Goal: Task Accomplishment & Management: Manage account settings

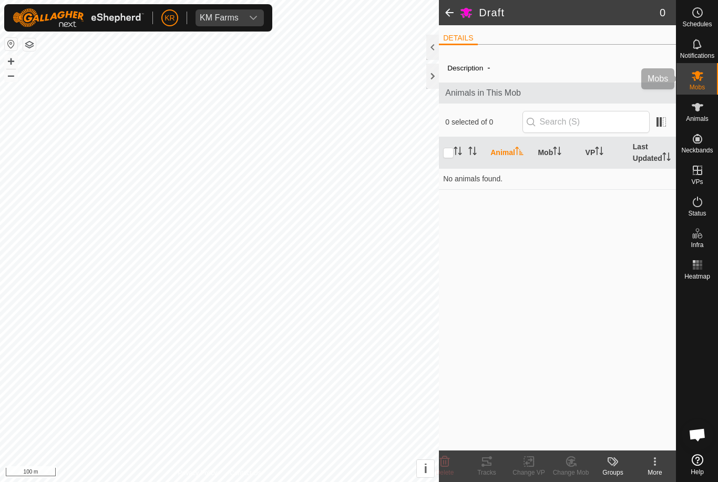
click at [702, 75] on icon at bounding box center [697, 75] width 13 height 13
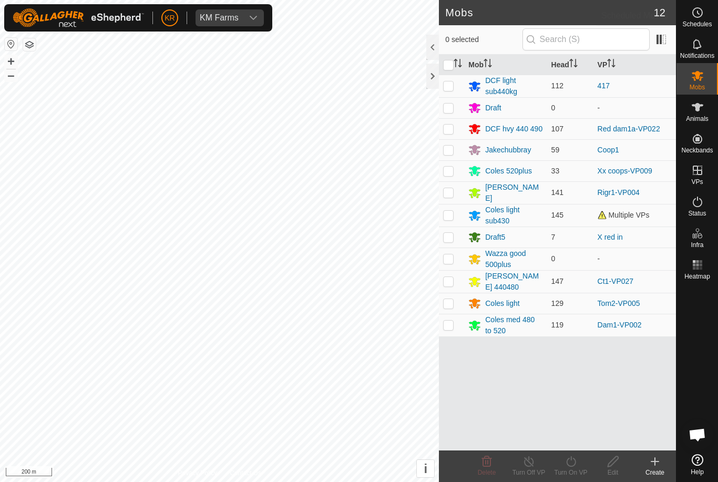
click at [707, 17] on div "Schedules" at bounding box center [697, 16] width 42 height 32
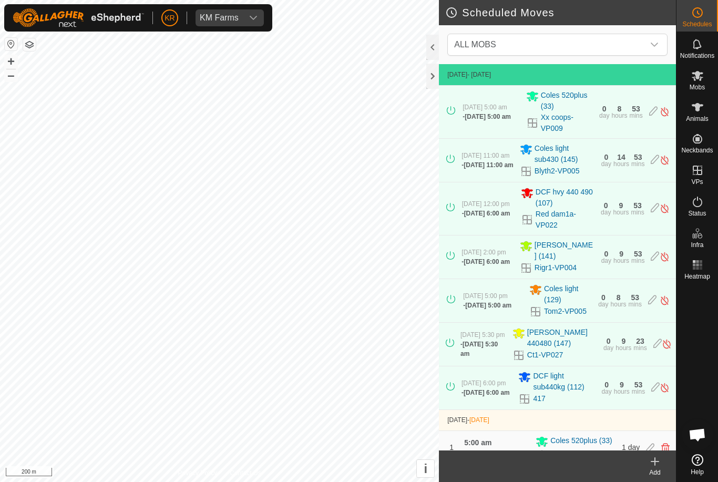
click at [652, 44] on icon "dropdown trigger" at bounding box center [654, 45] width 7 height 4
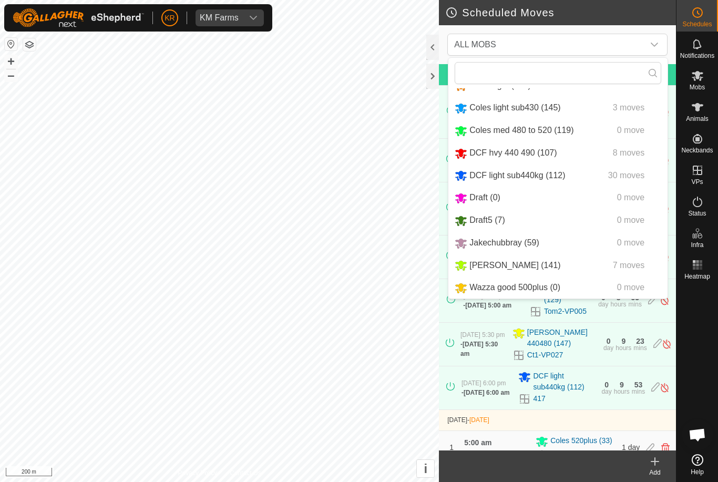
scroll to position [65, 0]
click at [553, 126] on span "Coles med 480 to 520 (119)" at bounding box center [521, 130] width 104 height 9
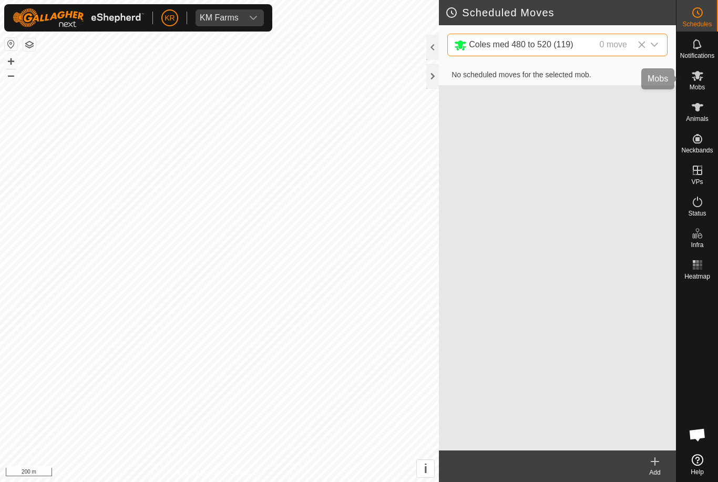
click at [701, 78] on icon at bounding box center [698, 76] width 12 height 10
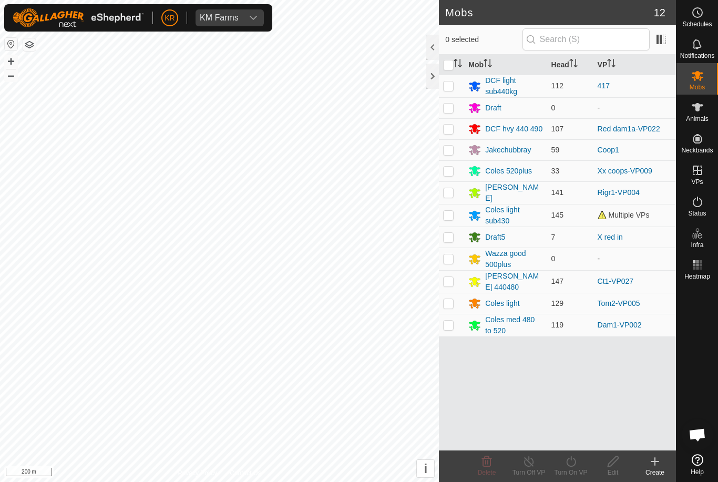
click at [454, 321] on p-checkbox at bounding box center [448, 325] width 11 height 8
checkbox input "true"
click at [576, 466] on icon at bounding box center [570, 461] width 13 height 13
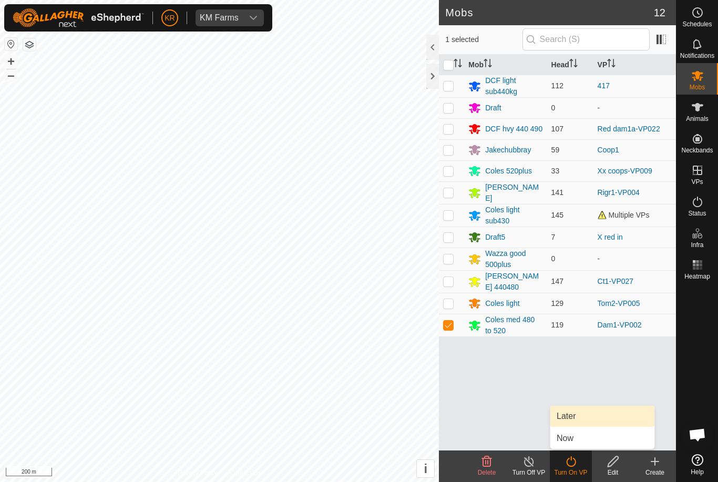
click at [574, 417] on span "Later" at bounding box center [566, 416] width 19 height 13
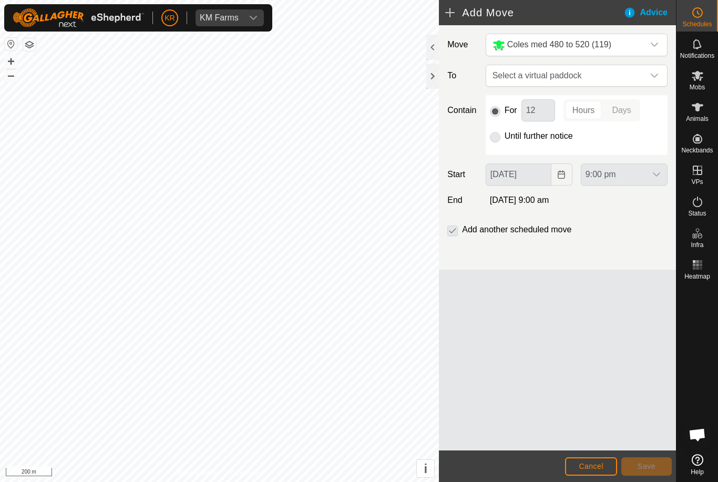
click at [642, 73] on span "Select a virtual paddock" at bounding box center [566, 75] width 156 height 21
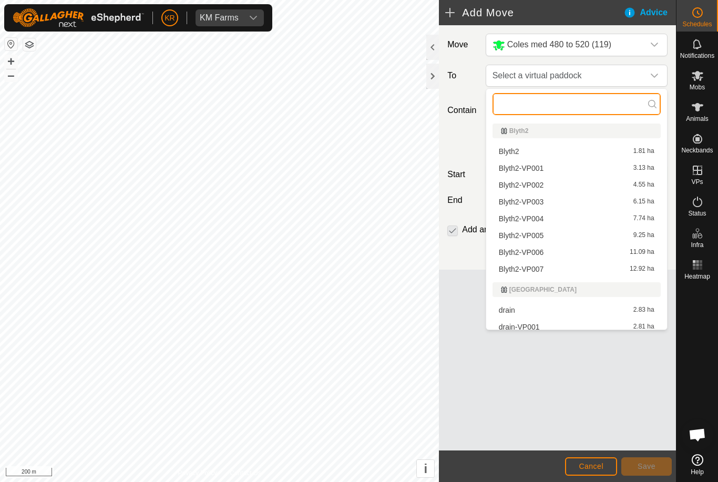
click at [550, 106] on input "text" at bounding box center [576, 104] width 168 height 22
type input "Dam"
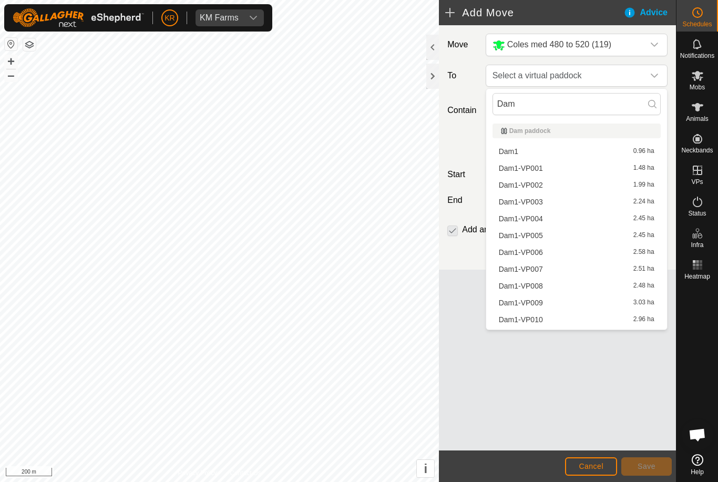
click at [541, 221] on span "Dam1-VP004" at bounding box center [521, 218] width 44 height 7
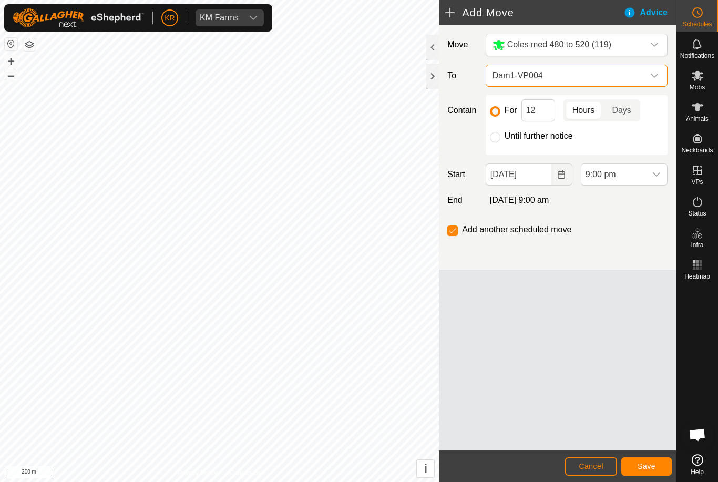
click at [618, 76] on span "Dam1-VP004" at bounding box center [566, 75] width 156 height 21
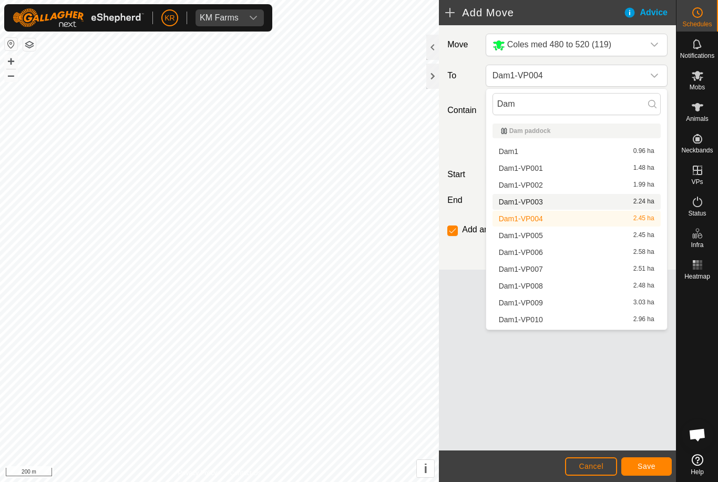
click at [540, 201] on span "Dam1-VP003" at bounding box center [521, 201] width 44 height 7
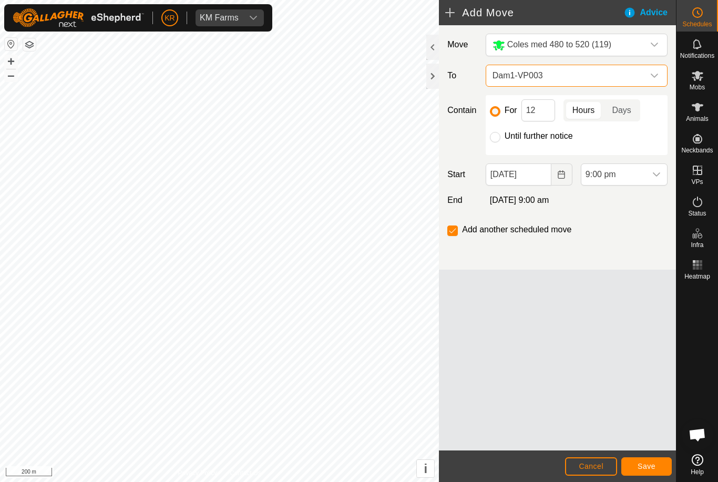
click at [645, 166] on span "9:00 pm" at bounding box center [613, 174] width 65 height 21
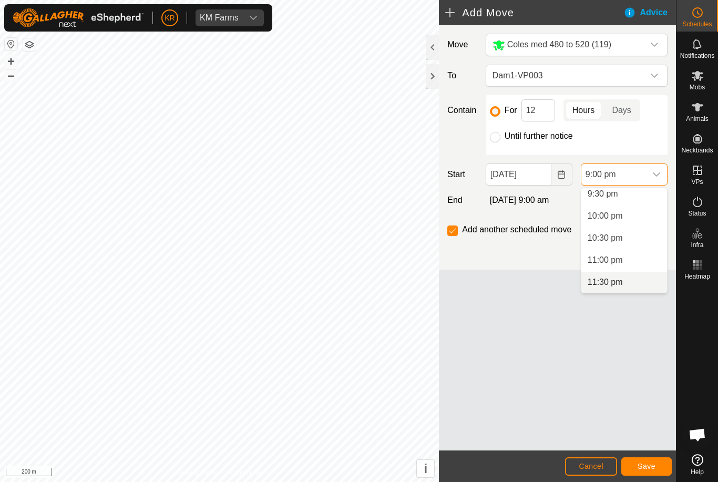
click at [620, 280] on span "11:30 pm" at bounding box center [605, 282] width 35 height 13
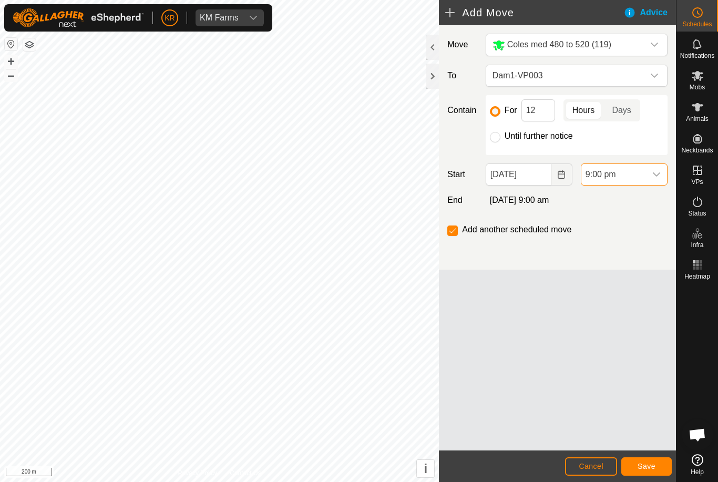
scroll to position [927, 0]
click at [644, 464] on span "Save" at bounding box center [647, 466] width 18 height 8
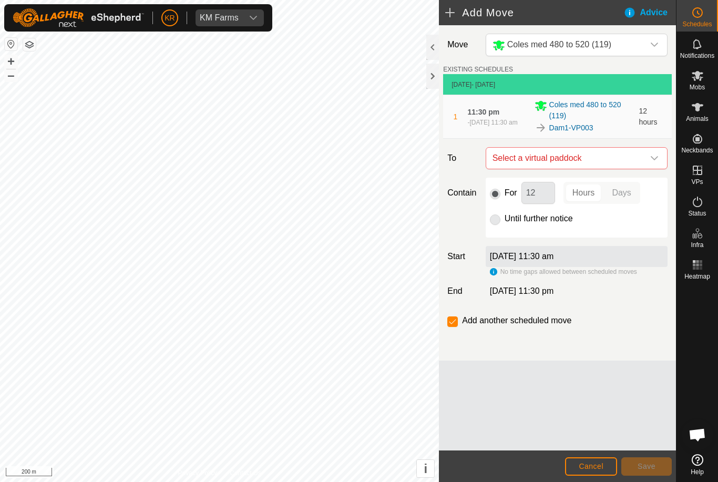
click at [643, 153] on span "Select a virtual paddock" at bounding box center [566, 158] width 156 height 21
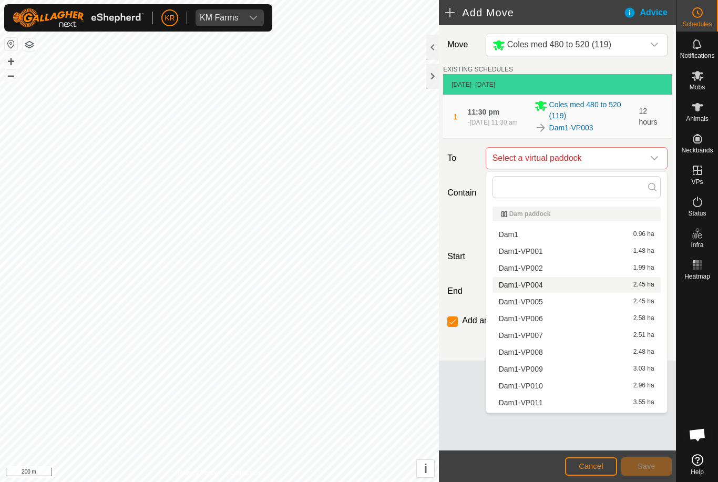
click at [538, 286] on span "Dam1-VP004" at bounding box center [521, 284] width 44 height 7
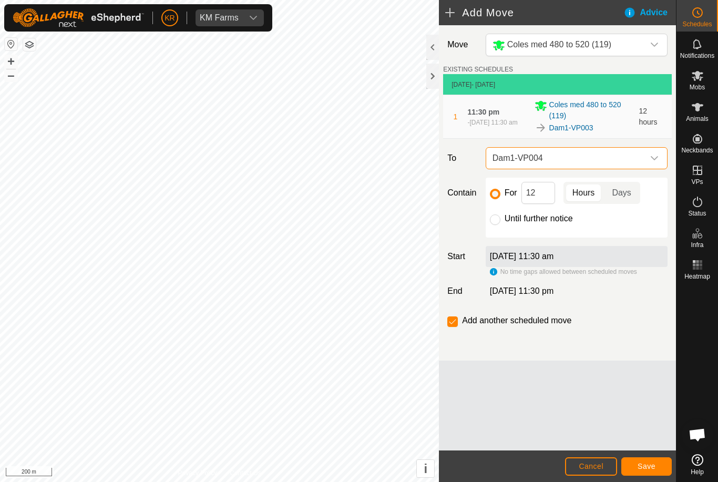
click at [653, 463] on span "Save" at bounding box center [647, 466] width 18 height 8
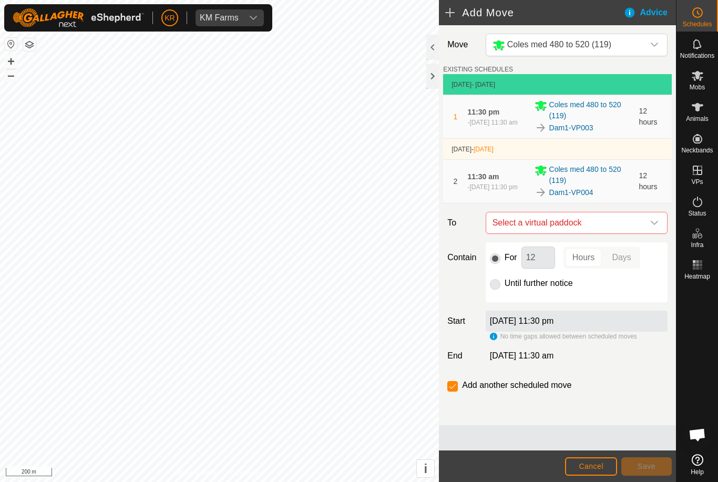
click at [656, 220] on icon "dropdown trigger" at bounding box center [654, 223] width 8 height 8
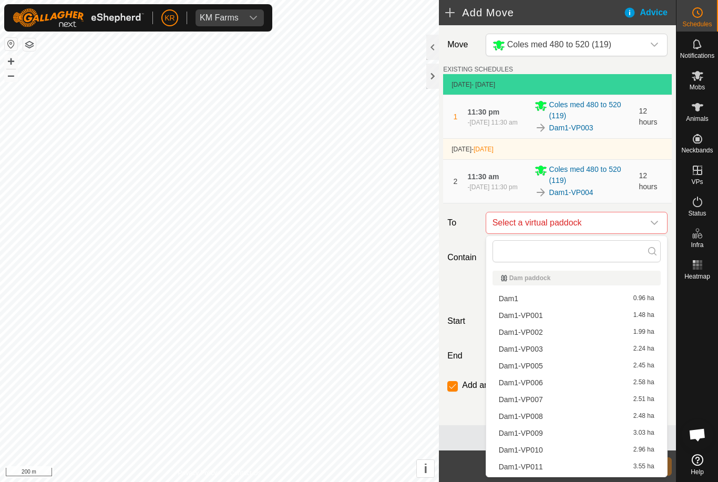
click at [549, 363] on div "Dam1-VP005 2.45 ha" at bounding box center [577, 365] width 156 height 7
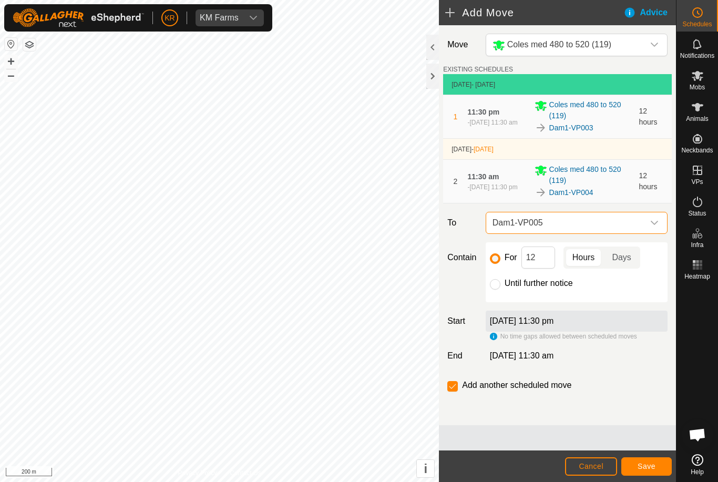
click at [653, 459] on button "Save" at bounding box center [646, 466] width 50 height 18
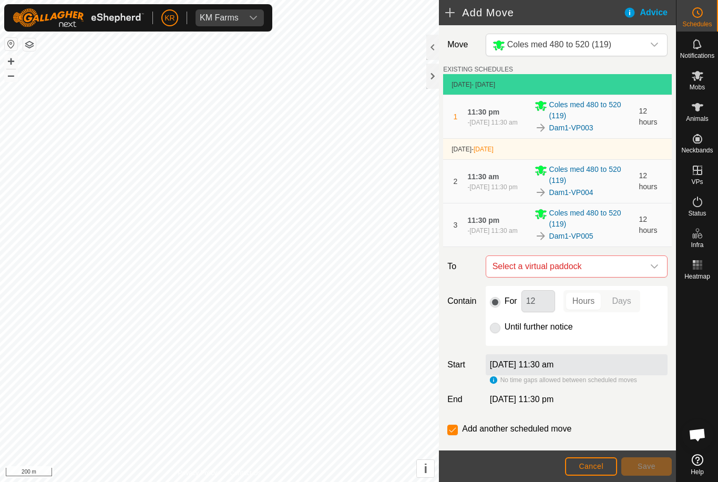
click at [659, 270] on div "dropdown trigger" at bounding box center [654, 266] width 21 height 21
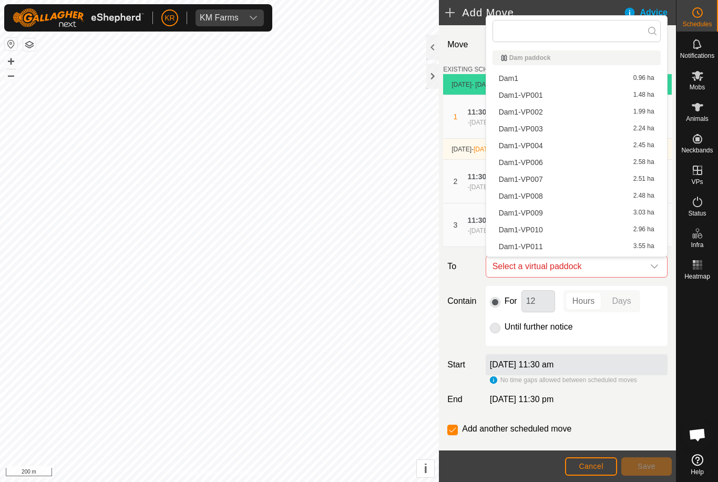
click at [536, 164] on span "Dam1-VP006" at bounding box center [521, 162] width 44 height 7
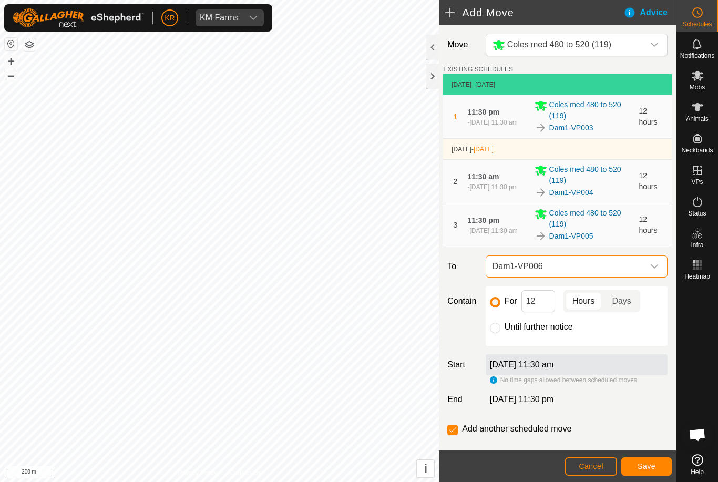
click at [651, 459] on button "Save" at bounding box center [646, 466] width 50 height 18
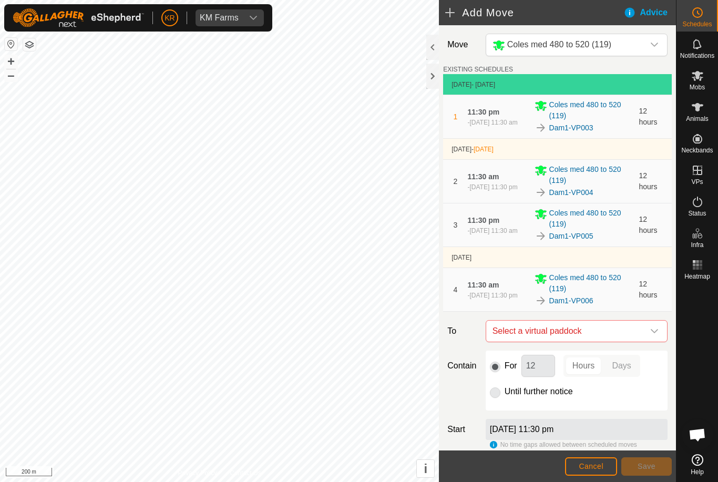
click at [658, 331] on icon "dropdown trigger" at bounding box center [654, 331] width 7 height 4
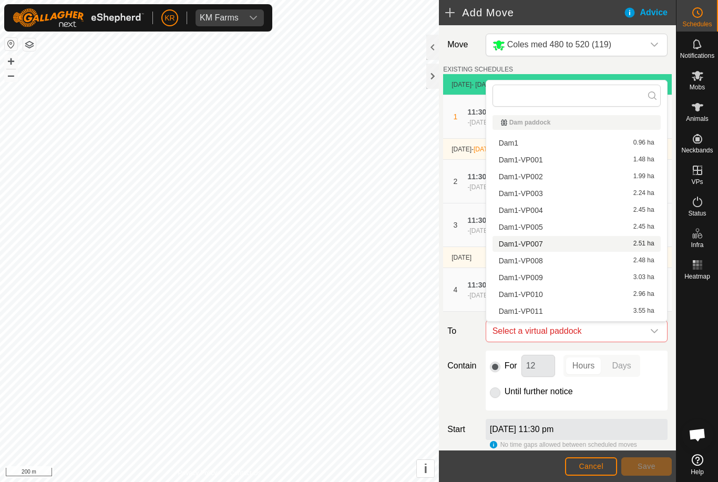
click at [540, 244] on span "Dam1-VP007" at bounding box center [521, 243] width 44 height 7
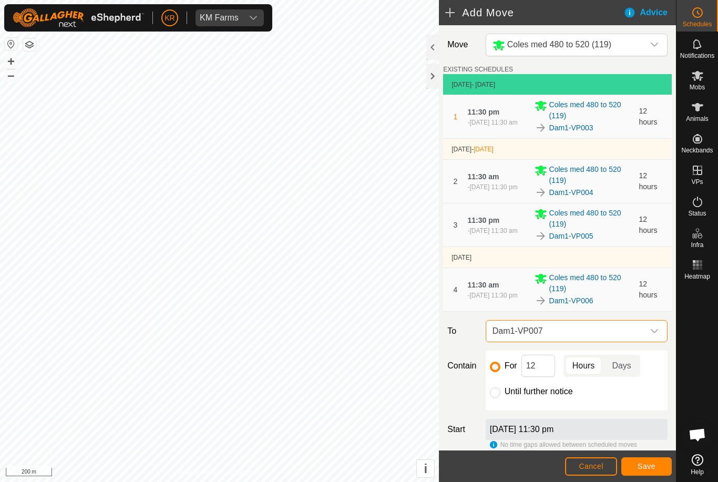
click at [652, 464] on span "Save" at bounding box center [647, 466] width 18 height 8
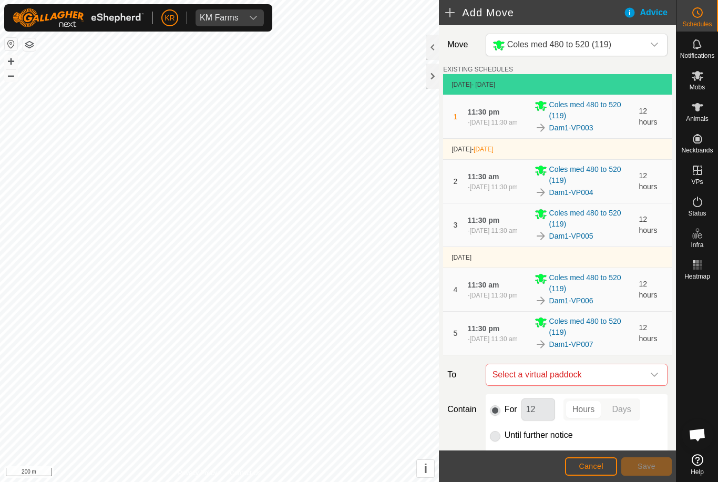
click at [655, 377] on icon "dropdown trigger" at bounding box center [654, 375] width 8 height 8
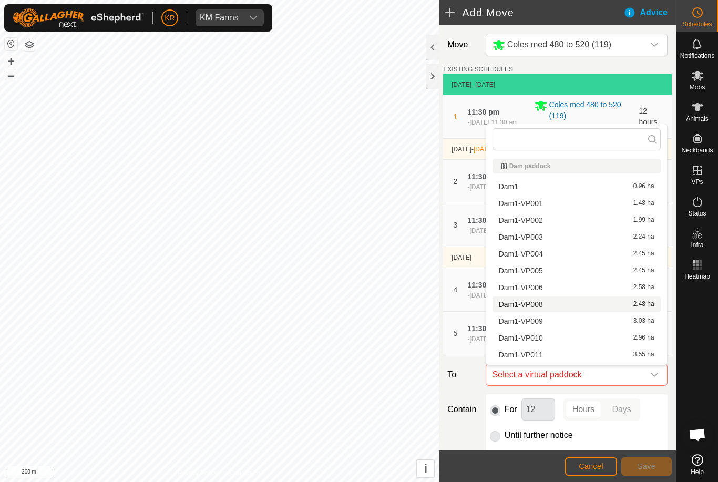
click at [538, 303] on span "Dam1-VP008" at bounding box center [521, 304] width 44 height 7
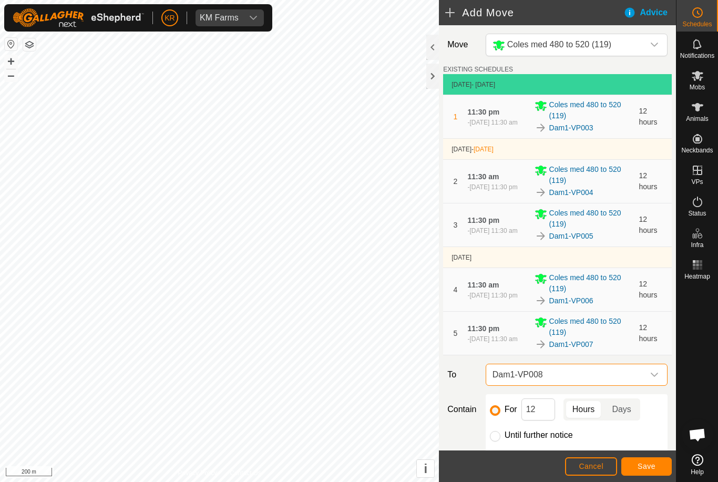
click at [650, 464] on span "Save" at bounding box center [647, 466] width 18 height 8
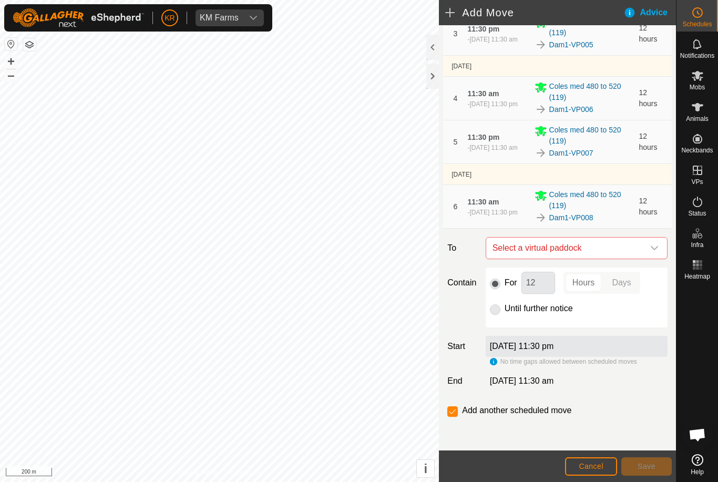
scroll to position [192, 0]
click at [651, 245] on icon "dropdown trigger" at bounding box center [654, 248] width 8 height 8
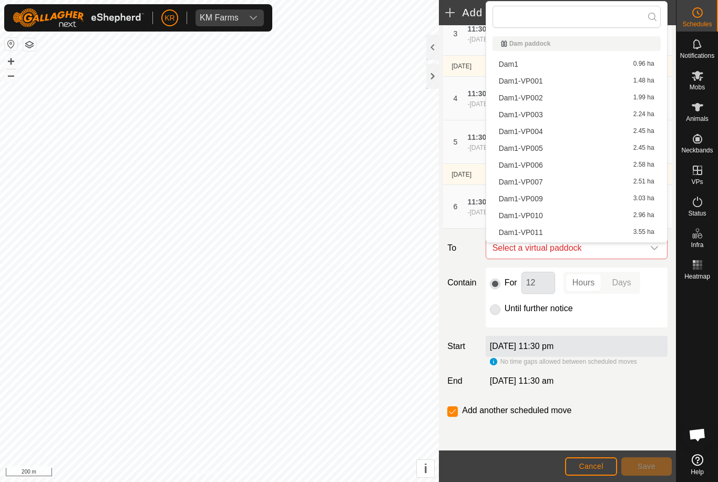
click at [536, 197] on span "Dam1-VP009" at bounding box center [521, 198] width 44 height 7
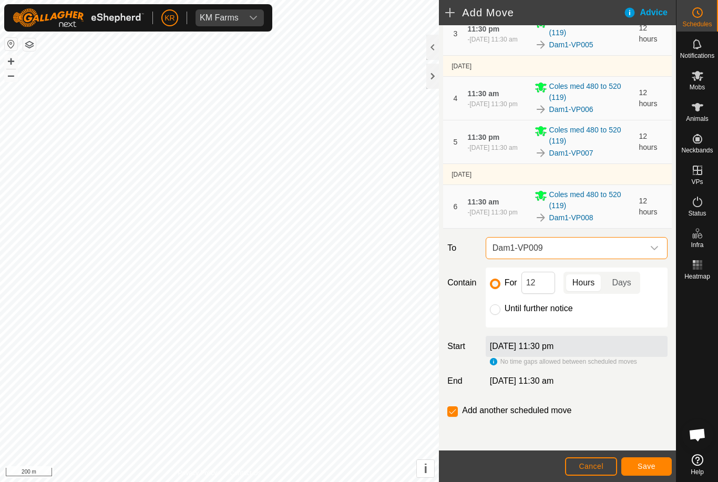
click at [648, 465] on span "Save" at bounding box center [647, 466] width 18 height 8
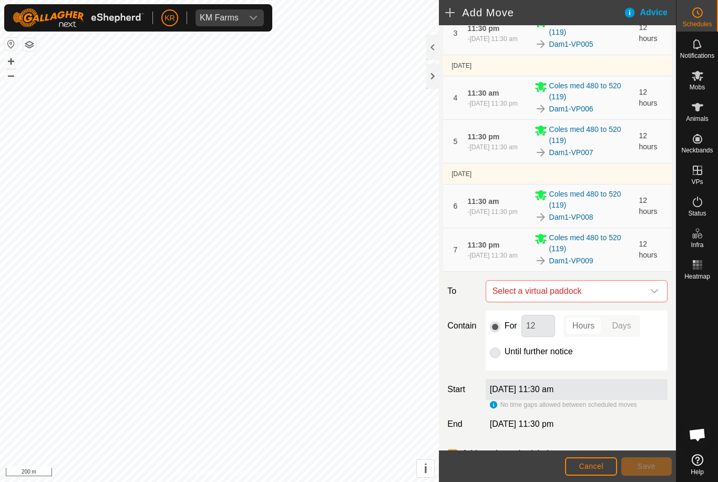
click at [650, 296] on div "dropdown trigger" at bounding box center [654, 291] width 21 height 21
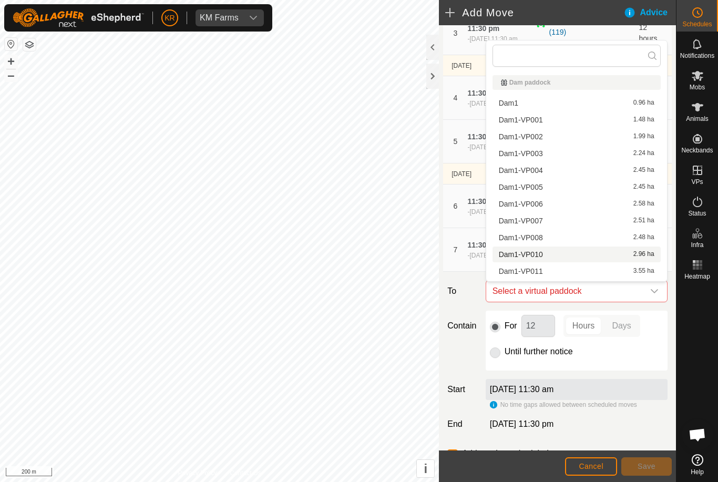
click at [537, 255] on span "Dam1-VP010" at bounding box center [521, 254] width 44 height 7
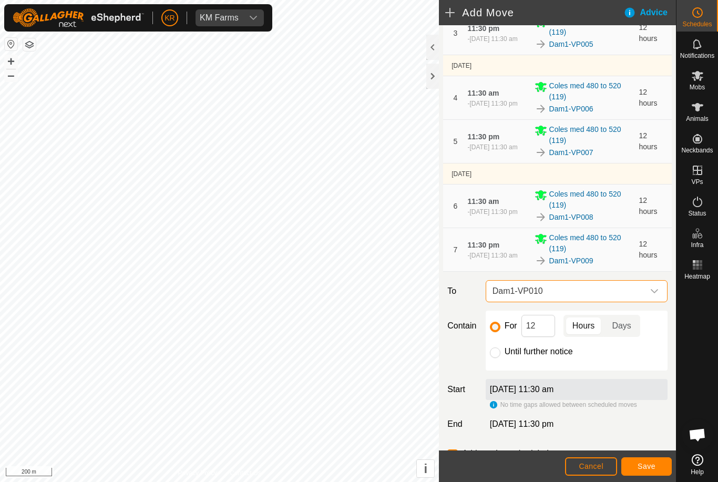
click at [646, 459] on button "Save" at bounding box center [646, 466] width 50 height 18
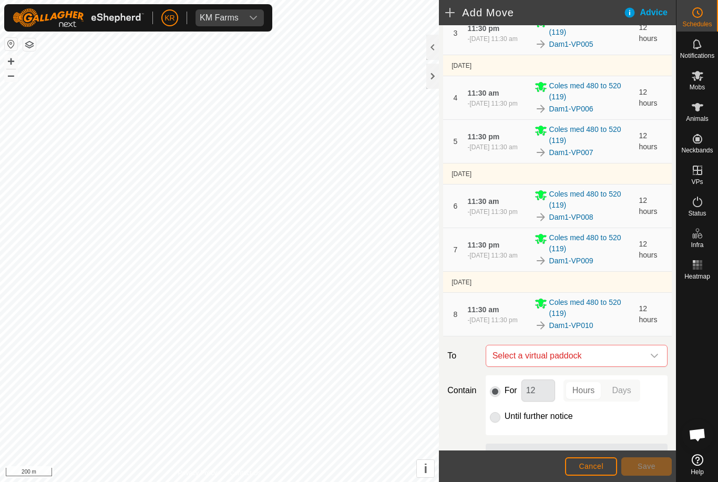
click at [650, 355] on icon "dropdown trigger" at bounding box center [654, 356] width 8 height 8
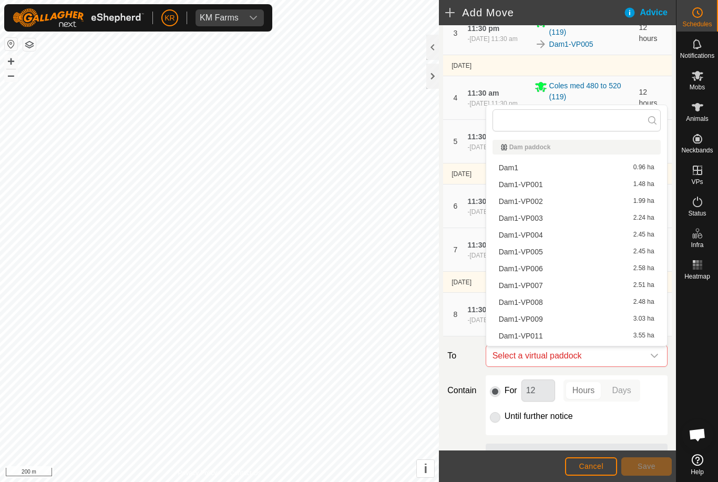
click at [554, 332] on div "Dam1-VP011 3.55 ha" at bounding box center [577, 335] width 156 height 7
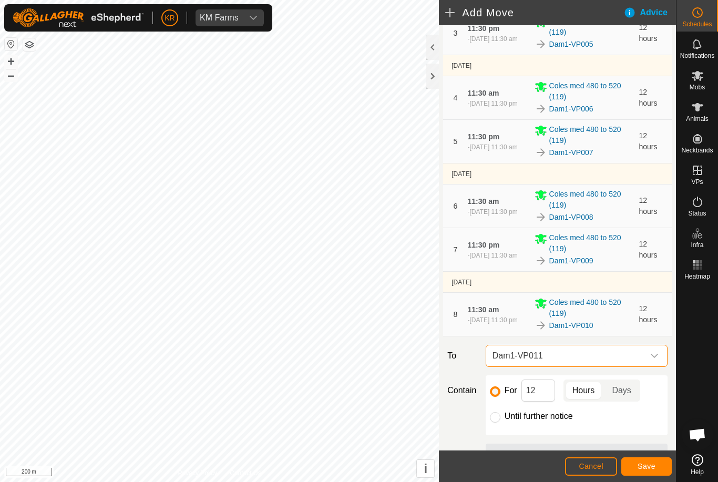
click at [630, 462] on button "Save" at bounding box center [646, 466] width 50 height 18
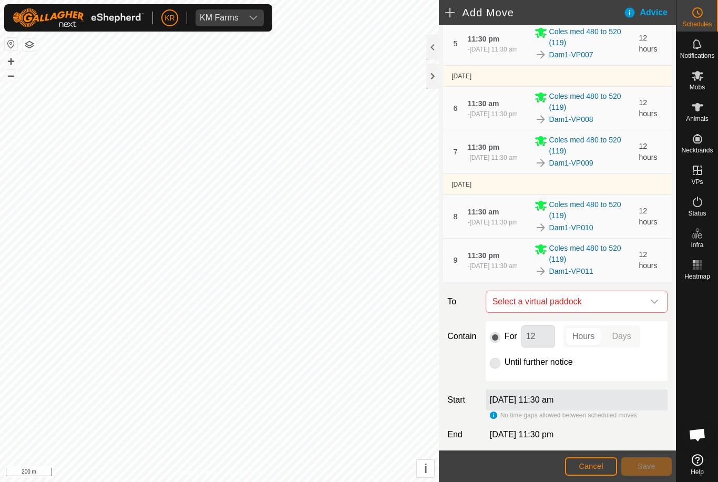
scroll to position [305, 0]
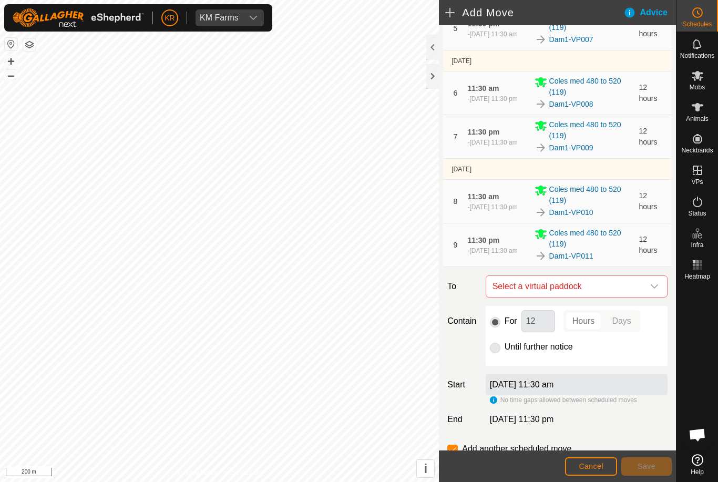
click at [642, 281] on span "Select a virtual paddock" at bounding box center [566, 286] width 156 height 21
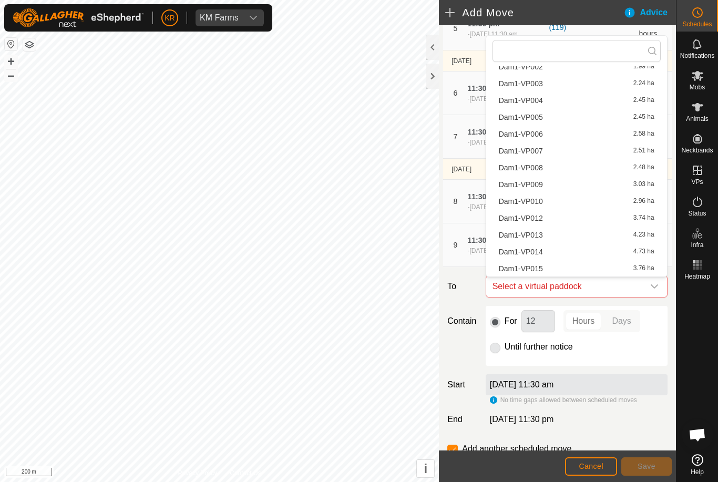
scroll to position [65, 0]
click at [539, 219] on span "Dam1-VP012" at bounding box center [521, 217] width 44 height 7
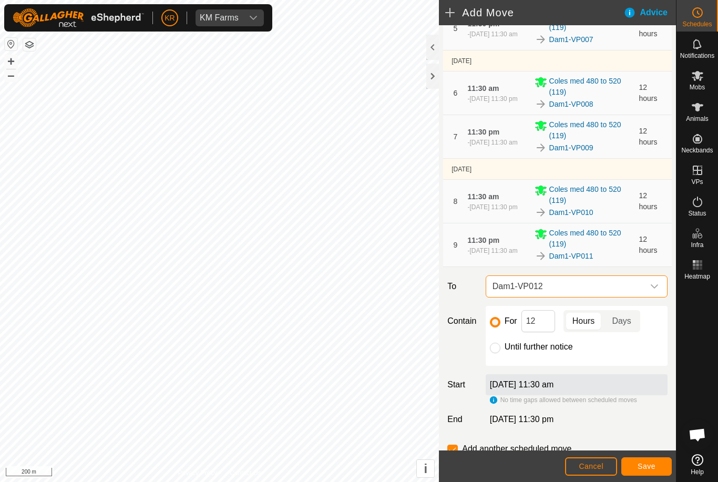
click at [647, 465] on span "Save" at bounding box center [647, 466] width 18 height 8
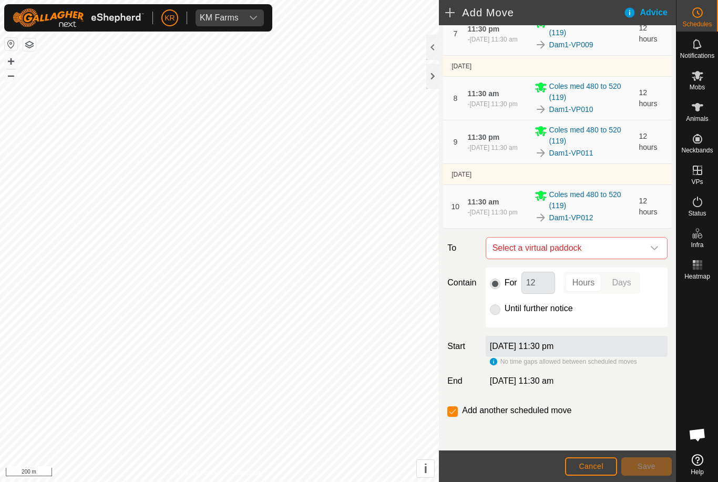
scroll to position [408, 0]
click at [660, 247] on div "dropdown trigger" at bounding box center [654, 248] width 21 height 21
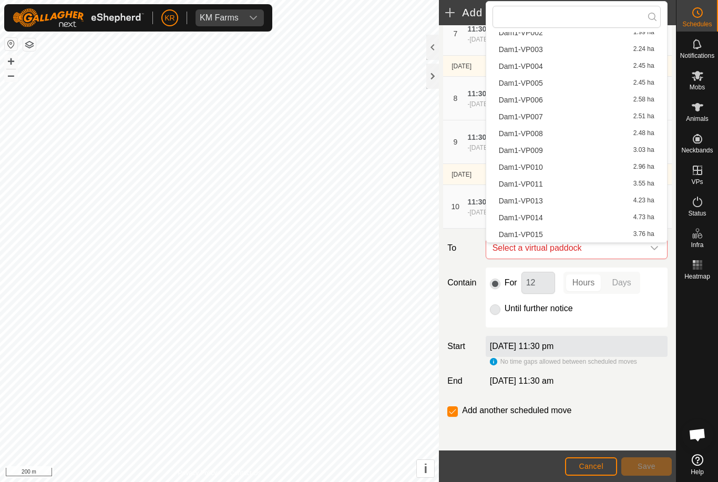
scroll to position [65, 0]
click at [540, 203] on span "Dam1-VP013" at bounding box center [521, 200] width 44 height 7
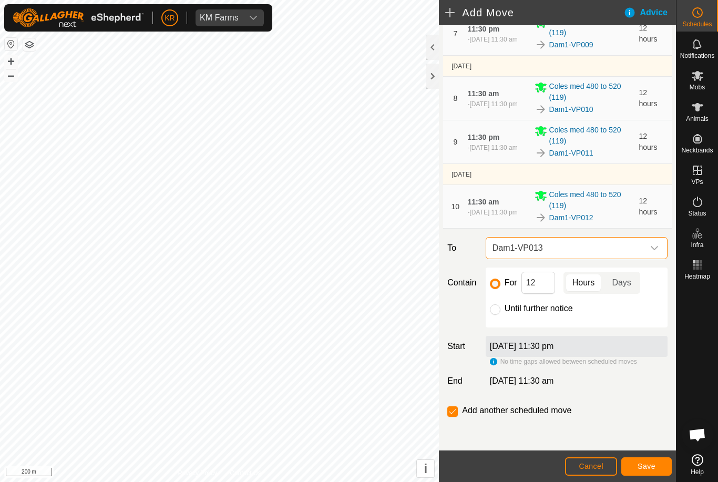
click at [649, 464] on span "Save" at bounding box center [647, 466] width 18 height 8
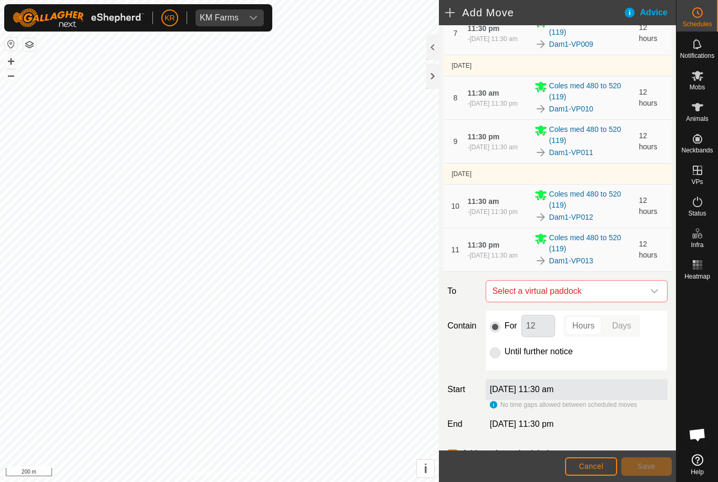
click at [659, 291] on div "dropdown trigger" at bounding box center [654, 291] width 21 height 21
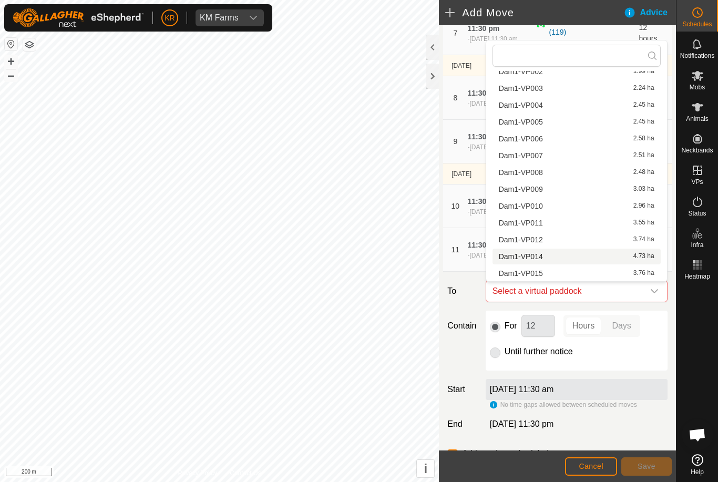
click at [542, 255] on span "Dam1-VP014" at bounding box center [521, 256] width 44 height 7
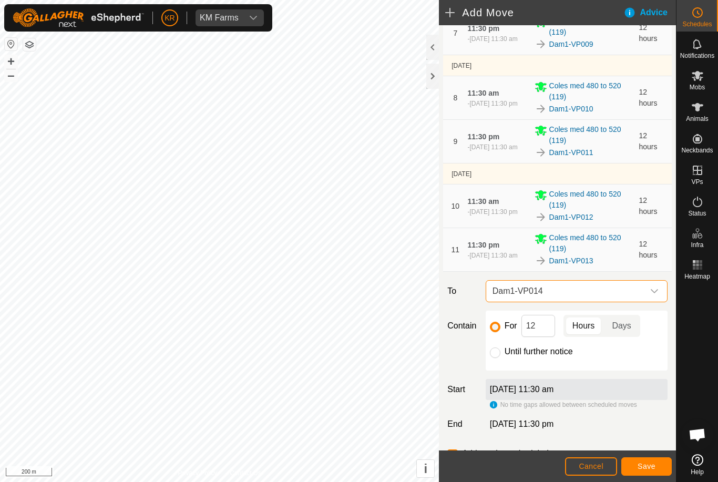
click at [646, 460] on button "Save" at bounding box center [646, 466] width 50 height 18
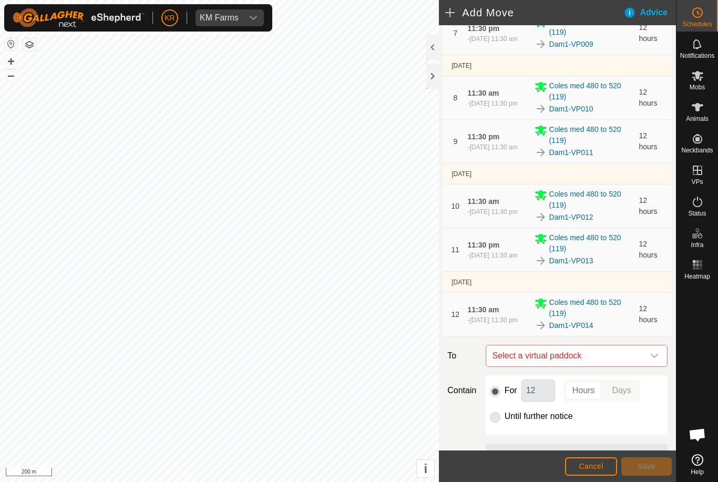
click at [641, 356] on span "Select a virtual paddock" at bounding box center [566, 355] width 156 height 21
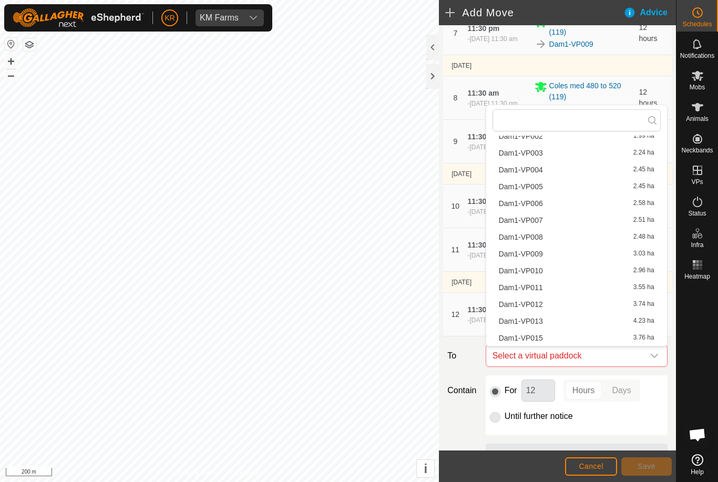
click at [546, 338] on div "Dam1-VP015 3.76 ha" at bounding box center [577, 337] width 156 height 7
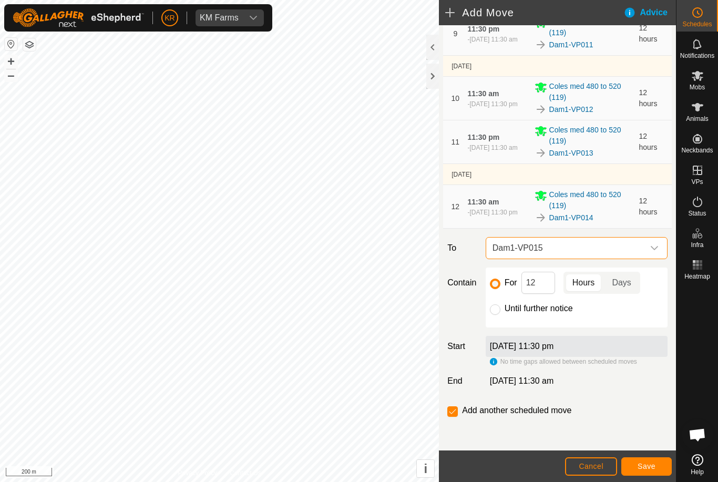
scroll to position [517, 0]
click at [497, 307] on input "Until further notice" at bounding box center [495, 309] width 11 height 11
radio input "true"
checkbox input "false"
click at [651, 464] on span "Save" at bounding box center [647, 466] width 18 height 8
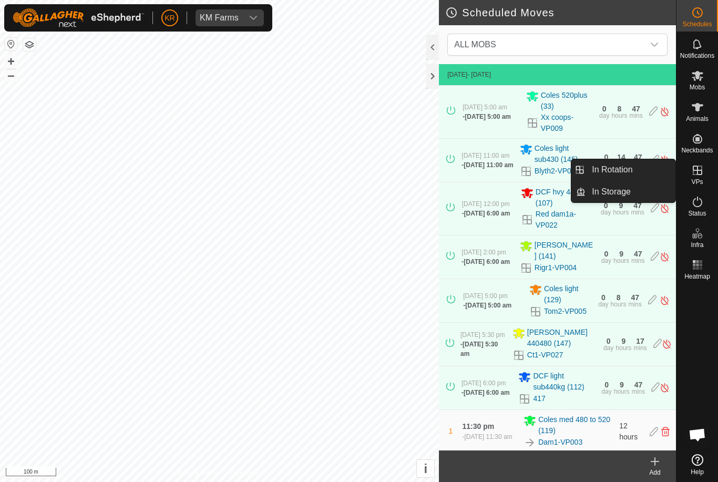
click at [623, 192] on span "In Storage" at bounding box center [611, 192] width 39 height 13
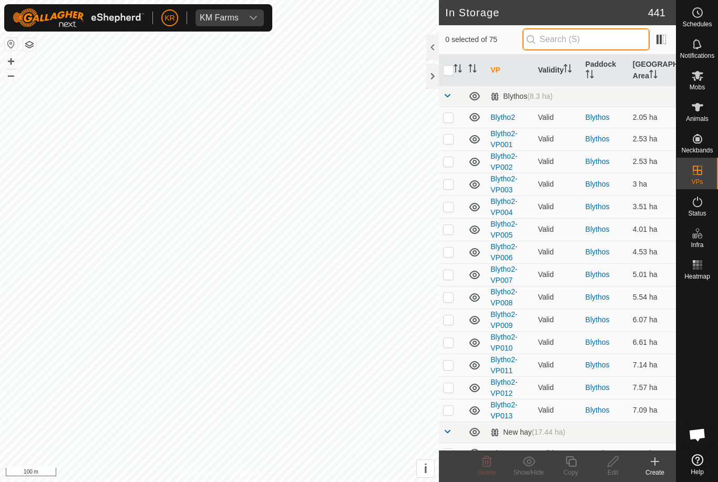
click at [595, 43] on input "text" at bounding box center [585, 39] width 127 height 22
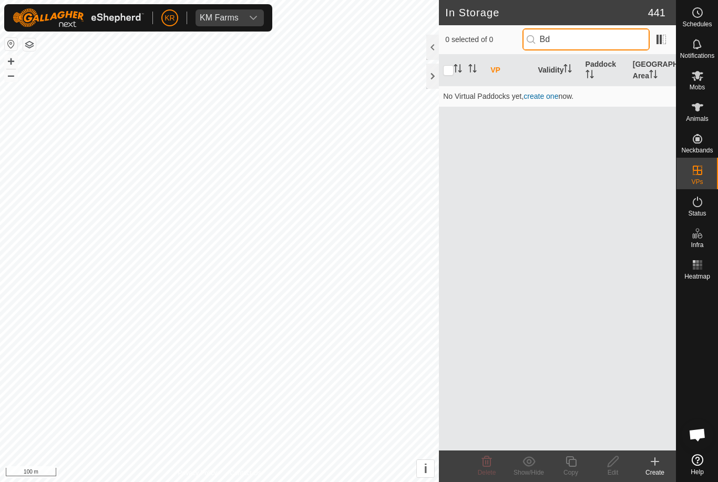
type input "B"
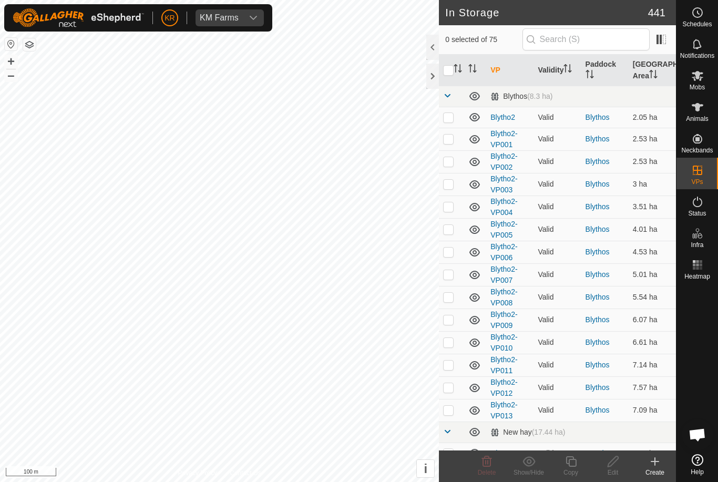
click at [450, 118] on p-checkbox at bounding box center [448, 117] width 11 height 8
click at [453, 120] on p-checkbox at bounding box center [448, 117] width 11 height 8
checkbox input "false"
click at [613, 49] on input "text" at bounding box center [585, 39] width 127 height 22
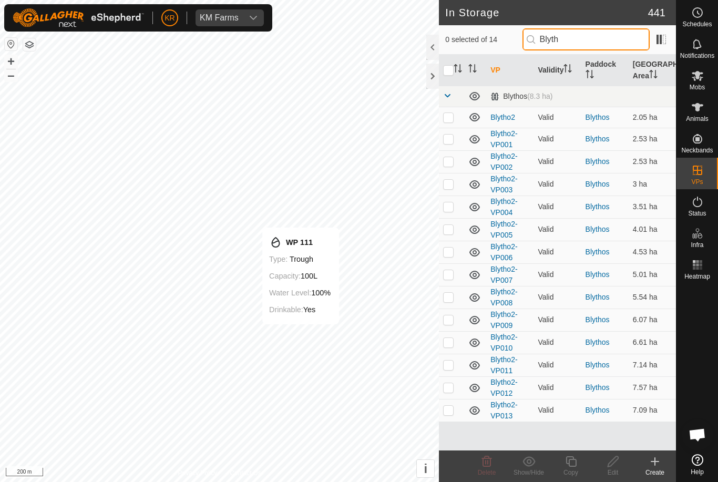
type input "Blyth"
click at [454, 71] on input "checkbox" at bounding box center [448, 70] width 11 height 11
checkbox input "true"
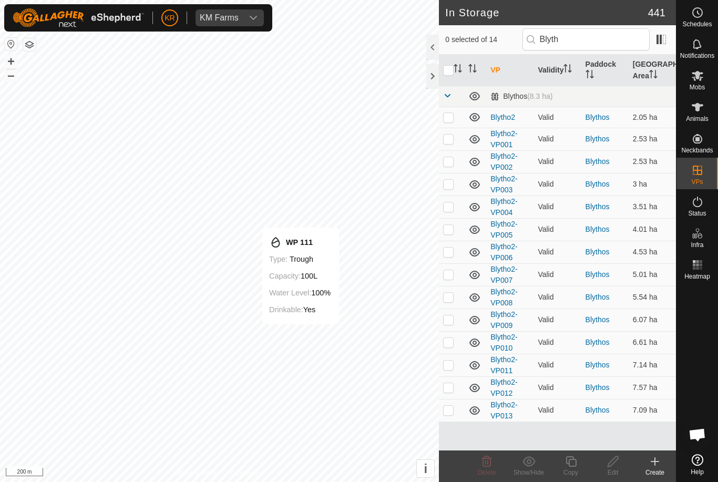
checkbox input "true"
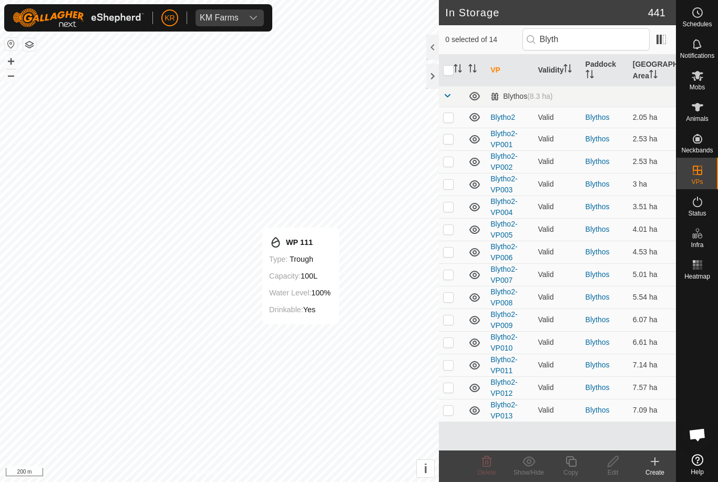
checkbox input "true"
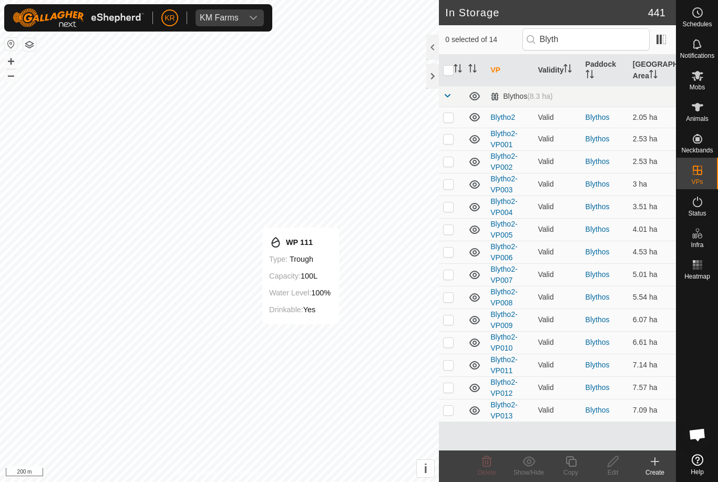
checkbox input "true"
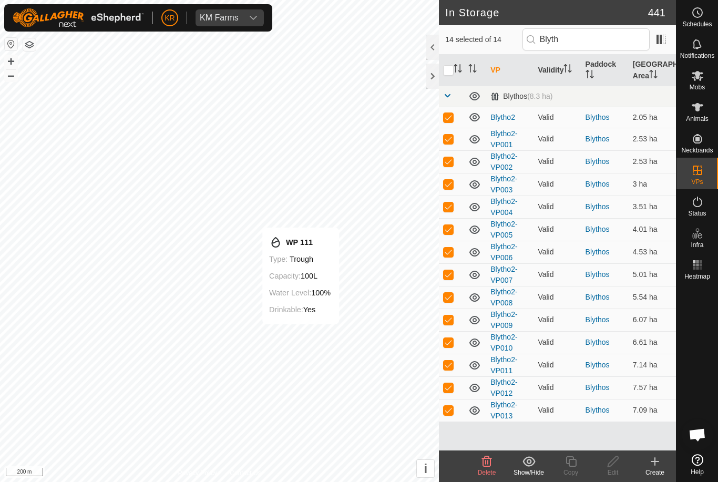
click at [486, 464] on icon at bounding box center [487, 461] width 10 height 11
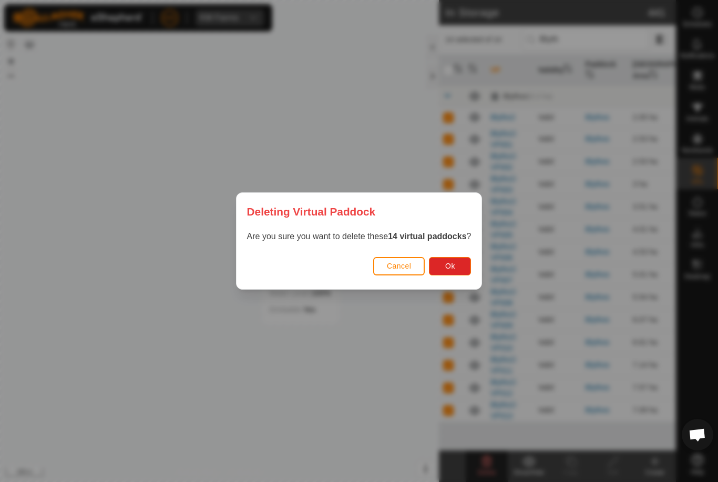
click at [455, 266] on span "Ok" at bounding box center [450, 266] width 10 height 8
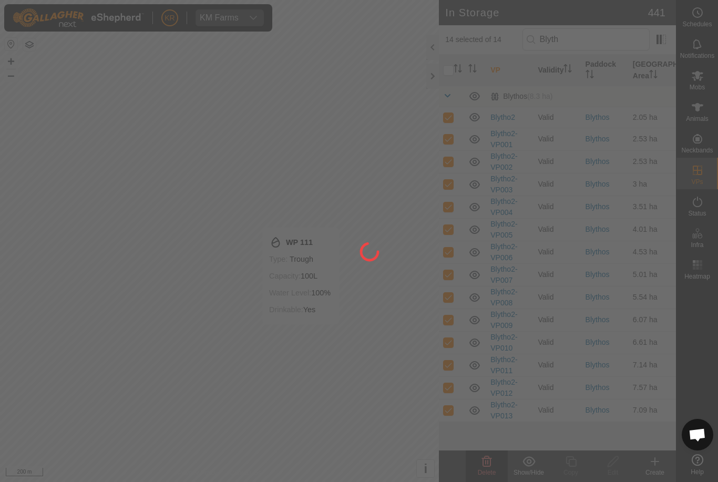
checkbox input "false"
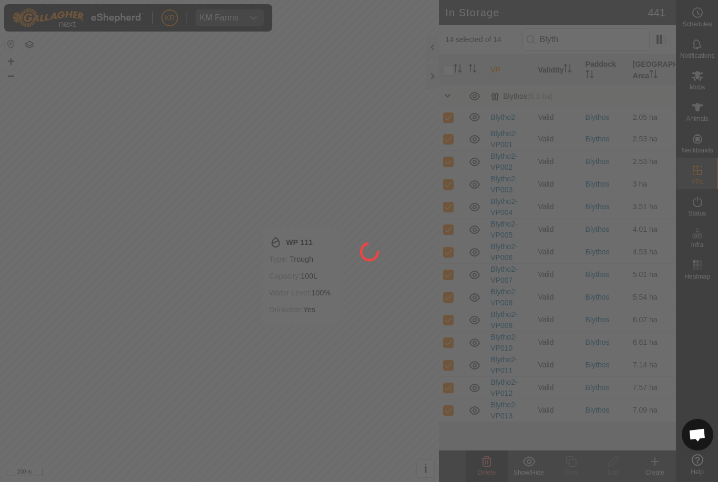
checkbox input "false"
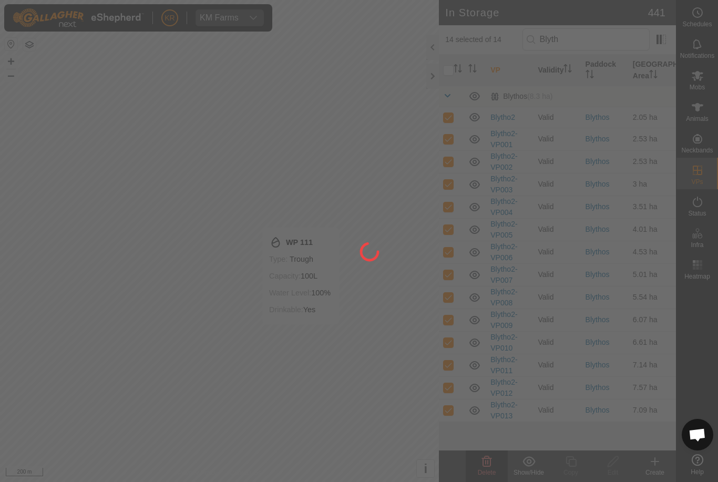
checkbox input "false"
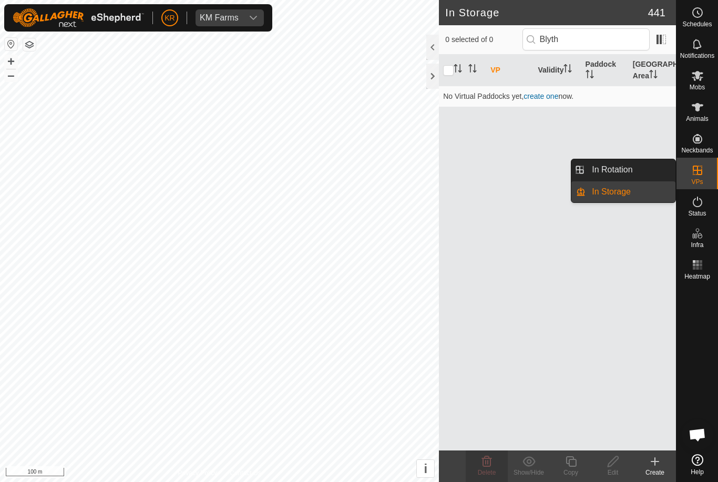
click at [636, 174] on link "In Rotation" at bounding box center [631, 169] width 90 height 21
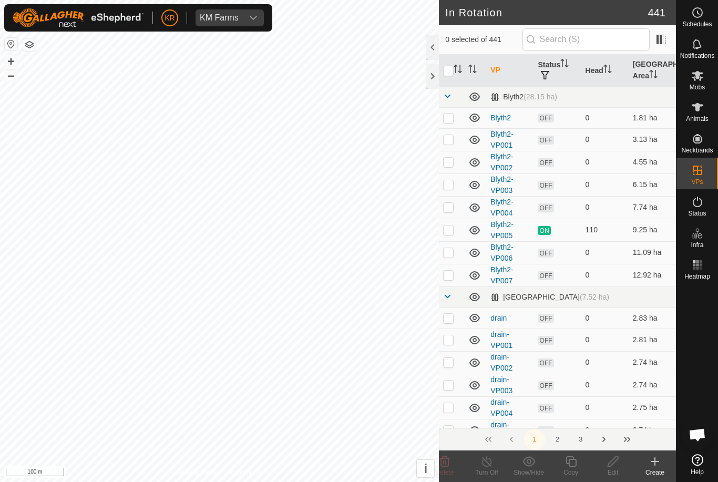
click at [658, 463] on icon at bounding box center [655, 461] width 13 height 13
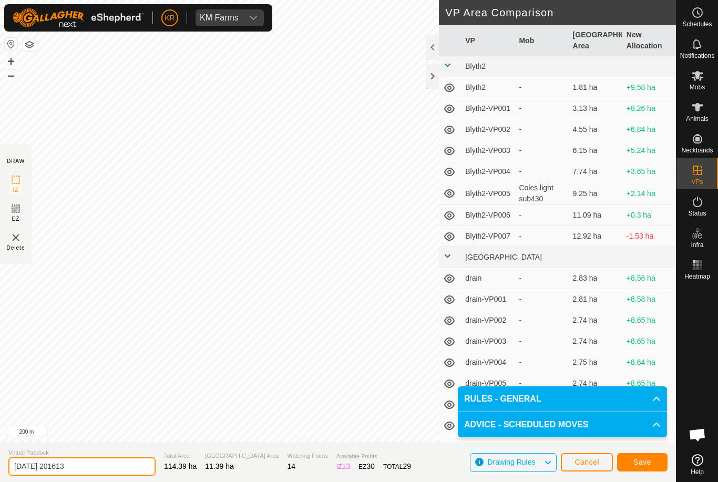
click at [98, 466] on input "[DATE] 201613" at bounding box center [81, 466] width 147 height 18
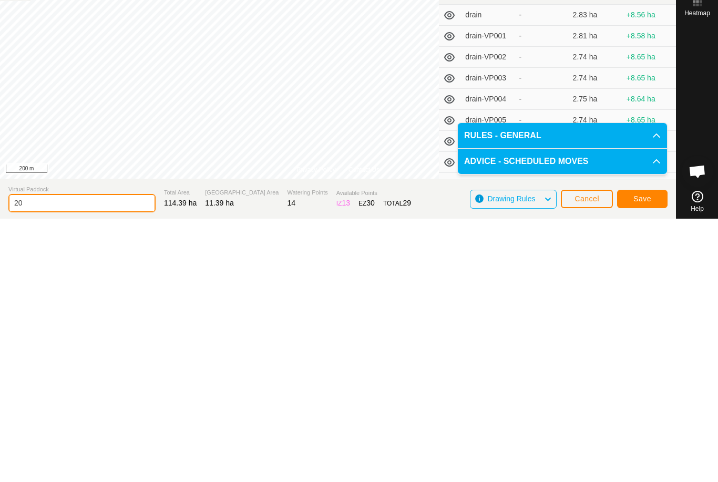
type input "2"
type input "Clover split"
click at [643, 458] on span "Save" at bounding box center [642, 462] width 18 height 8
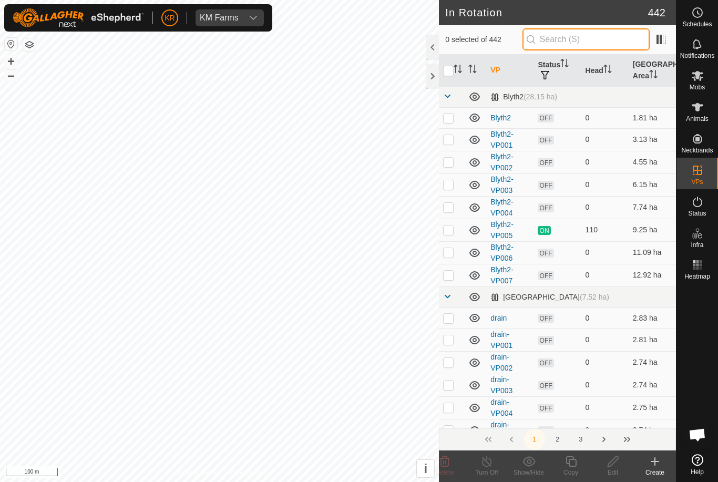
click at [594, 44] on input "text" at bounding box center [585, 39] width 127 height 22
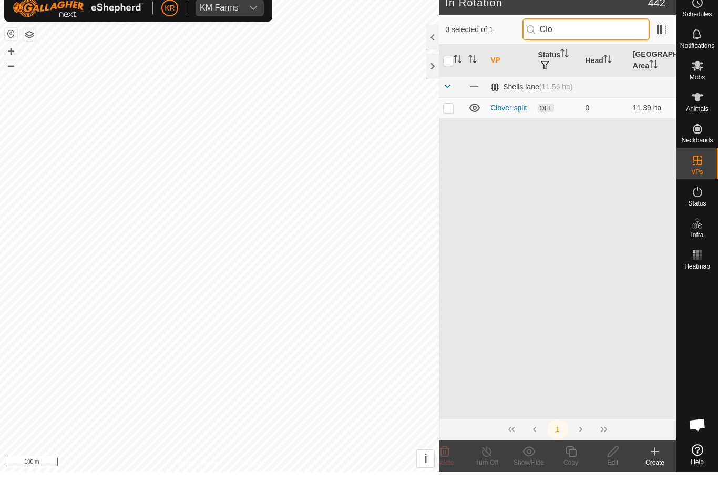
type input "Clo"
click at [454, 108] on td at bounding box center [451, 117] width 25 height 21
checkbox input "true"
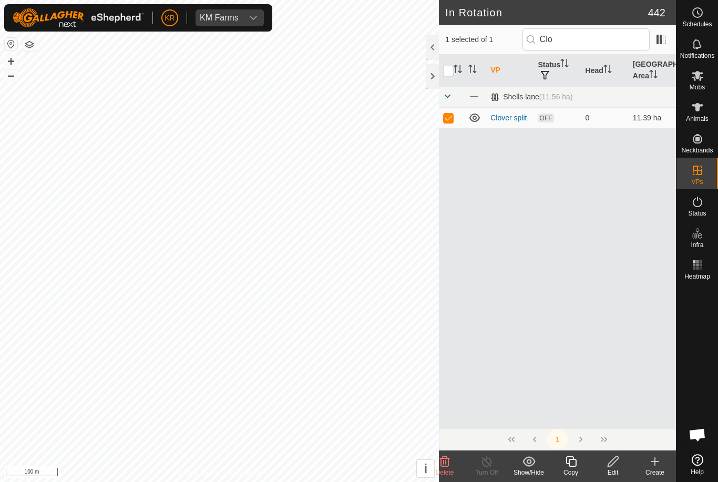
click at [612, 463] on icon at bounding box center [613, 461] width 13 height 13
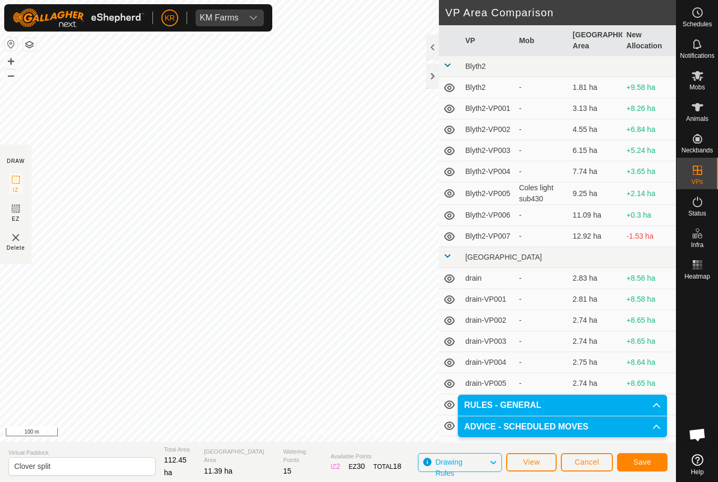
click at [629, 460] on button "Save" at bounding box center [642, 462] width 50 height 18
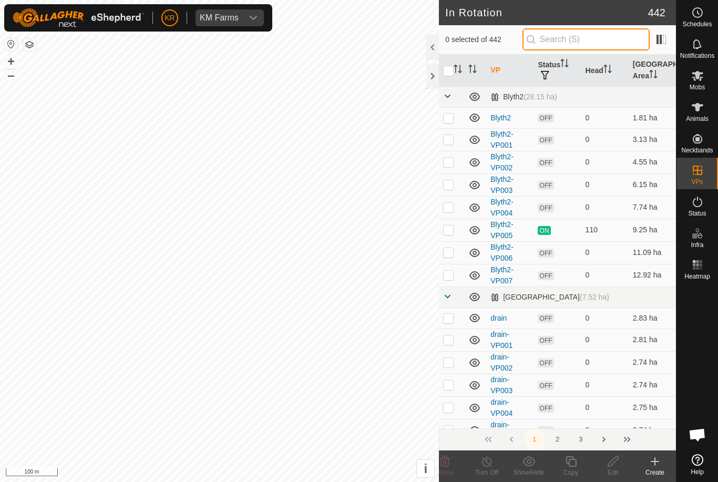
click at [603, 39] on input "text" at bounding box center [585, 39] width 127 height 22
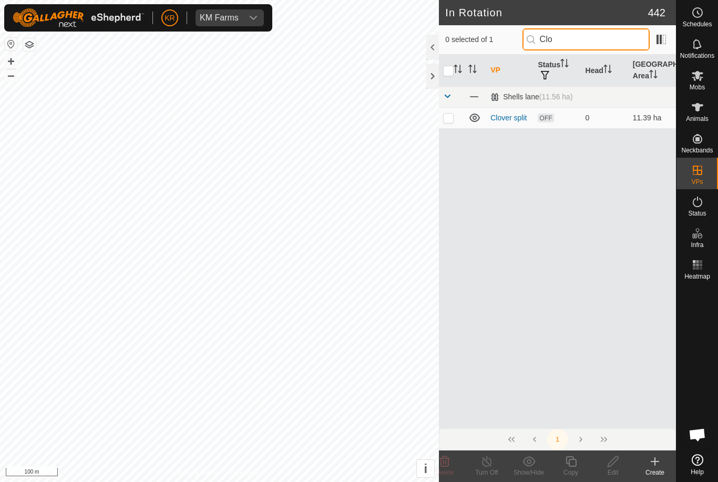
type input "Clo"
click at [447, 116] on p-checkbox at bounding box center [448, 118] width 11 height 8
checkbox input "true"
click at [571, 464] on icon at bounding box center [570, 461] width 13 height 13
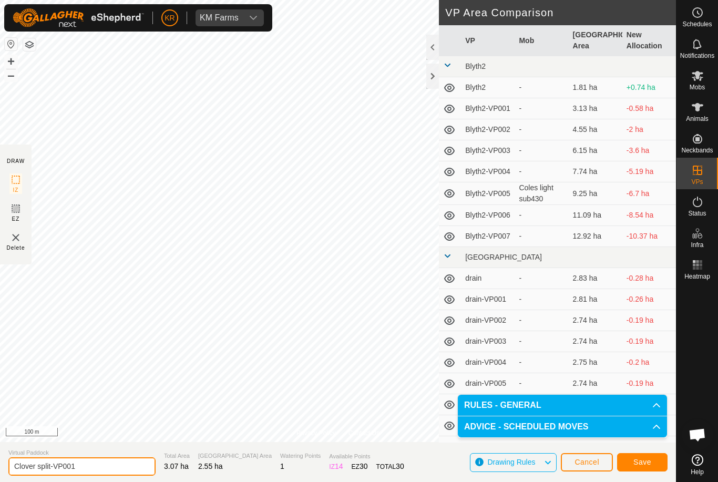
click at [90, 458] on input "Clover split-VP001" at bounding box center [81, 466] width 147 height 18
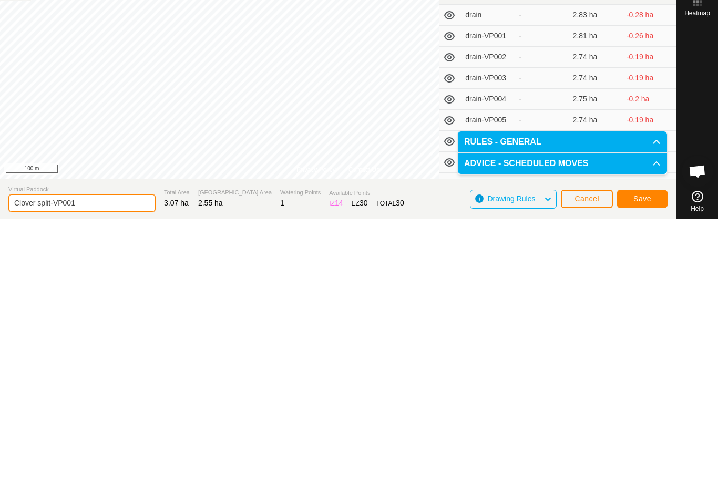
click at [86, 457] on input "Clover split-VP001" at bounding box center [81, 466] width 147 height 18
type input "C"
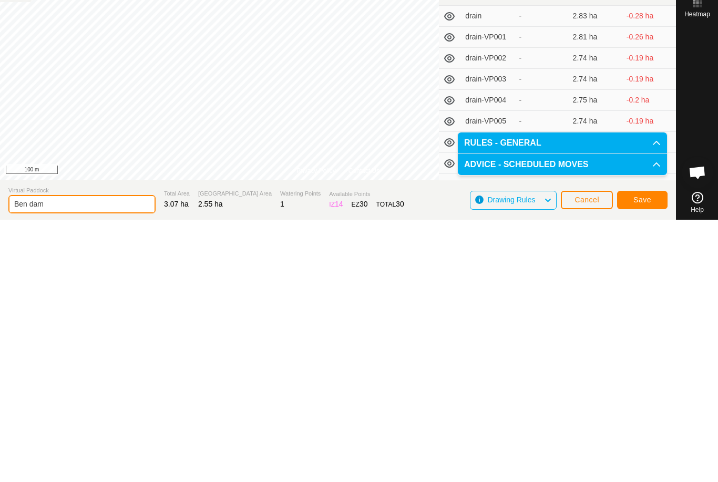
type input "Ben dam"
click at [640, 458] on span "Save" at bounding box center [642, 462] width 18 height 8
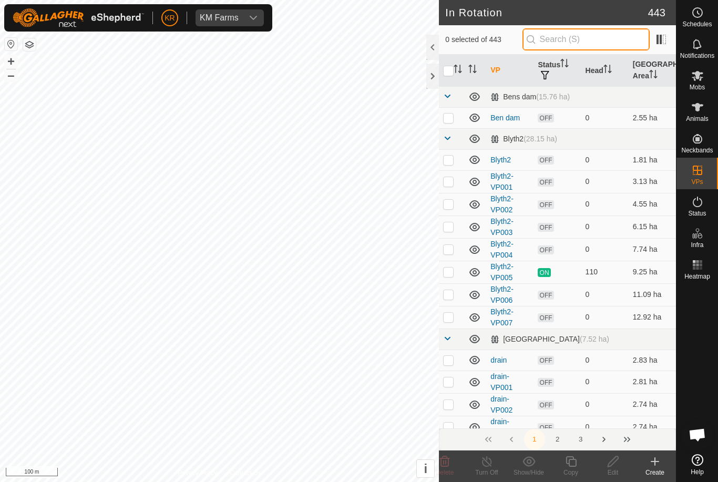
click at [615, 41] on input "text" at bounding box center [585, 39] width 127 height 22
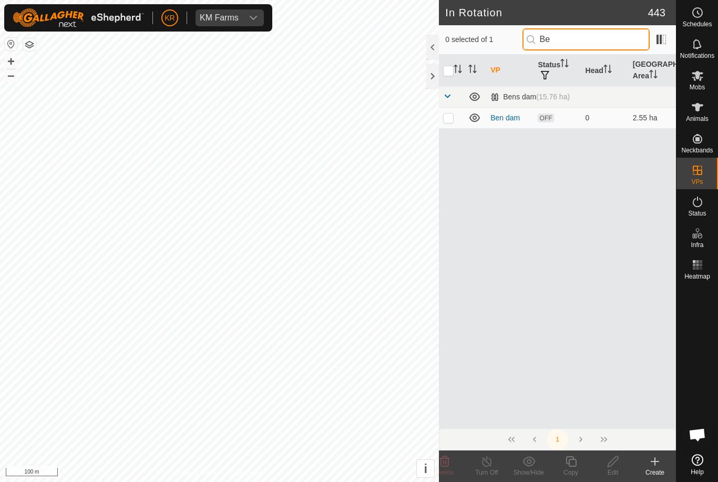
type input "Be"
click at [450, 117] on p-checkbox at bounding box center [448, 118] width 11 height 8
checkbox input "true"
click at [573, 466] on icon at bounding box center [571, 461] width 11 height 11
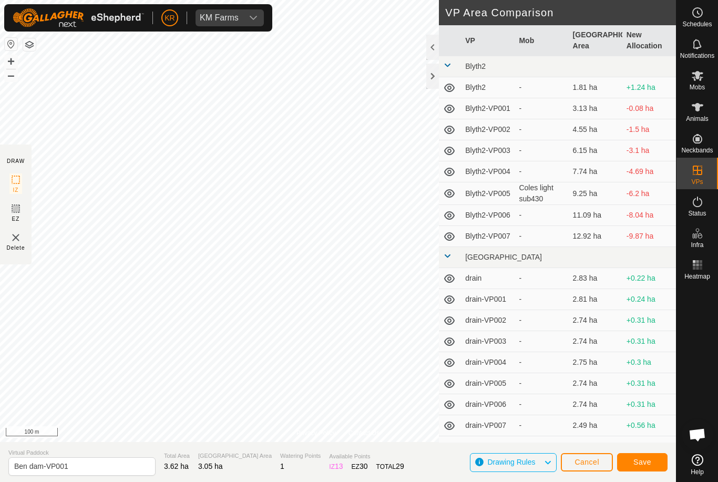
click at [645, 457] on button "Save" at bounding box center [642, 462] width 50 height 18
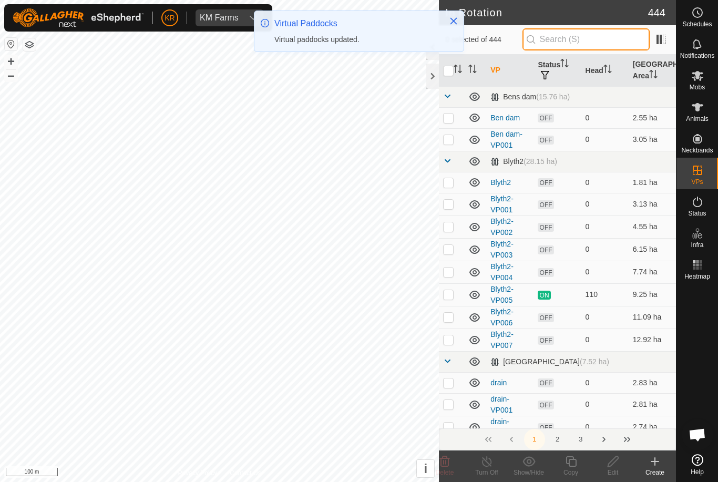
click at [599, 41] on input "text" at bounding box center [585, 39] width 127 height 22
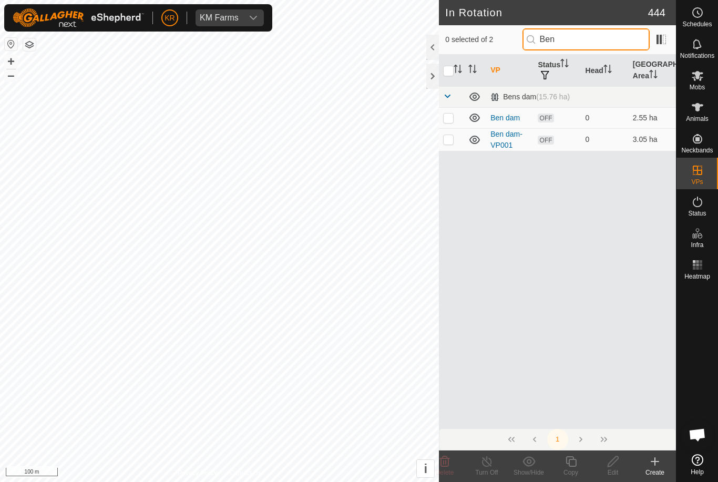
type input "Ben"
click at [454, 142] on p-checkbox at bounding box center [448, 139] width 11 height 8
checkbox input "true"
click at [578, 467] on copy-svg-icon at bounding box center [571, 461] width 42 height 13
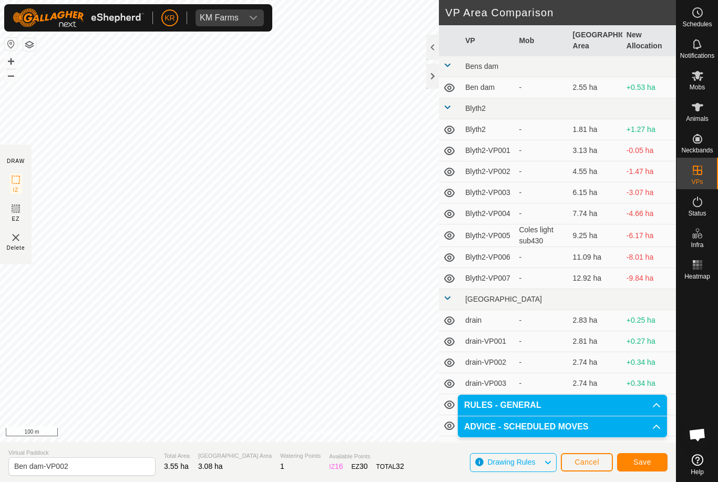
click at [637, 454] on button "Save" at bounding box center [642, 462] width 50 height 18
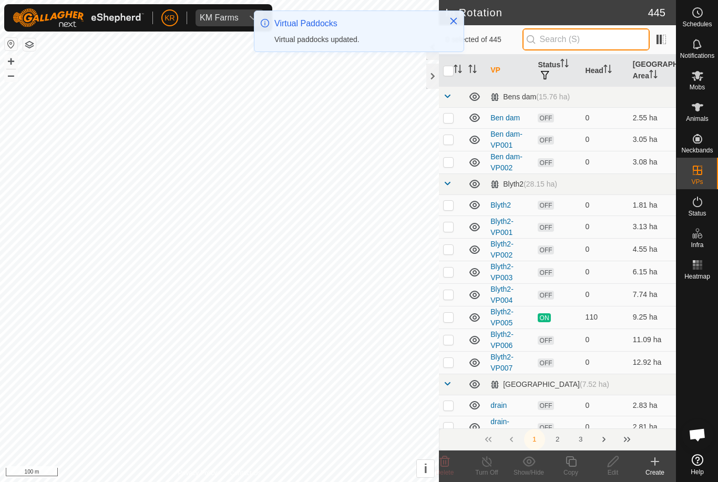
click at [580, 38] on input "text" at bounding box center [585, 39] width 127 height 22
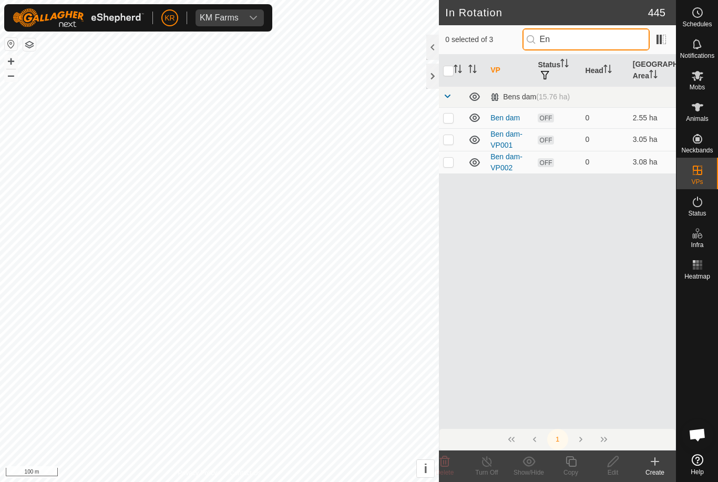
type input "En"
click at [447, 167] on td at bounding box center [451, 162] width 25 height 23
checkbox input "true"
click at [567, 464] on icon at bounding box center [570, 461] width 13 height 13
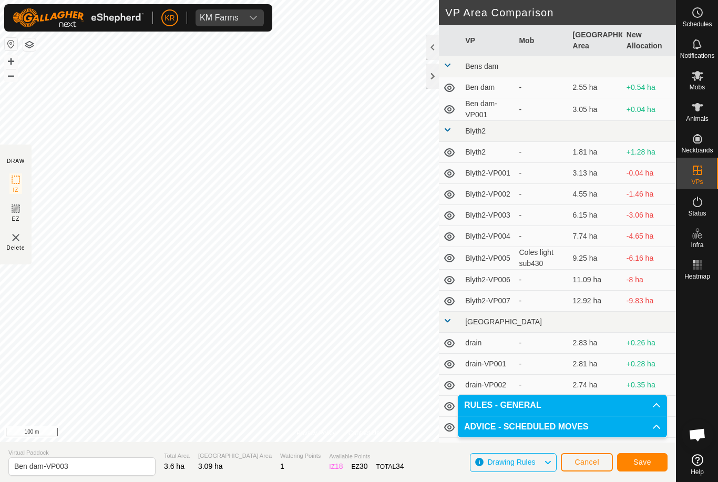
click at [644, 461] on span "Save" at bounding box center [642, 462] width 18 height 8
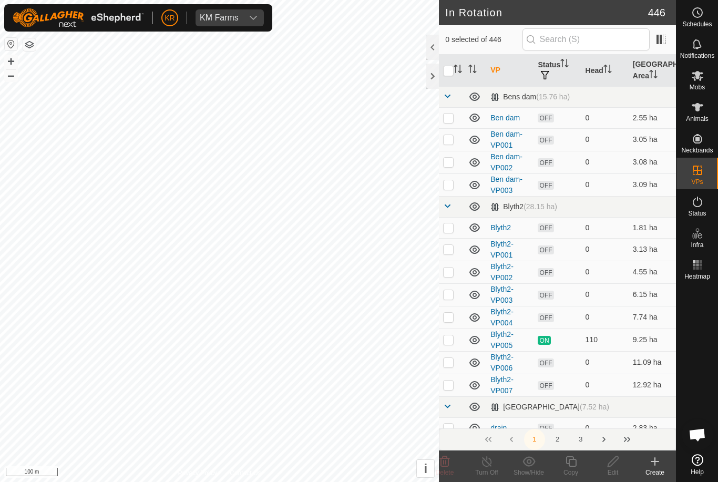
click at [449, 184] on p-checkbox at bounding box center [448, 184] width 11 height 8
checkbox input "true"
click at [574, 460] on icon at bounding box center [570, 461] width 13 height 13
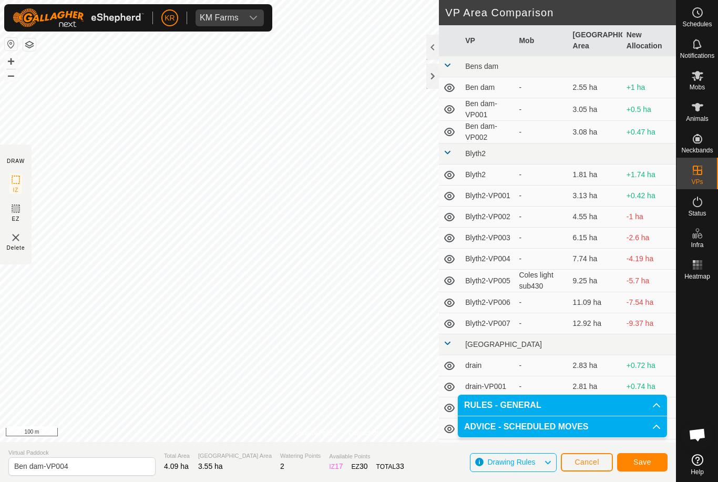
click at [643, 460] on span "Save" at bounding box center [642, 462] width 18 height 8
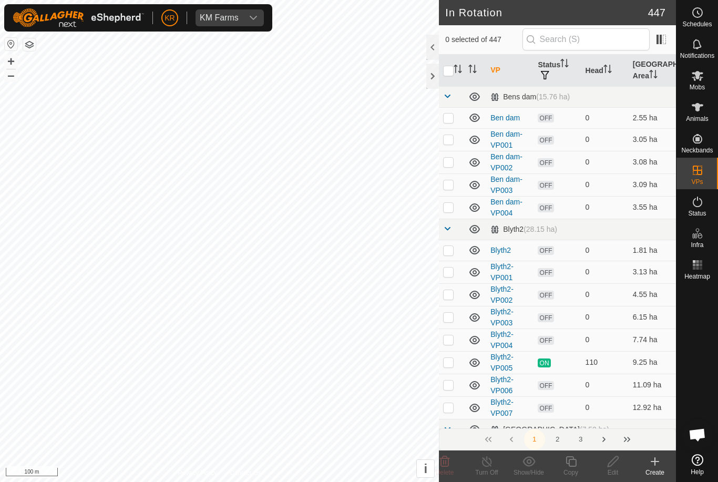
click at [451, 211] on p-checkbox at bounding box center [448, 207] width 11 height 8
checkbox input "true"
click at [578, 464] on copy-svg-icon at bounding box center [571, 461] width 42 height 13
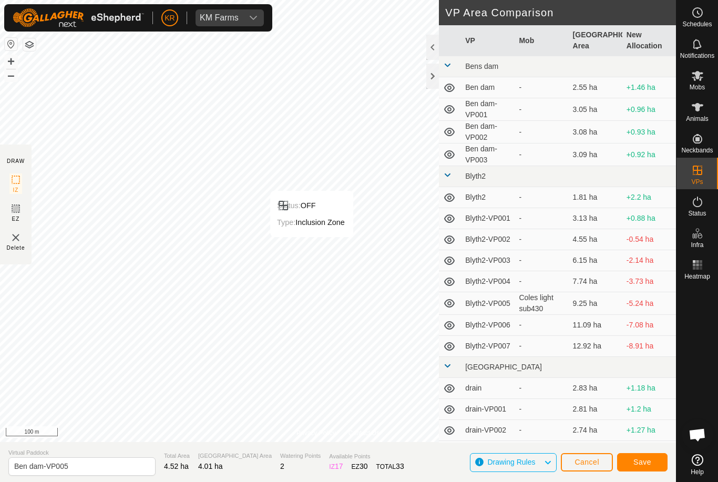
click at [323, 216] on div "Type: Inclusion Zone" at bounding box center [311, 222] width 68 height 13
click at [645, 458] on span "Save" at bounding box center [642, 462] width 18 height 8
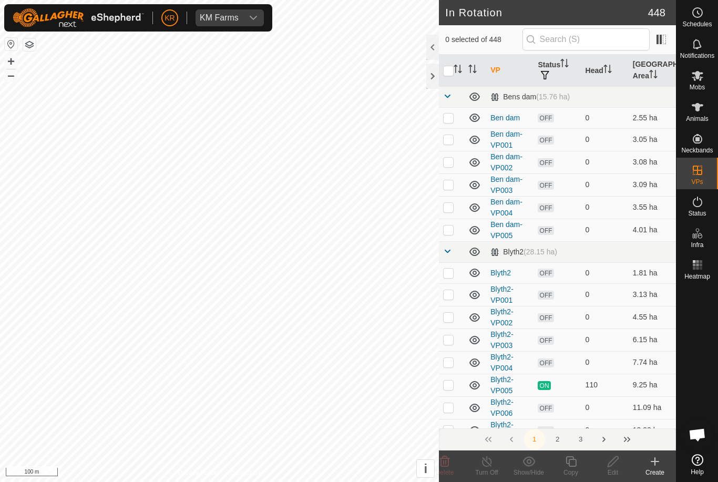
click at [449, 231] on p-checkbox at bounding box center [448, 229] width 11 height 8
checkbox input "true"
click at [570, 459] on icon at bounding box center [571, 461] width 11 height 11
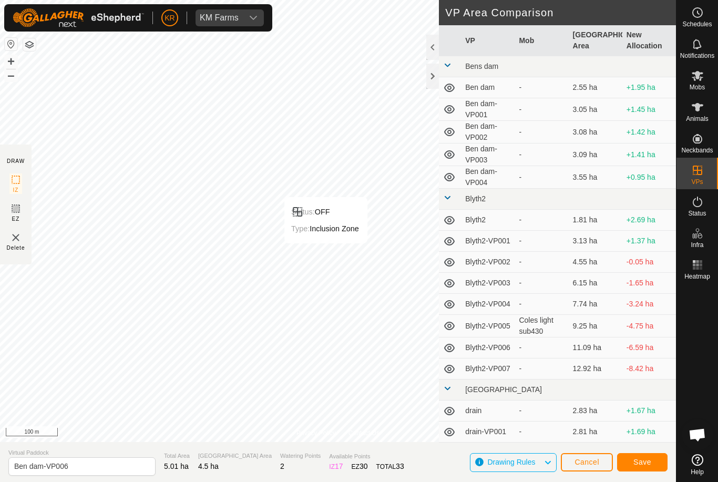
click at [329, 221] on div "Status: OFF Type: Inclusion Zone" at bounding box center [325, 220] width 83 height 46
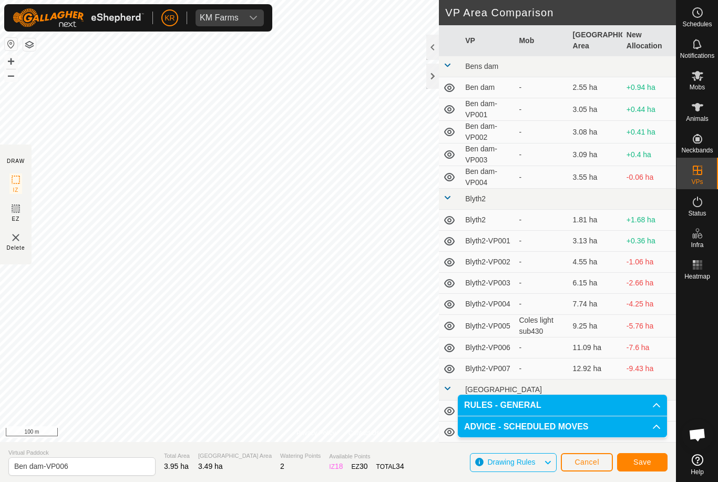
click at [648, 462] on span "Save" at bounding box center [642, 462] width 18 height 8
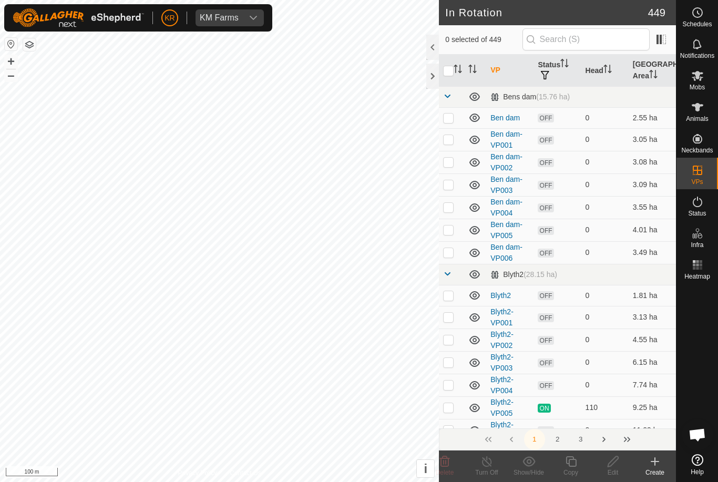
click at [453, 255] on p-checkbox at bounding box center [448, 252] width 11 height 8
checkbox input "true"
click at [573, 461] on icon at bounding box center [570, 461] width 13 height 13
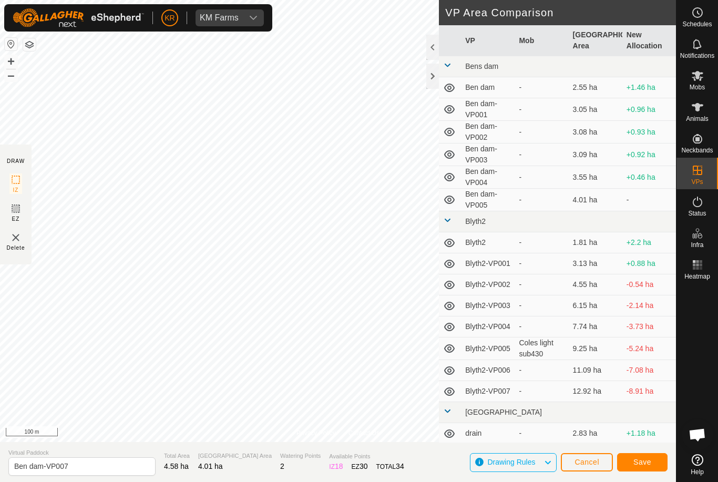
click at [643, 459] on span "Save" at bounding box center [642, 462] width 18 height 8
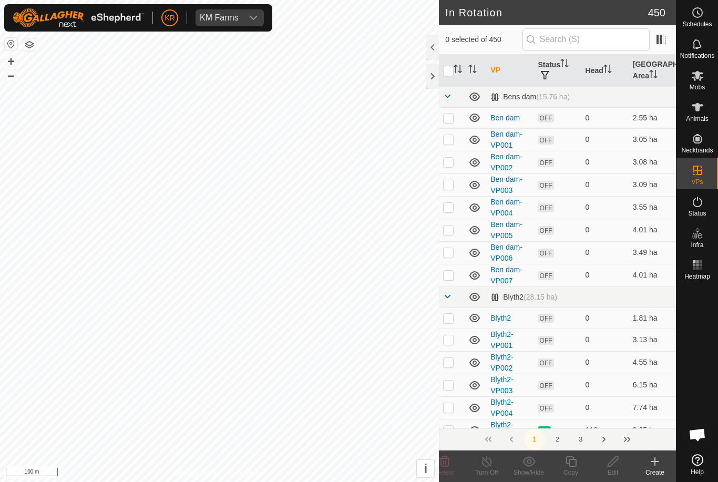
click at [451, 279] on p-checkbox at bounding box center [448, 275] width 11 height 8
checkbox input "true"
click at [572, 462] on icon at bounding box center [570, 461] width 13 height 13
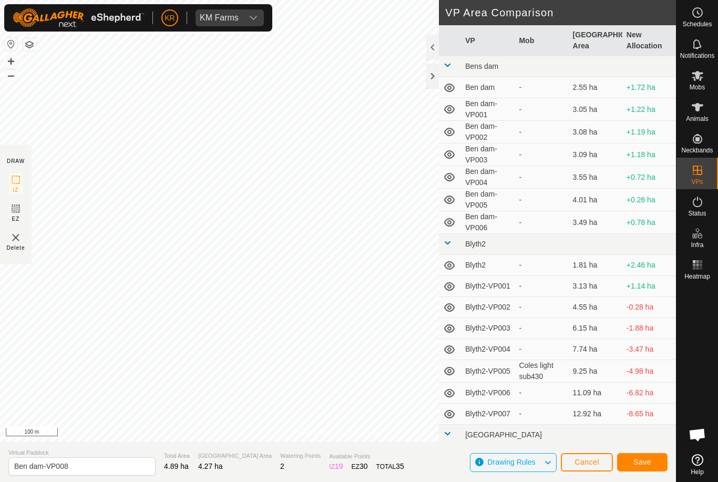
click at [642, 463] on span "Save" at bounding box center [642, 462] width 18 height 8
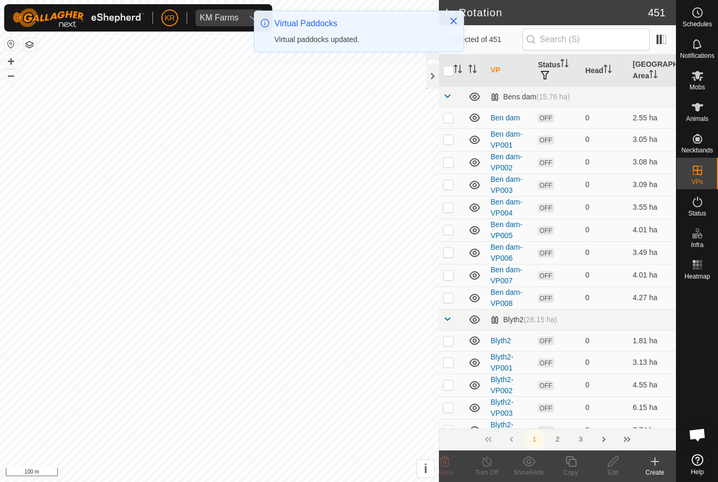
click at [447, 301] on p-checkbox at bounding box center [448, 297] width 11 height 8
checkbox input "true"
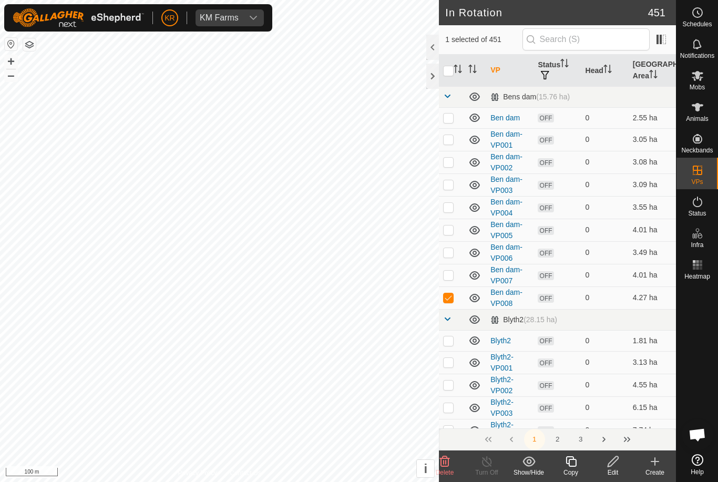
click at [572, 461] on icon at bounding box center [570, 461] width 13 height 13
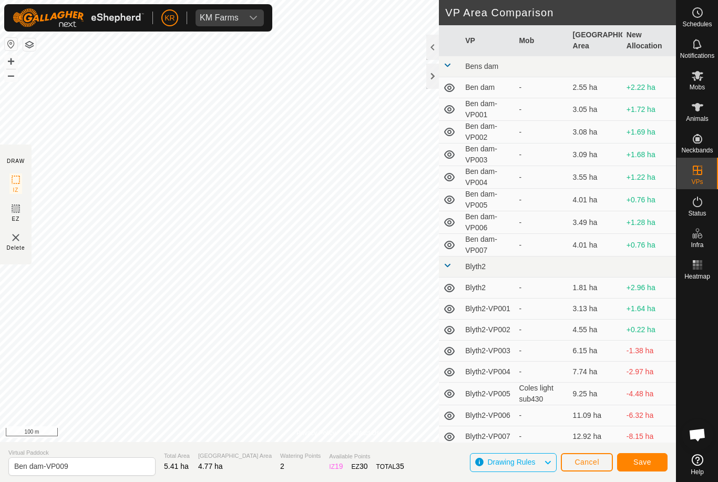
click at [643, 463] on span "Save" at bounding box center [642, 462] width 18 height 8
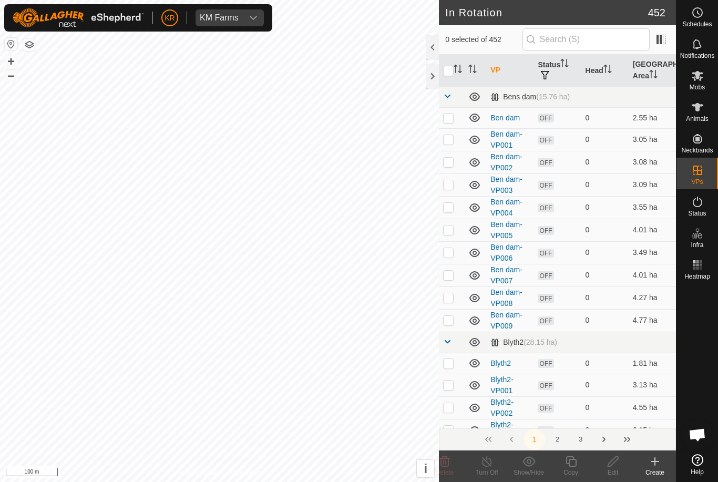
click at [449, 320] on p-checkbox at bounding box center [448, 320] width 11 height 8
checkbox input "true"
click at [576, 462] on icon at bounding box center [571, 461] width 11 height 11
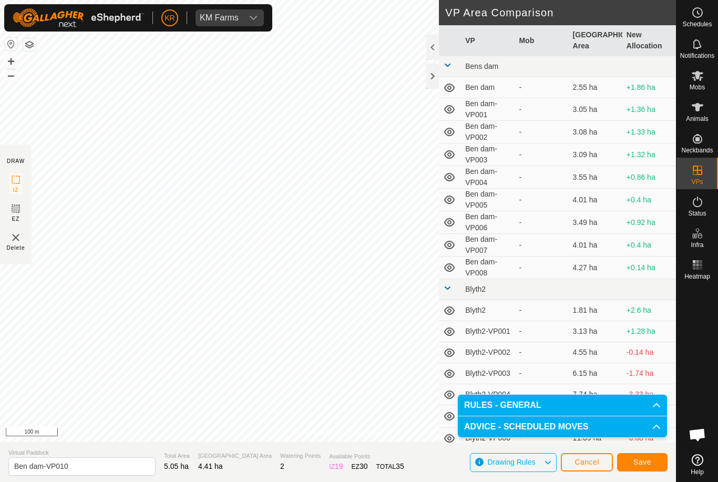
click at [641, 461] on span "Save" at bounding box center [642, 462] width 18 height 8
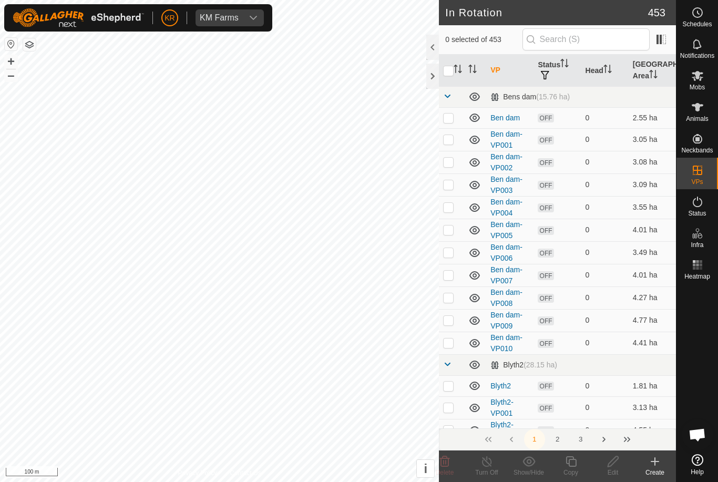
click at [450, 336] on td at bounding box center [451, 343] width 25 height 23
checkbox input "true"
click at [575, 465] on icon at bounding box center [570, 461] width 13 height 13
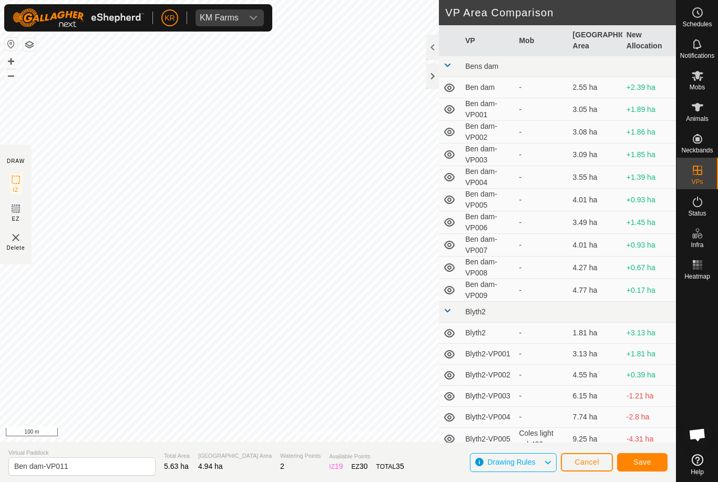
click at [636, 461] on span "Save" at bounding box center [642, 462] width 18 height 8
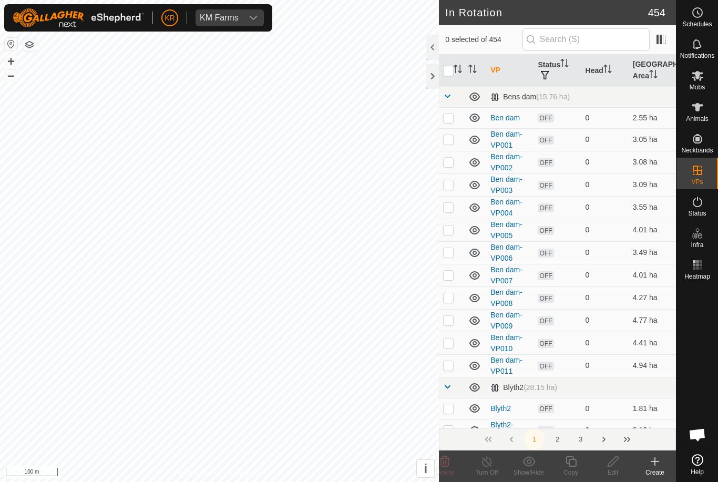
click at [448, 364] on p-checkbox at bounding box center [448, 365] width 11 height 8
checkbox input "true"
click at [572, 466] on icon at bounding box center [571, 461] width 11 height 11
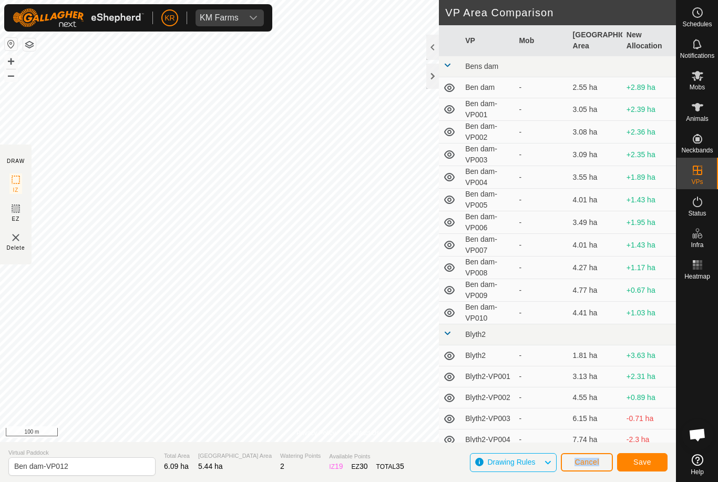
click at [649, 463] on span "Save" at bounding box center [642, 462] width 18 height 8
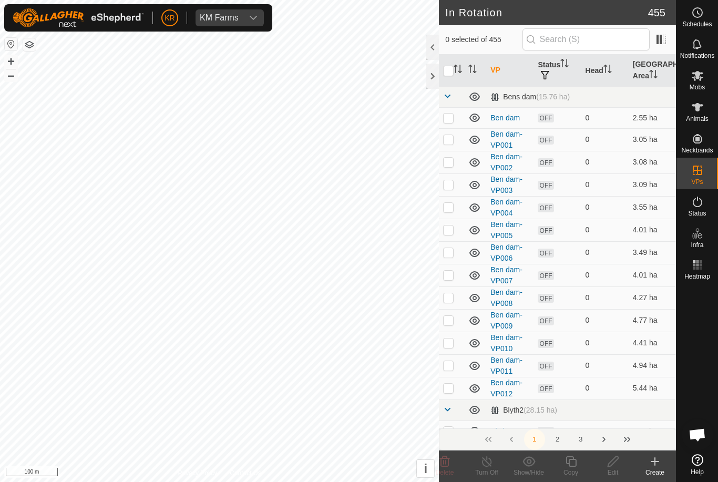
click at [453, 390] on p-checkbox at bounding box center [448, 388] width 11 height 8
checkbox input "true"
click at [574, 464] on icon at bounding box center [570, 461] width 13 height 13
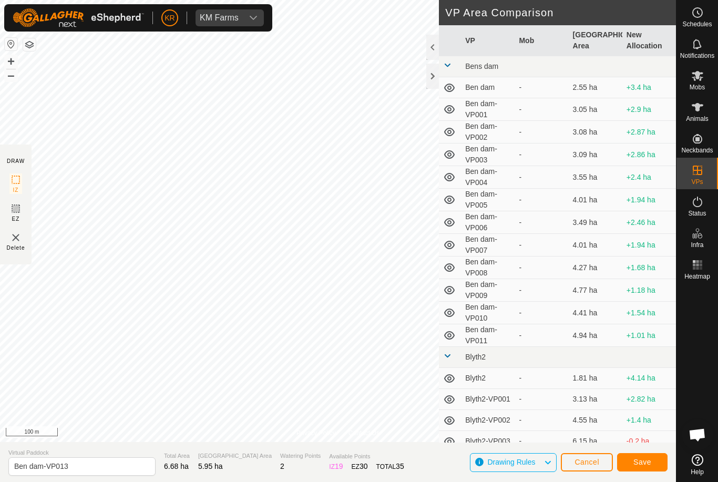
click at [651, 456] on button "Save" at bounding box center [642, 462] width 50 height 18
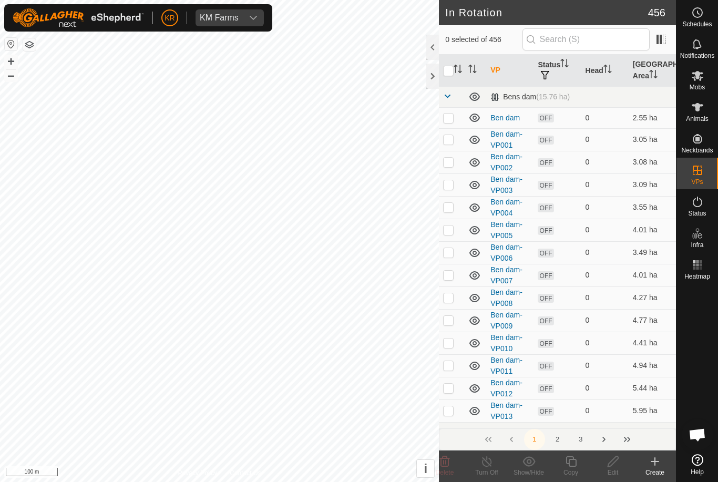
click at [455, 409] on td at bounding box center [451, 410] width 25 height 23
checkbox input "true"
click at [578, 463] on copy-svg-icon at bounding box center [571, 461] width 42 height 13
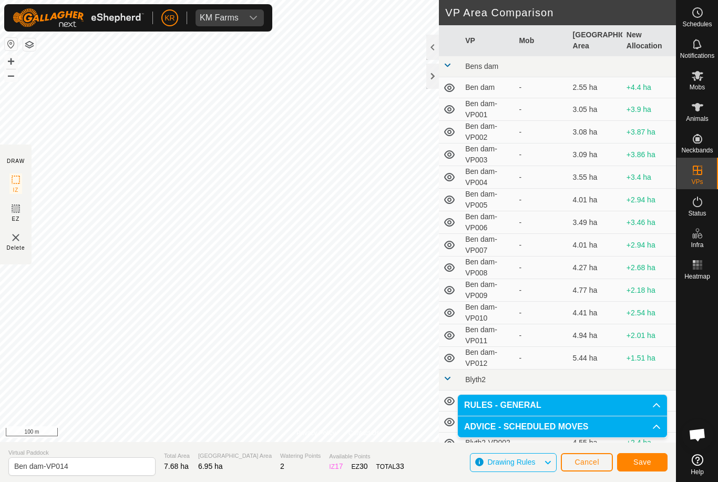
click at [638, 463] on span "Save" at bounding box center [642, 462] width 18 height 8
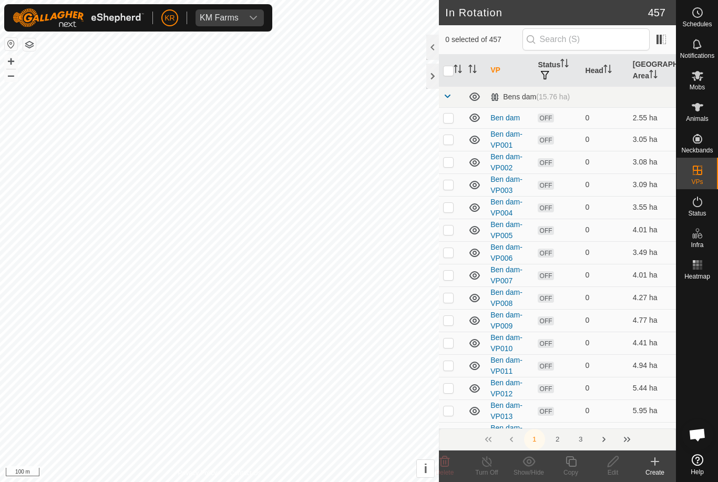
click at [658, 464] on icon at bounding box center [655, 461] width 13 height 13
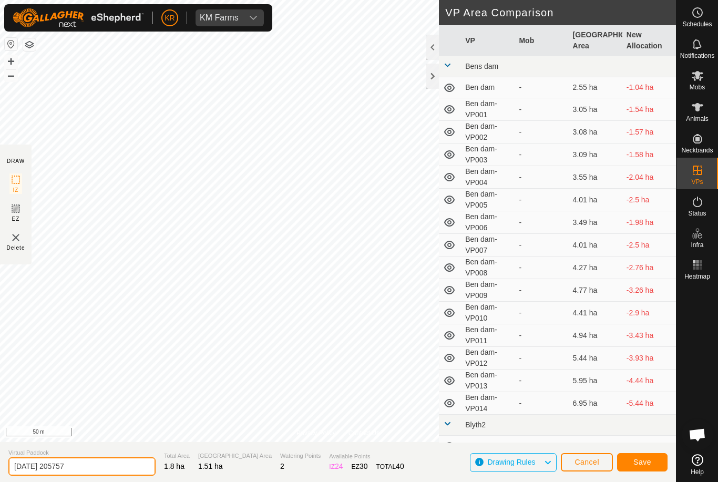
click at [97, 467] on input "2025-10-02 205757" at bounding box center [81, 466] width 147 height 18
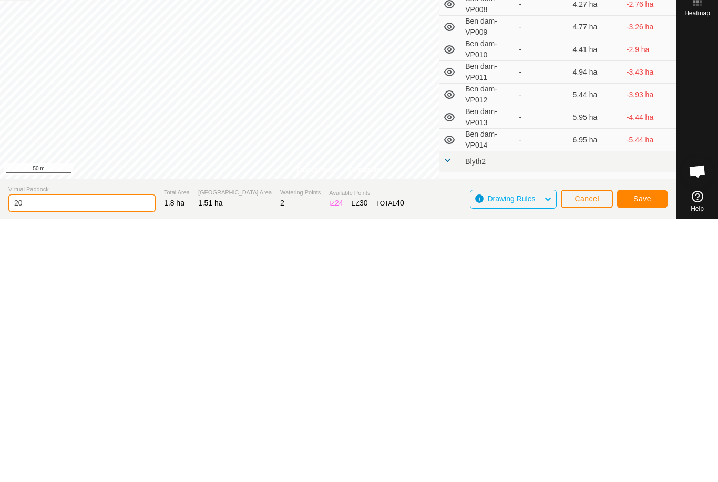
type input "2"
type input "Coop"
click at [640, 458] on span "Save" at bounding box center [642, 462] width 18 height 8
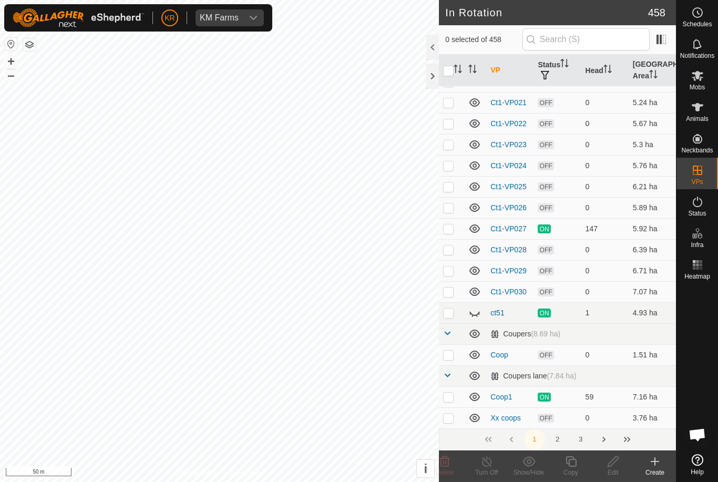
scroll to position [1178, 0]
click at [476, 316] on icon at bounding box center [477, 317] width 2 height 2
click at [449, 355] on p-checkbox at bounding box center [448, 356] width 11 height 8
checkbox input "true"
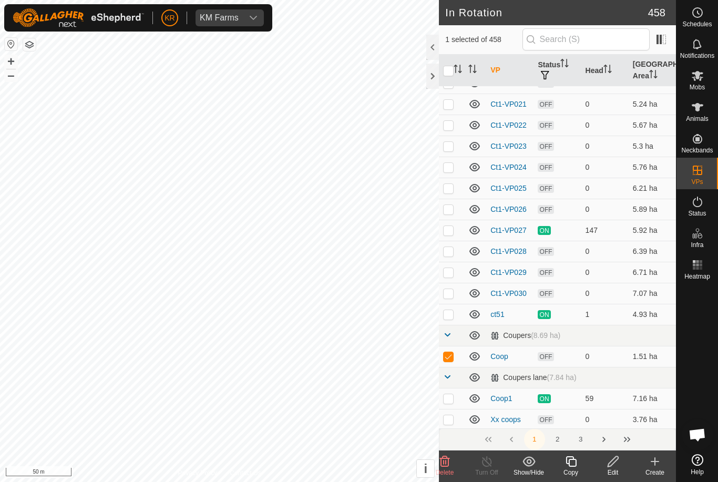
click at [576, 461] on icon at bounding box center [571, 461] width 11 height 11
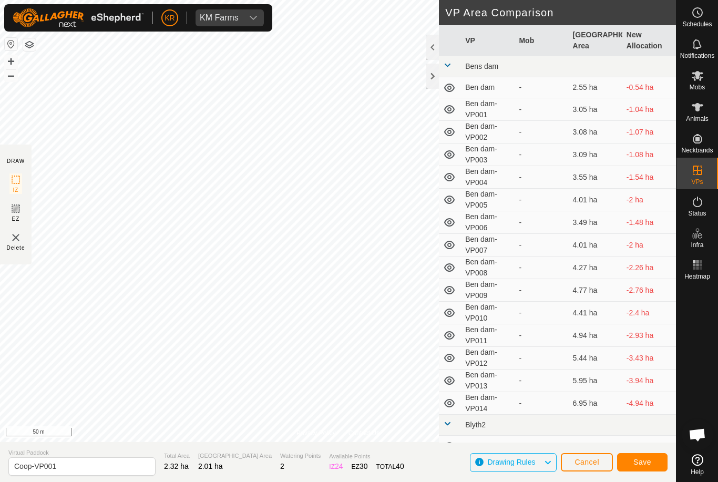
click at [640, 459] on span "Save" at bounding box center [642, 462] width 18 height 8
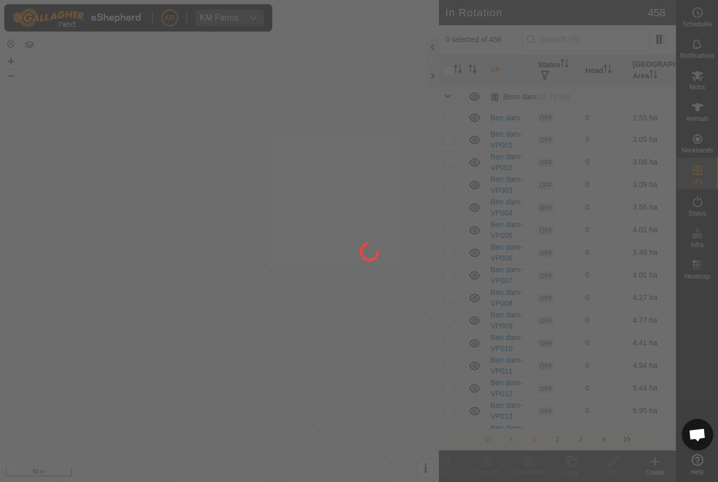
click at [595, 42] on div at bounding box center [359, 241] width 718 height 482
click at [609, 42] on div at bounding box center [359, 241] width 718 height 482
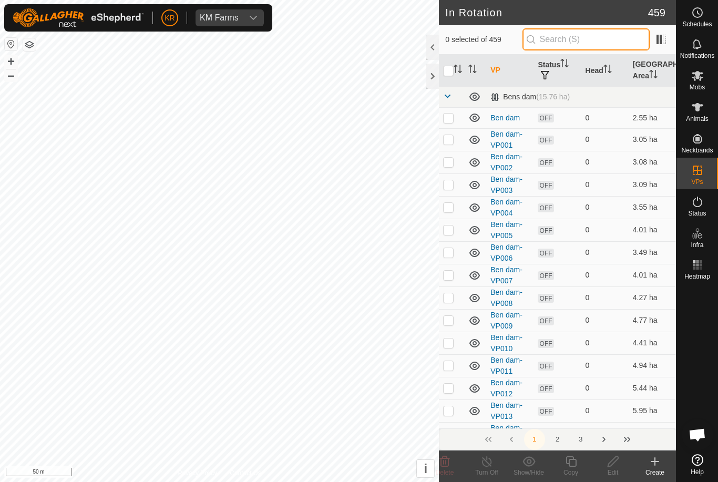
click at [589, 36] on input "text" at bounding box center [585, 39] width 127 height 22
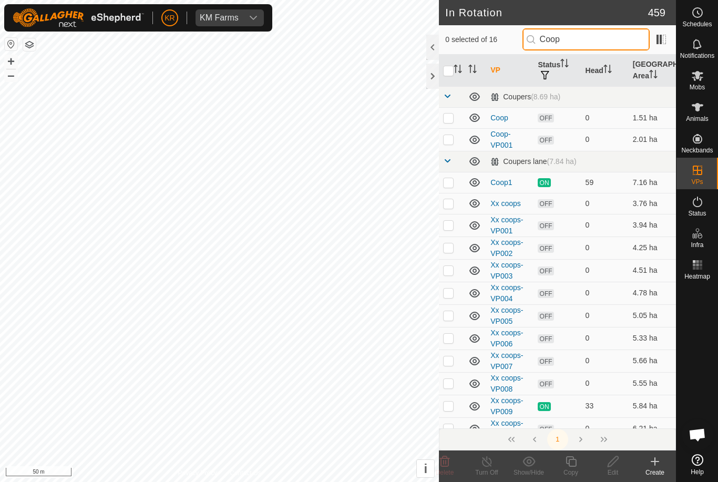
type input "Coop"
click at [447, 140] on p-checkbox at bounding box center [448, 139] width 11 height 8
checkbox input "true"
click at [582, 472] on div "Copy" at bounding box center [571, 472] width 42 height 9
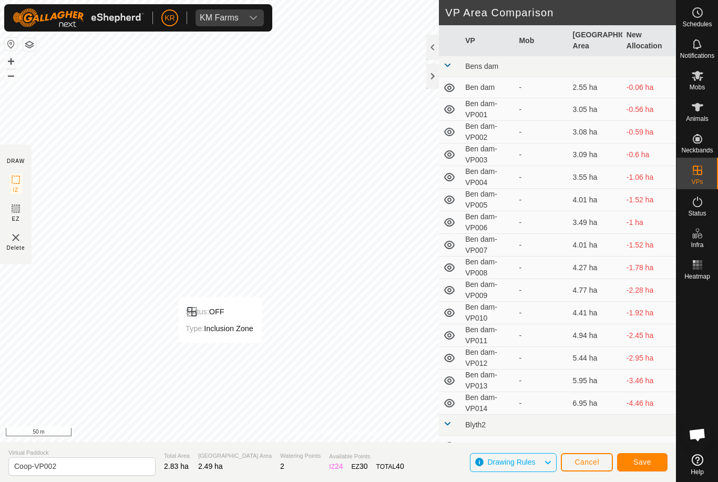
click at [642, 460] on span "Save" at bounding box center [642, 462] width 18 height 8
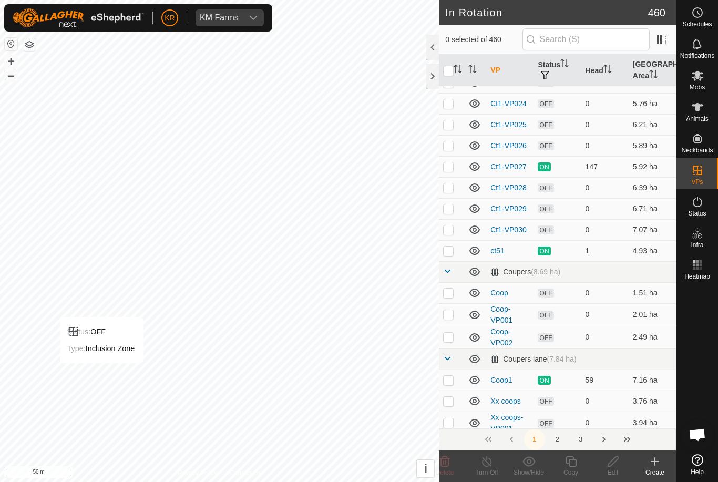
scroll to position [1251, 0]
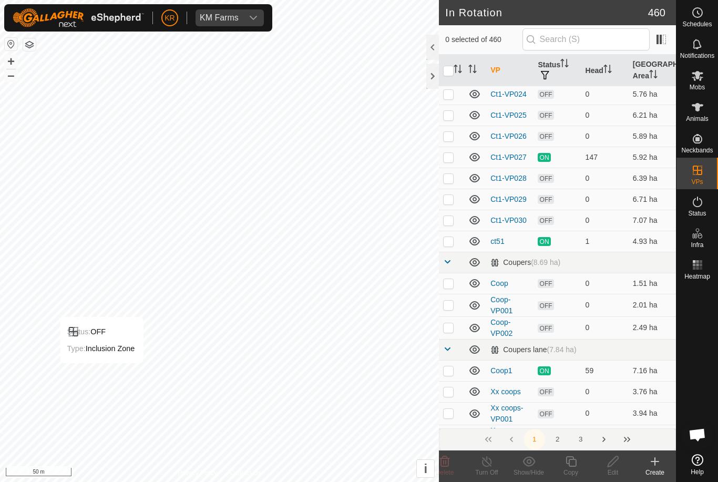
click at [446, 326] on p-checkbox at bounding box center [448, 327] width 11 height 8
checkbox input "true"
click at [577, 466] on icon at bounding box center [570, 461] width 13 height 13
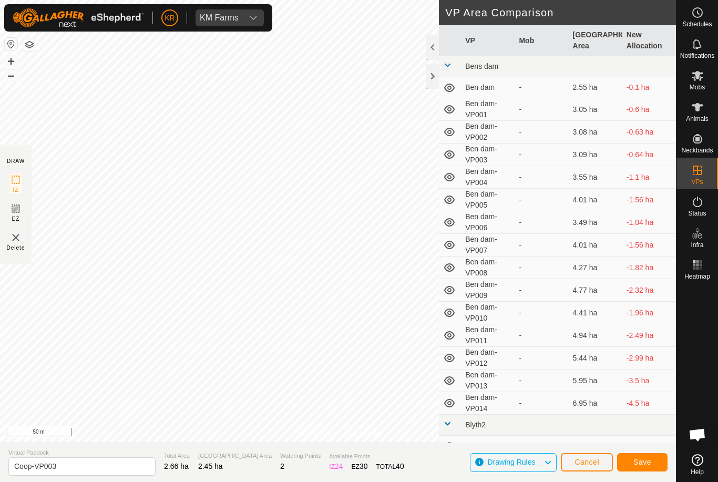
click at [644, 464] on span "Save" at bounding box center [642, 462] width 18 height 8
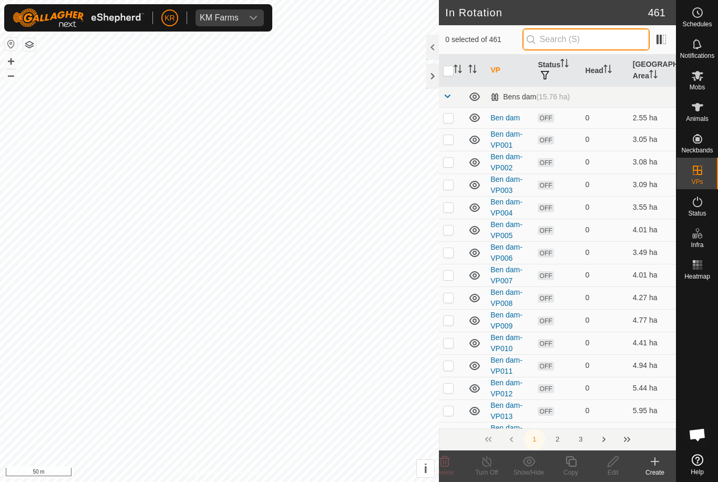
click at [605, 42] on input "text" at bounding box center [585, 39] width 127 height 22
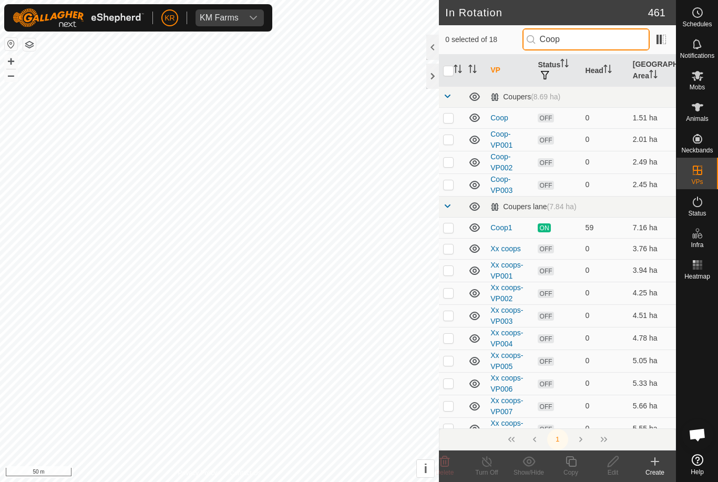
type input "Coop"
click at [447, 183] on p-checkbox at bounding box center [448, 184] width 11 height 8
checkbox input "true"
click at [573, 466] on icon at bounding box center [571, 461] width 11 height 11
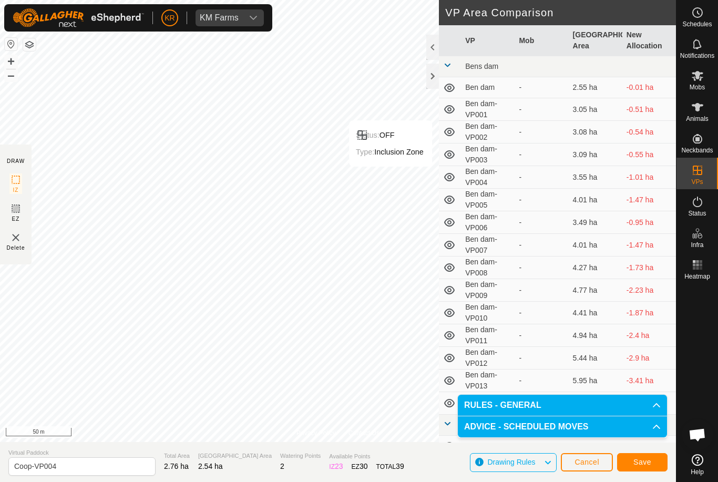
click at [646, 464] on span "Save" at bounding box center [642, 462] width 18 height 8
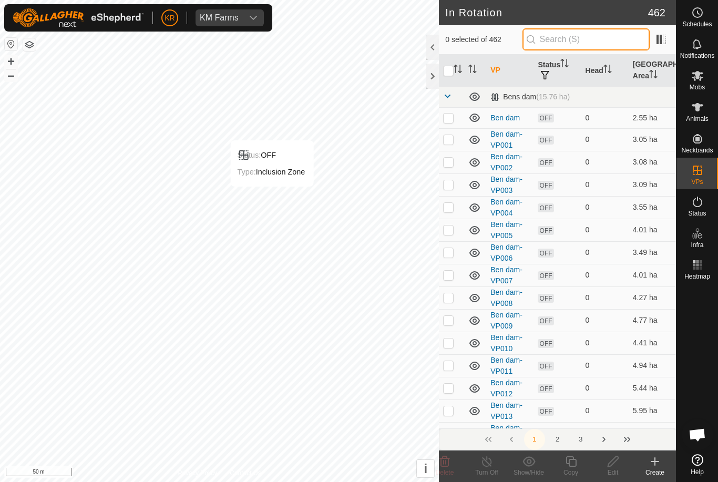
click at [598, 38] on input "text" at bounding box center [585, 39] width 127 height 22
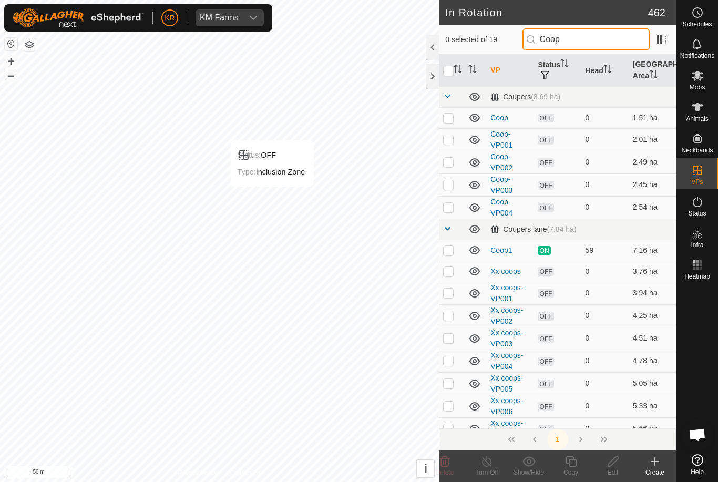
type input "Coop"
click at [448, 209] on p-checkbox at bounding box center [448, 207] width 11 height 8
checkbox input "true"
click at [576, 461] on icon at bounding box center [571, 461] width 11 height 11
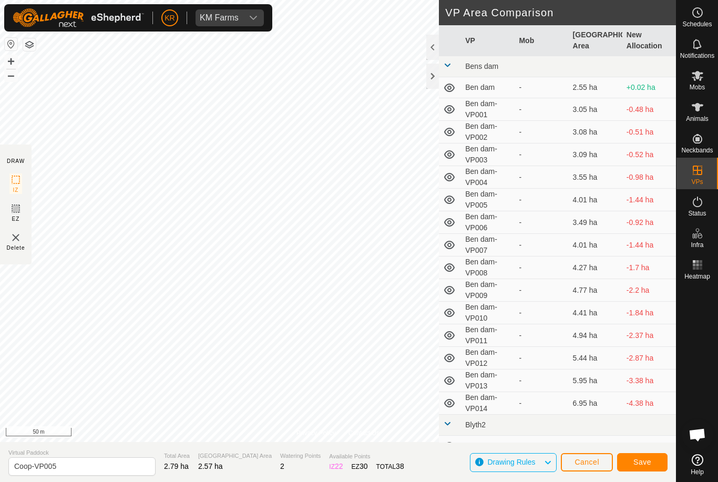
click at [656, 464] on button "Save" at bounding box center [642, 462] width 50 height 18
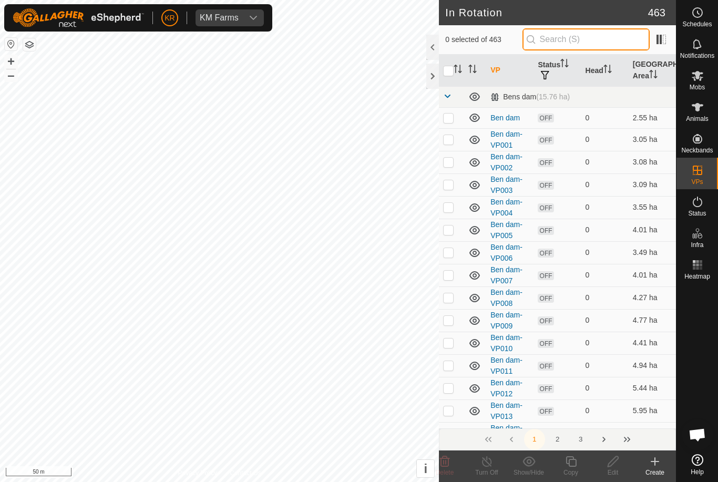
click at [590, 46] on input "text" at bounding box center [585, 39] width 127 height 22
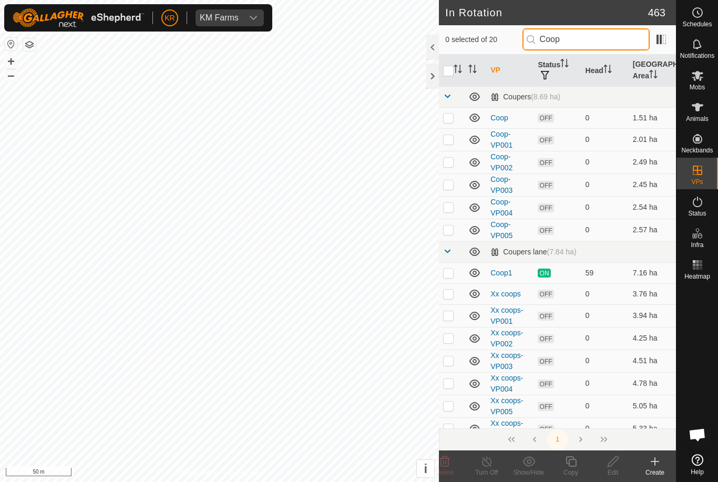
type input "Coop"
click at [453, 231] on p-checkbox at bounding box center [448, 229] width 11 height 8
checkbox input "true"
click at [579, 465] on copy-svg-icon at bounding box center [571, 461] width 42 height 13
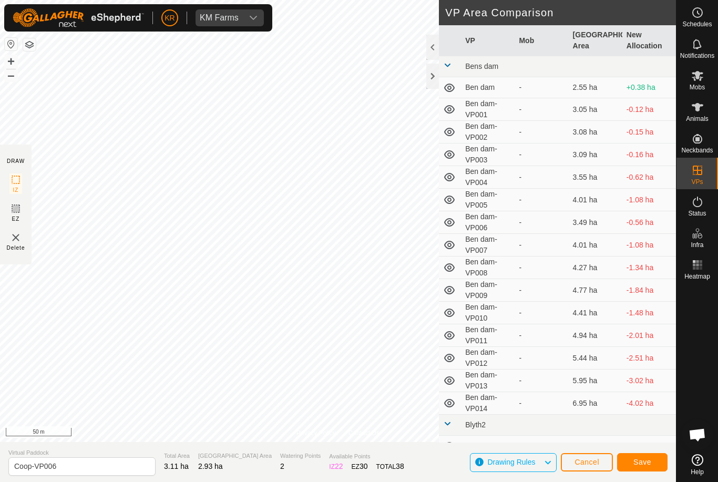
click at [646, 461] on span "Save" at bounding box center [642, 462] width 18 height 8
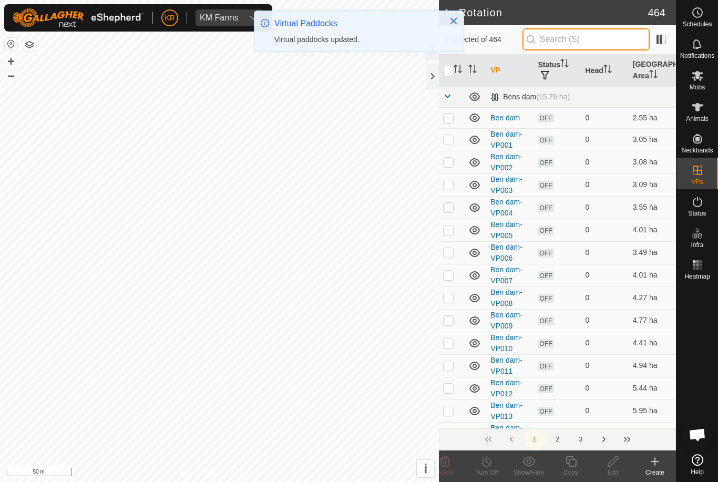
click at [596, 44] on input "text" at bounding box center [585, 39] width 127 height 22
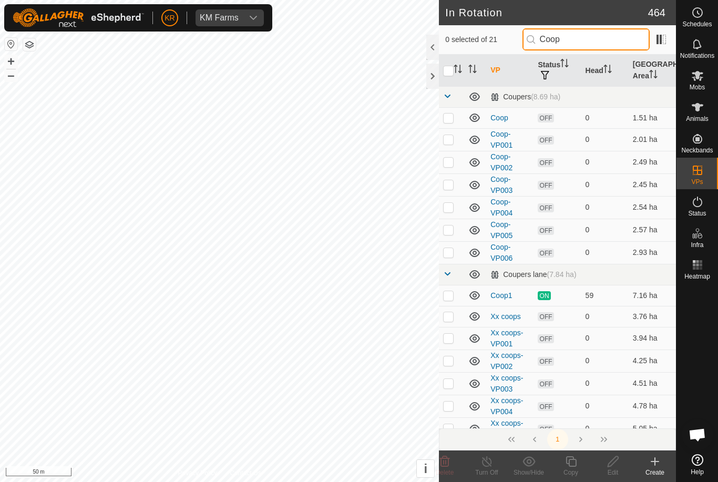
type input "Coop"
click at [450, 253] on p-checkbox at bounding box center [448, 252] width 11 height 8
checkbox input "true"
click at [575, 463] on icon at bounding box center [570, 461] width 13 height 13
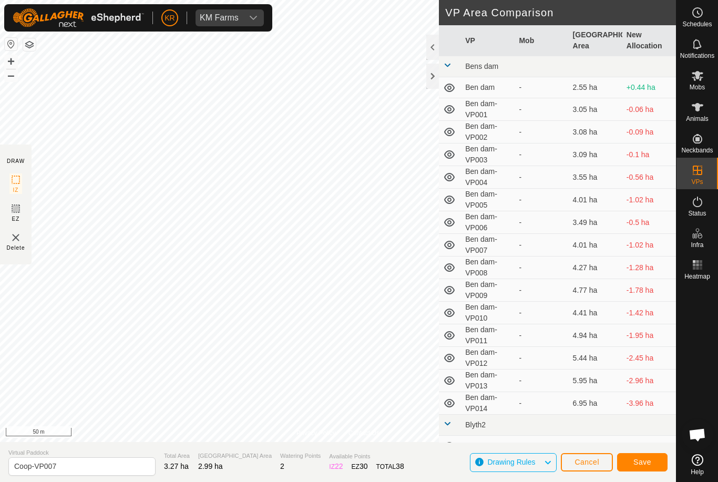
click at [648, 462] on span "Save" at bounding box center [642, 462] width 18 height 8
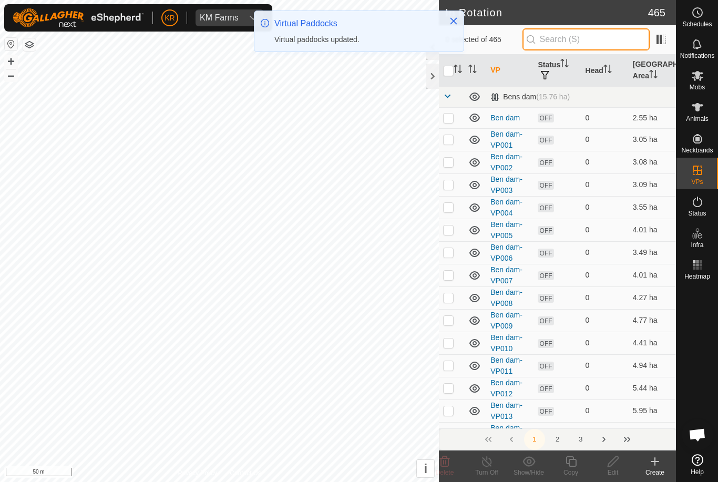
click at [595, 41] on input "text" at bounding box center [585, 39] width 127 height 22
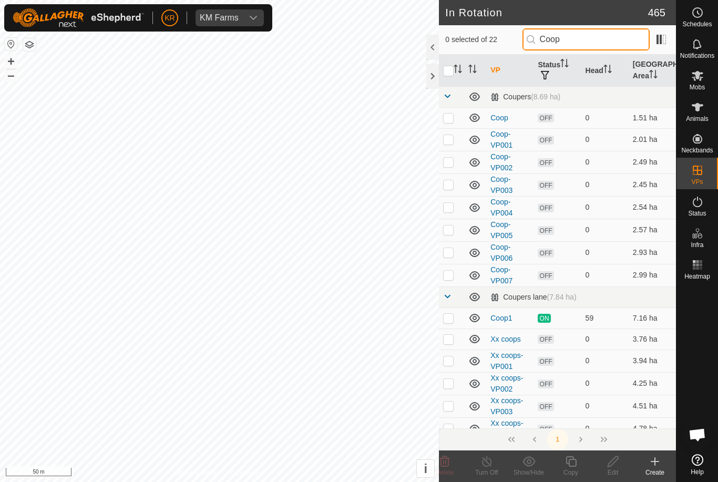
type input "Coop"
click at [451, 274] on p-checkbox at bounding box center [448, 275] width 11 height 8
checkbox input "true"
click at [576, 463] on icon at bounding box center [571, 461] width 11 height 11
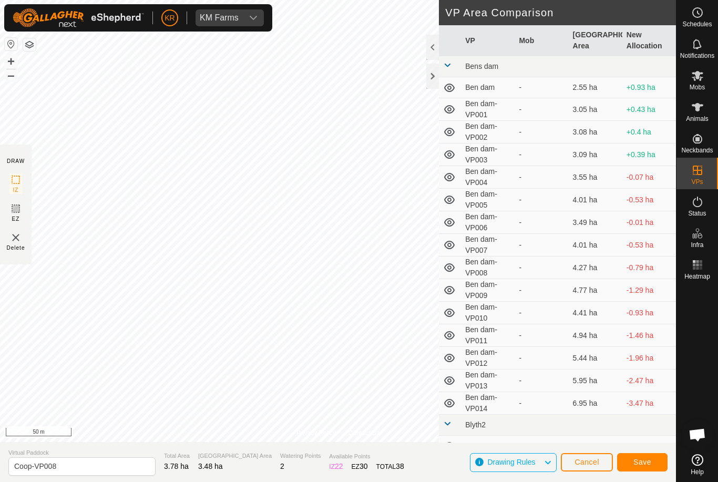
click at [652, 465] on button "Save" at bounding box center [642, 462] width 50 height 18
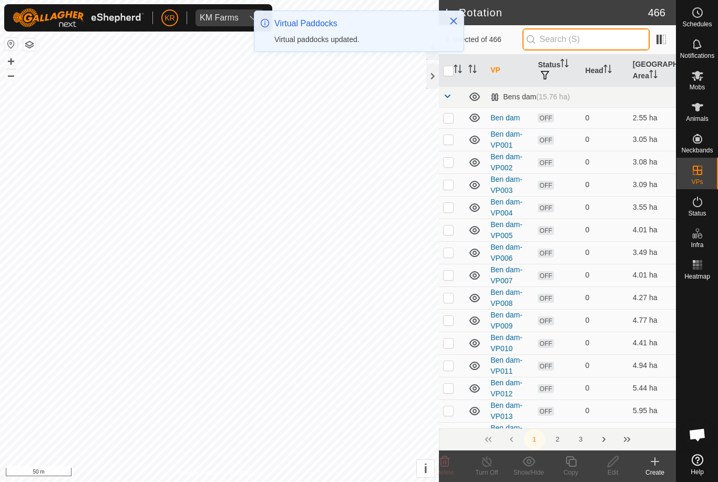
click at [612, 48] on input "text" at bounding box center [585, 39] width 127 height 22
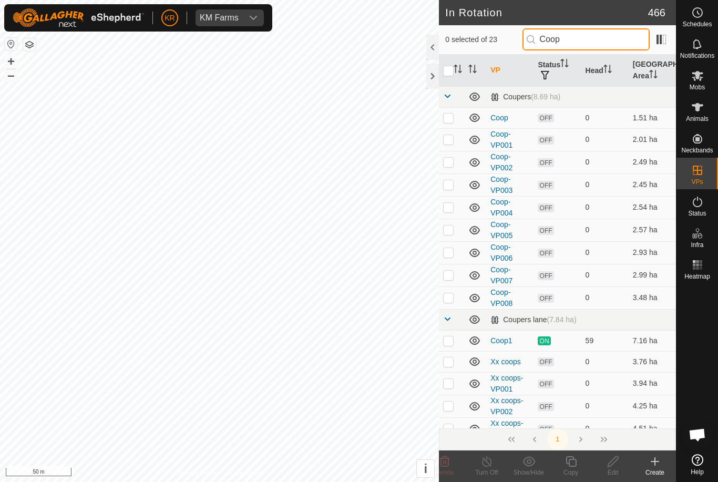
type input "Coop"
click at [451, 295] on p-checkbox at bounding box center [448, 297] width 11 height 8
checkbox input "true"
click at [582, 466] on copy-svg-icon at bounding box center [571, 461] width 42 height 13
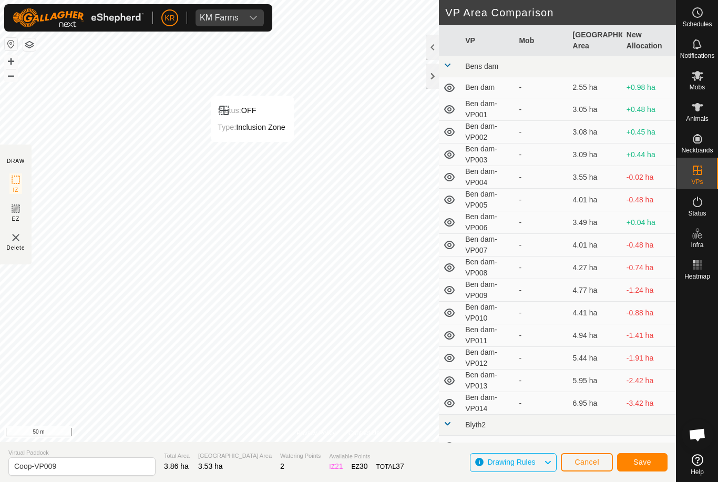
click at [645, 459] on span "Save" at bounding box center [642, 462] width 18 height 8
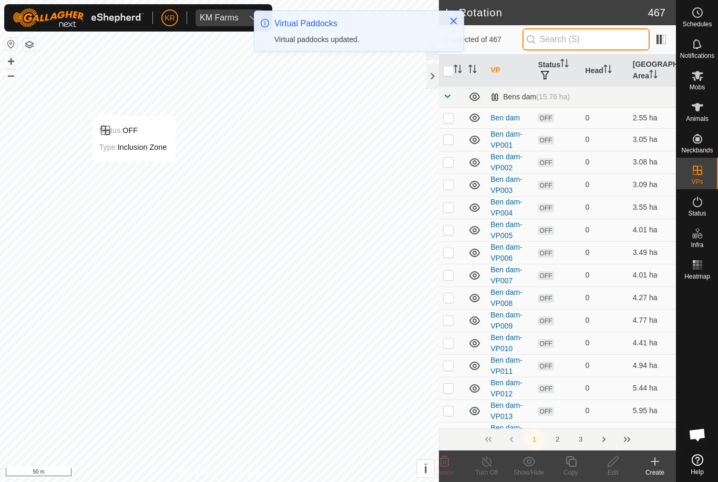
click at [584, 42] on input "text" at bounding box center [585, 39] width 127 height 22
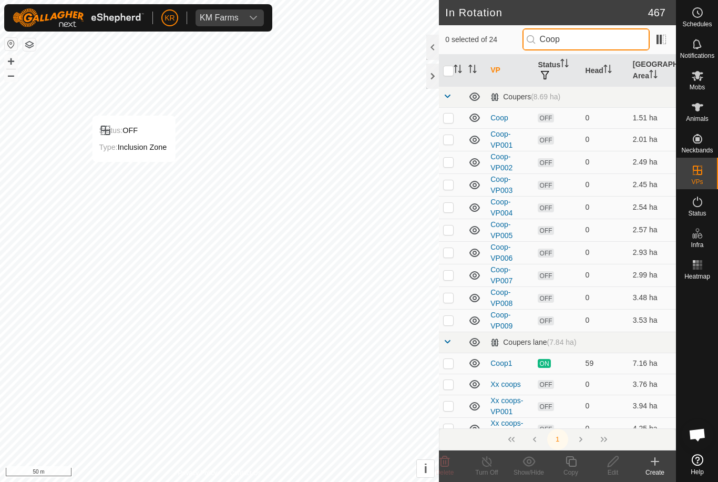
type input "Coop"
click at [450, 321] on p-checkbox at bounding box center [448, 320] width 11 height 8
checkbox input "true"
click at [573, 464] on icon at bounding box center [570, 461] width 13 height 13
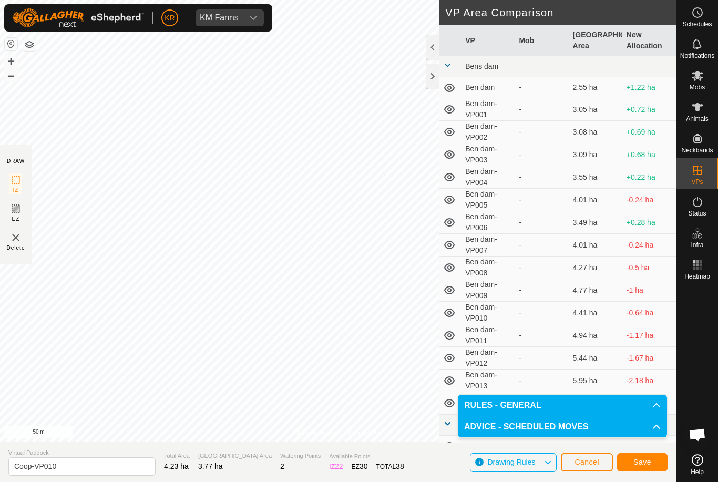
click at [639, 463] on span "Save" at bounding box center [642, 462] width 18 height 8
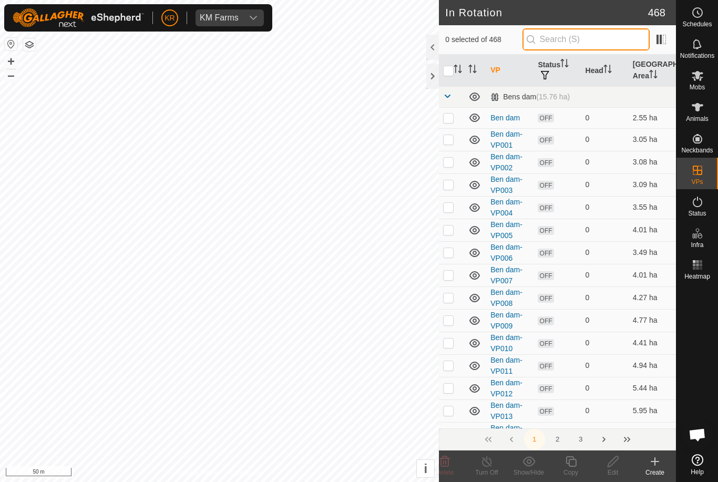
click at [594, 47] on input "text" at bounding box center [585, 39] width 127 height 22
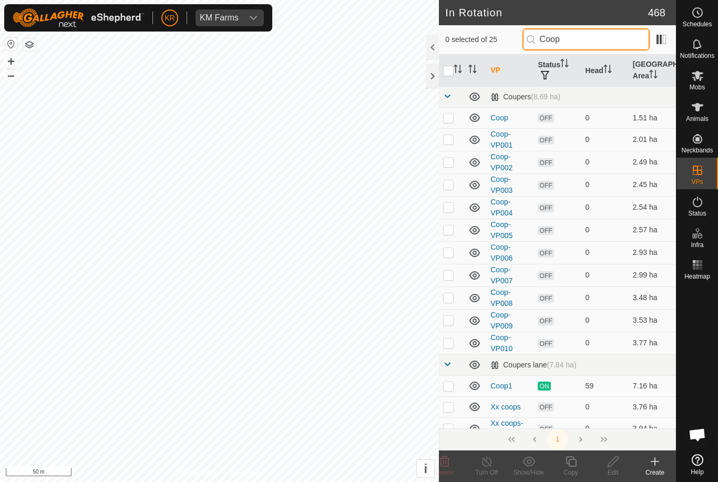
type input "Coop"
click at [453, 346] on p-checkbox at bounding box center [448, 342] width 11 height 8
checkbox input "true"
click at [574, 467] on icon at bounding box center [570, 461] width 13 height 13
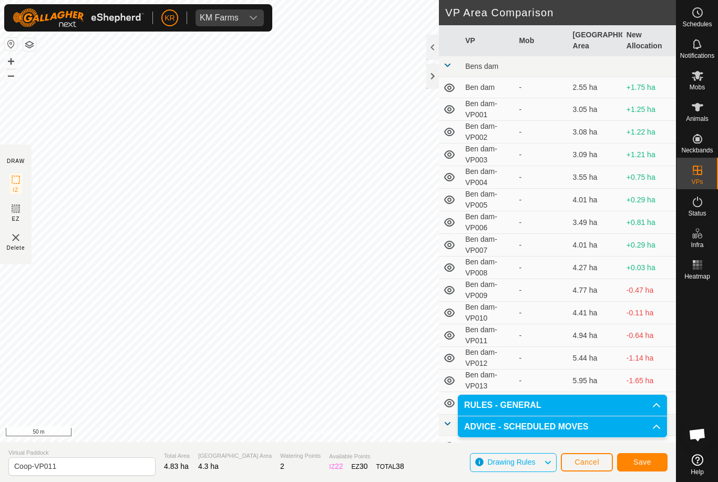
click at [636, 458] on span "Save" at bounding box center [642, 462] width 18 height 8
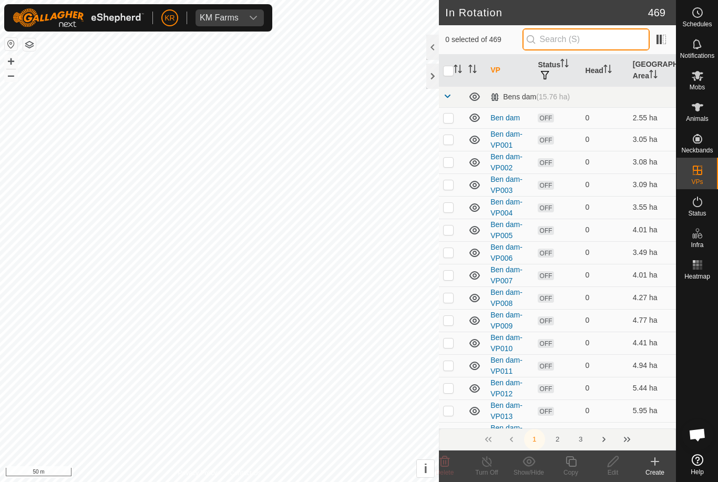
click at [600, 35] on input "text" at bounding box center [585, 39] width 127 height 22
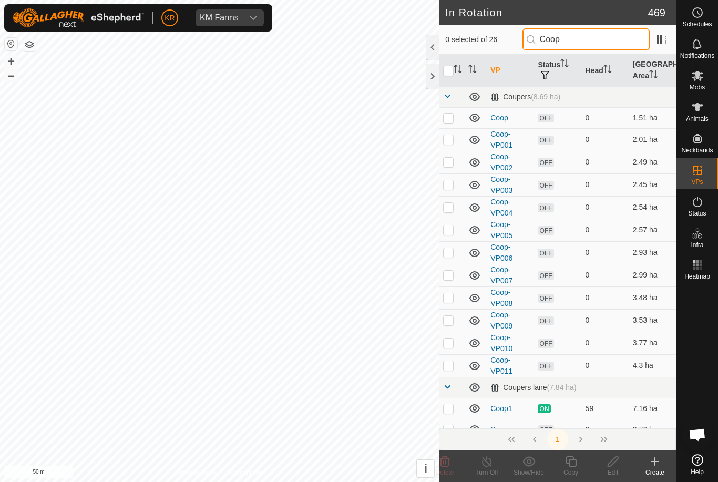
type input "Coop"
click at [453, 162] on p-checkbox at bounding box center [448, 162] width 11 height 8
click at [452, 163] on p-checkbox at bounding box center [448, 162] width 11 height 8
checkbox input "false"
click at [451, 366] on p-checkbox at bounding box center [448, 365] width 11 height 8
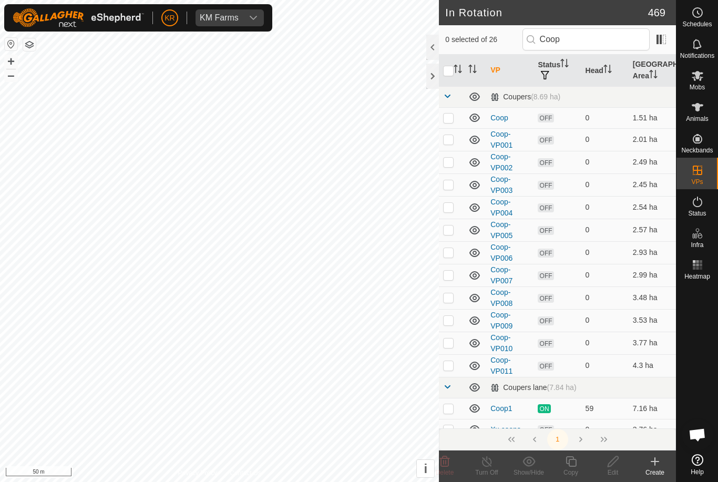
checkbox input "true"
click at [574, 466] on icon at bounding box center [571, 461] width 11 height 11
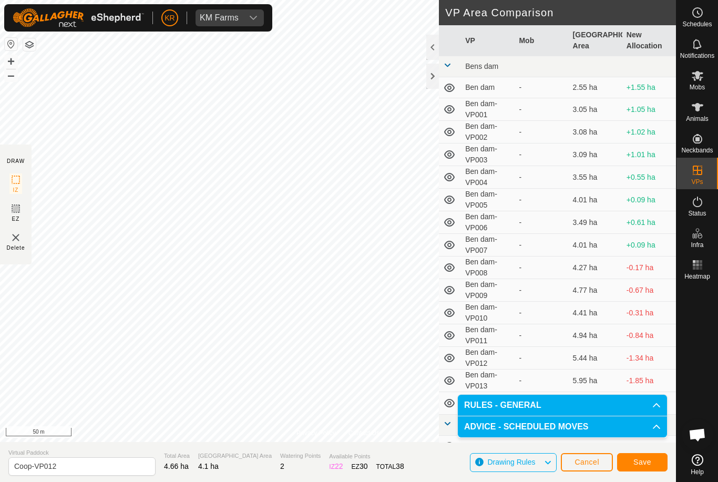
click at [646, 462] on span "Save" at bounding box center [642, 462] width 18 height 8
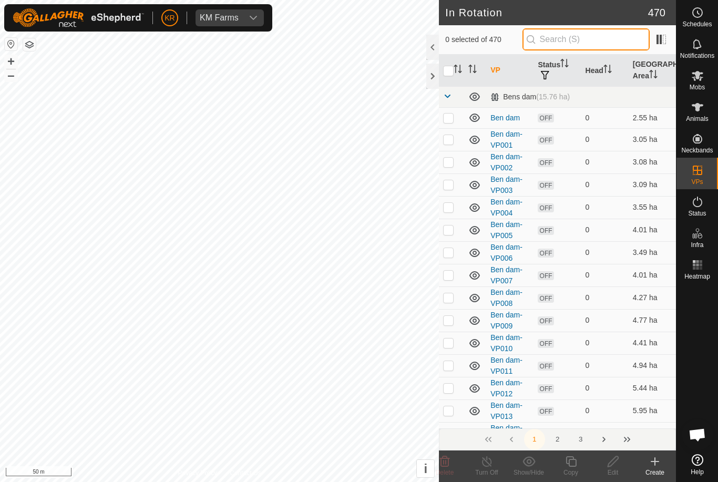
click at [599, 46] on input "text" at bounding box center [585, 39] width 127 height 22
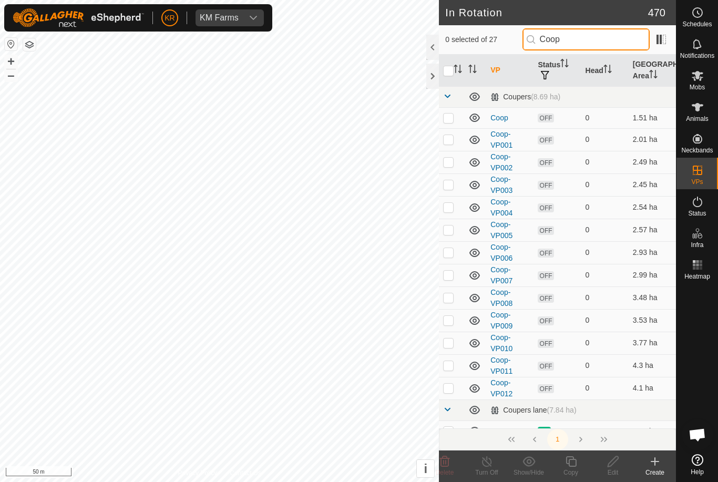
type input "Coop"
click at [447, 211] on p-checkbox at bounding box center [448, 207] width 11 height 8
click at [447, 207] on p-checkbox at bounding box center [448, 207] width 11 height 8
checkbox input "false"
click at [454, 334] on td at bounding box center [451, 343] width 25 height 23
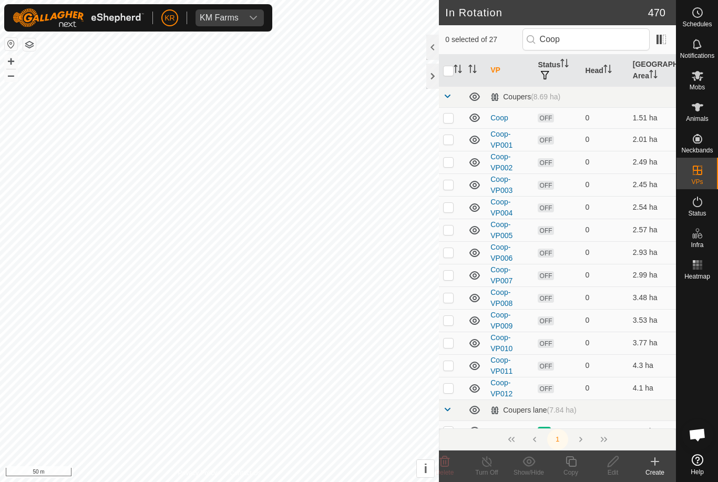
checkbox input "true"
click at [444, 303] on td at bounding box center [451, 297] width 25 height 23
checkbox input "true"
click at [454, 345] on p-checkbox at bounding box center [448, 342] width 11 height 8
checkbox input "false"
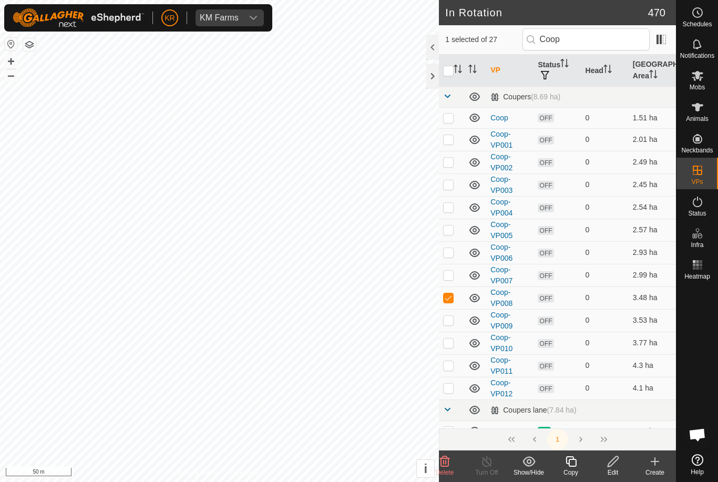
click at [448, 299] on p-checkbox at bounding box center [448, 297] width 11 height 8
checkbox input "false"
click at [451, 389] on p-checkbox at bounding box center [448, 388] width 11 height 8
checkbox input "true"
click at [574, 465] on icon at bounding box center [570, 461] width 13 height 13
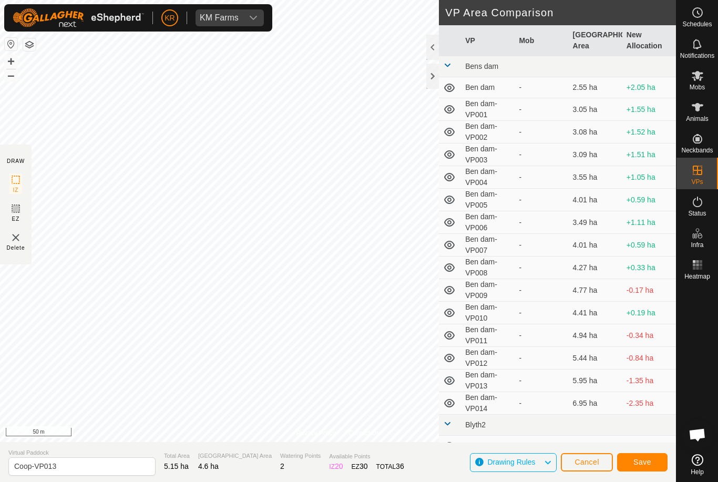
click at [644, 459] on span "Save" at bounding box center [642, 462] width 18 height 8
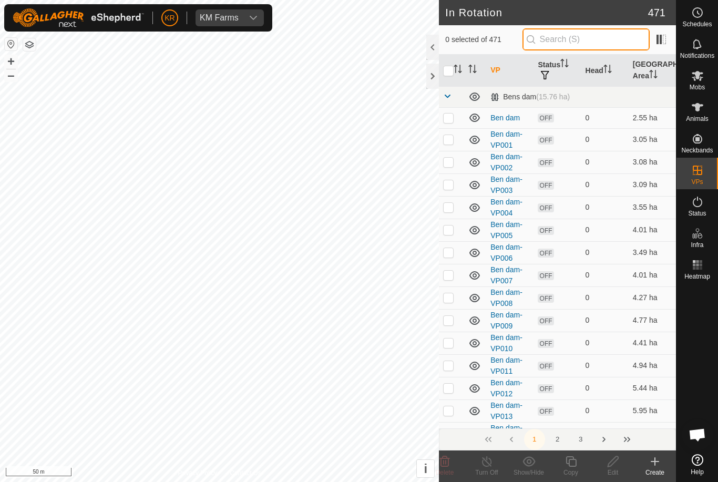
click at [597, 36] on input "text" at bounding box center [585, 39] width 127 height 22
type input "Coop"
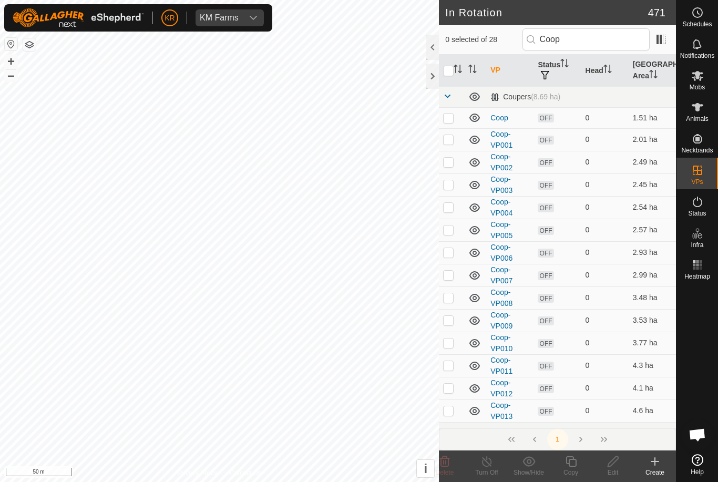
click at [449, 169] on td at bounding box center [451, 162] width 25 height 23
click at [453, 162] on p-checkbox at bounding box center [448, 162] width 11 height 8
checkbox input "false"
click at [451, 411] on p-checkbox at bounding box center [448, 410] width 11 height 8
checkbox input "true"
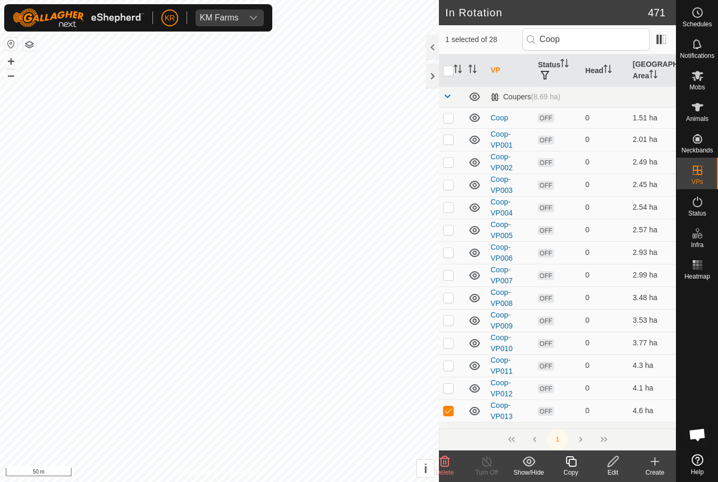
click at [576, 467] on icon at bounding box center [570, 461] width 13 height 13
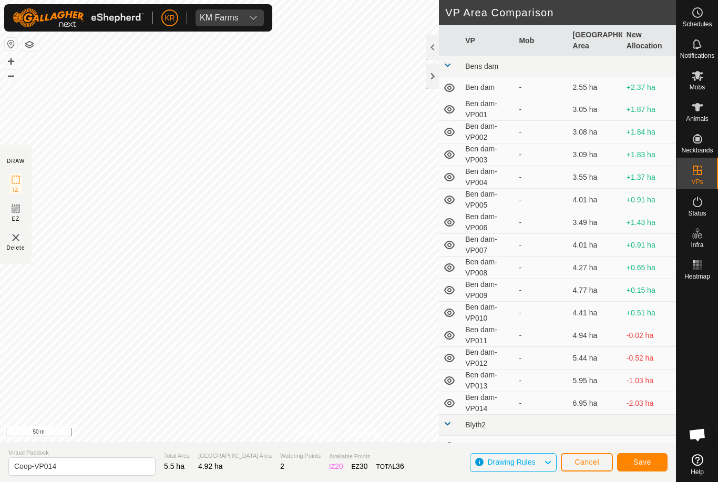
click at [643, 461] on span "Save" at bounding box center [642, 462] width 18 height 8
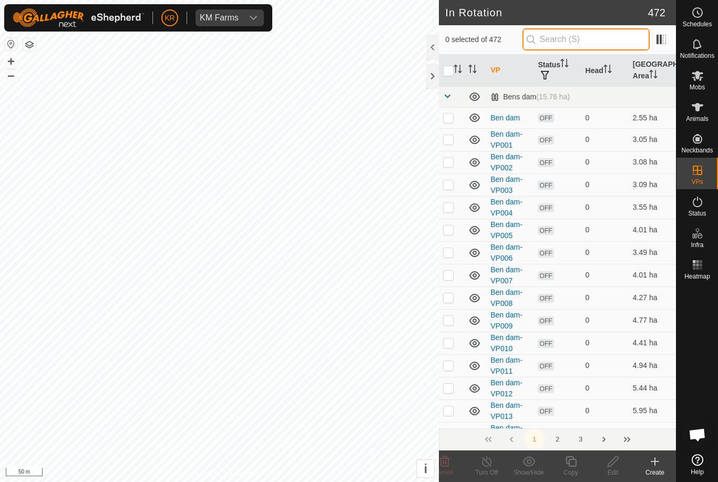
click at [574, 38] on input "text" at bounding box center [585, 39] width 127 height 22
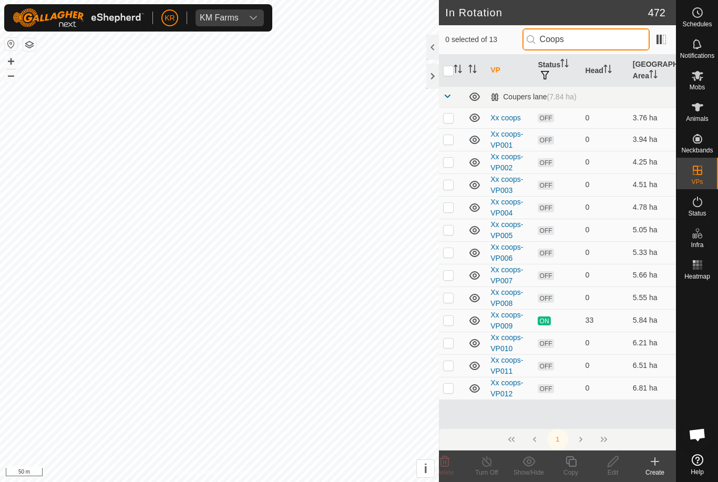
type input "Coops"
click at [455, 297] on td at bounding box center [451, 297] width 25 height 23
checkbox input "true"
click at [450, 278] on p-checkbox at bounding box center [448, 275] width 11 height 8
checkbox input "true"
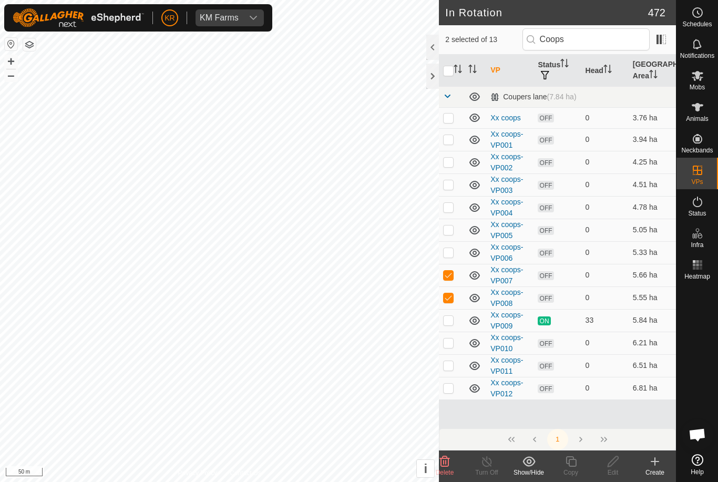
click at [451, 256] on p-checkbox at bounding box center [448, 252] width 11 height 8
checkbox input "true"
click at [449, 228] on p-checkbox at bounding box center [448, 229] width 11 height 8
checkbox input "true"
click at [448, 204] on p-checkbox at bounding box center [448, 207] width 11 height 8
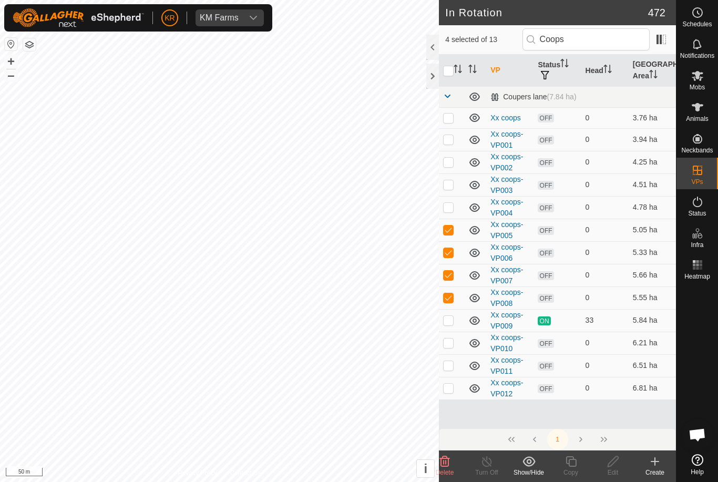
checkbox input "true"
click at [446, 190] on td at bounding box center [451, 184] width 25 height 23
checkbox input "true"
click at [450, 161] on p-checkbox at bounding box center [448, 162] width 11 height 8
checkbox input "true"
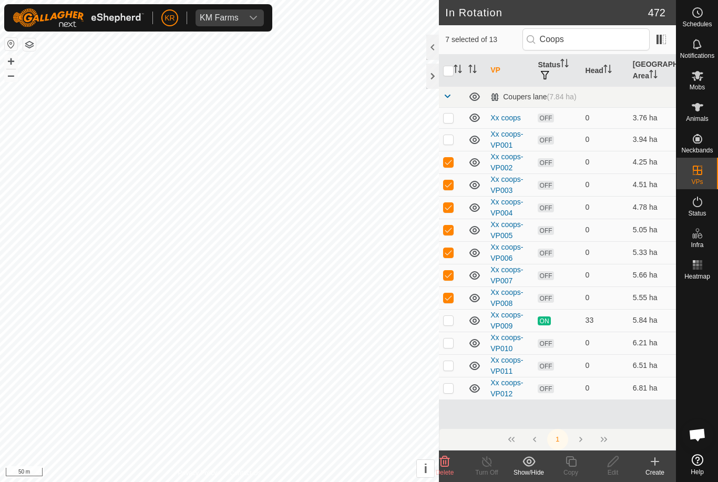
click at [448, 141] on p-checkbox at bounding box center [448, 139] width 11 height 8
checkbox input "true"
click at [452, 114] on p-checkbox at bounding box center [448, 118] width 11 height 8
click at [447, 461] on icon at bounding box center [444, 461] width 13 height 13
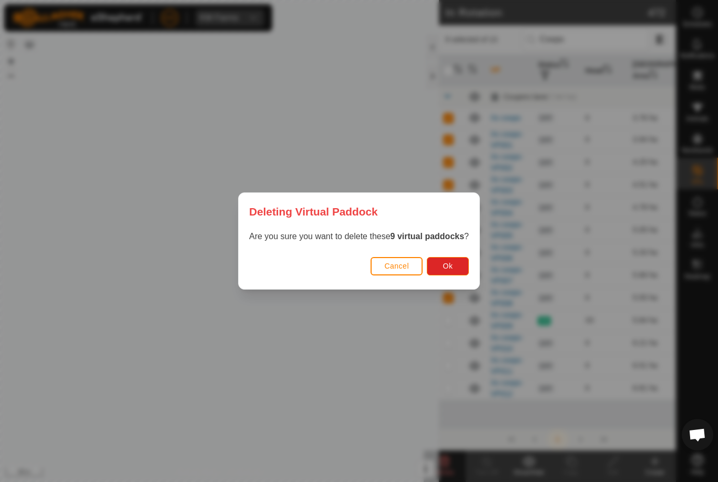
click at [449, 264] on span "Ok" at bounding box center [448, 266] width 10 height 8
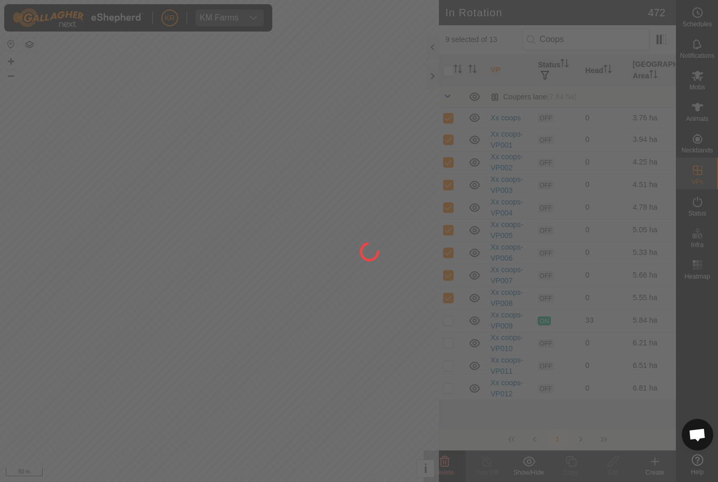
checkbox input "false"
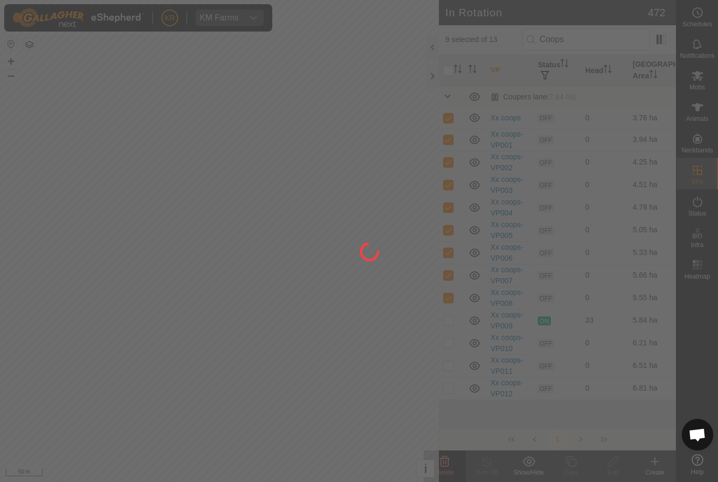
checkbox input "false"
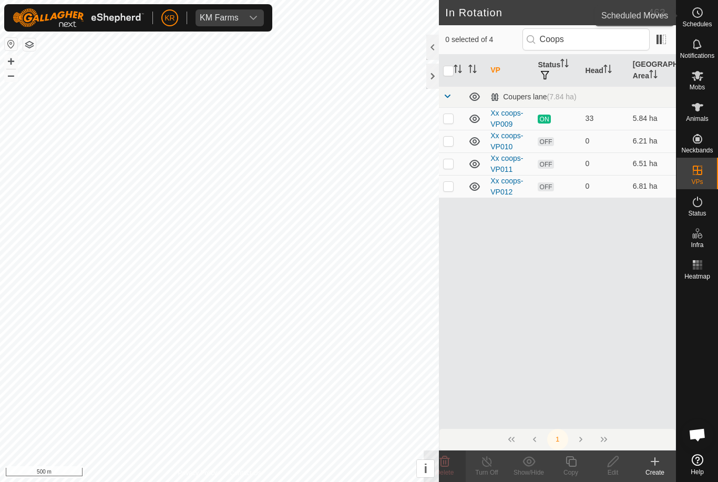
click at [700, 21] on span "Schedules" at bounding box center [696, 24] width 29 height 6
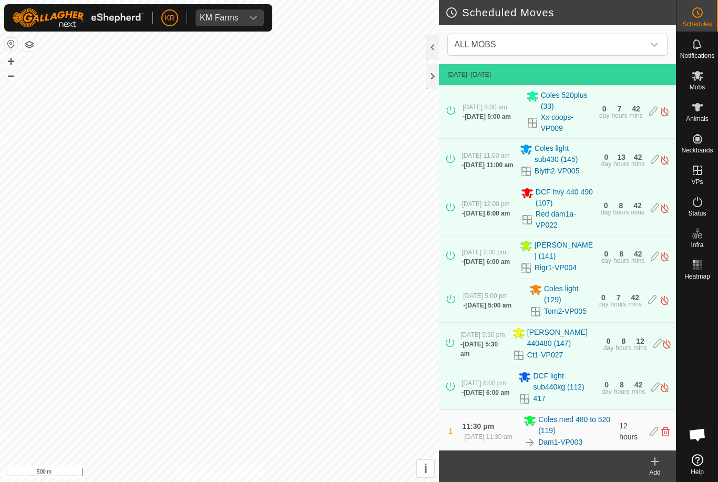
click at [661, 38] on div "dropdown trigger" at bounding box center [654, 44] width 21 height 21
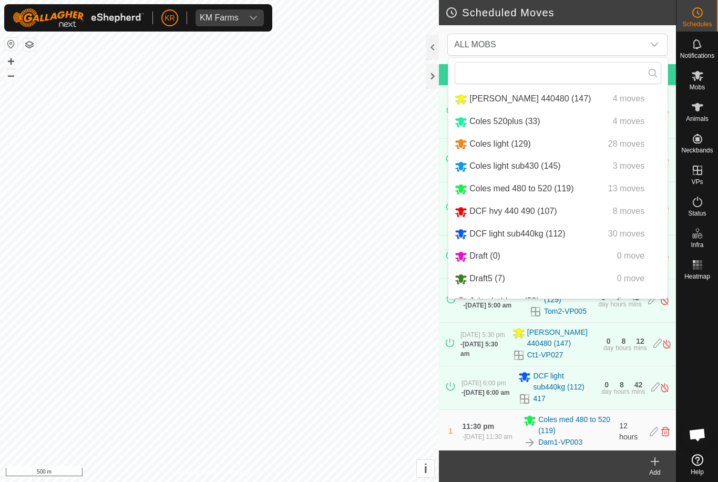
click at [509, 96] on span "[PERSON_NAME] 440480 (147)" at bounding box center [529, 98] width 121 height 9
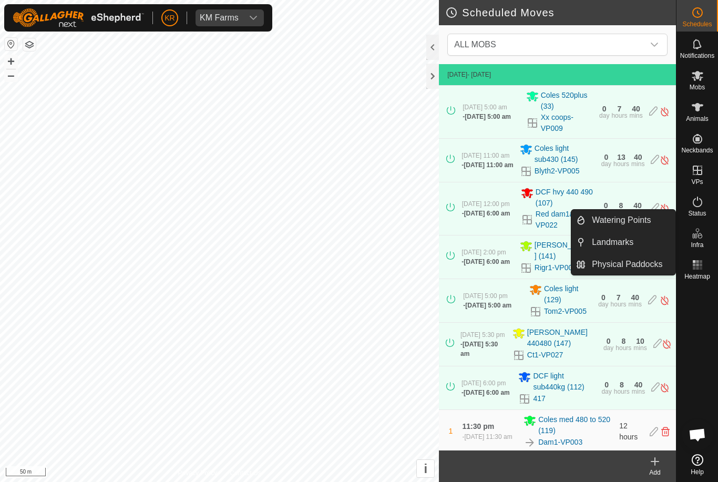
click at [632, 220] on span "Watering Points" at bounding box center [621, 220] width 59 height 13
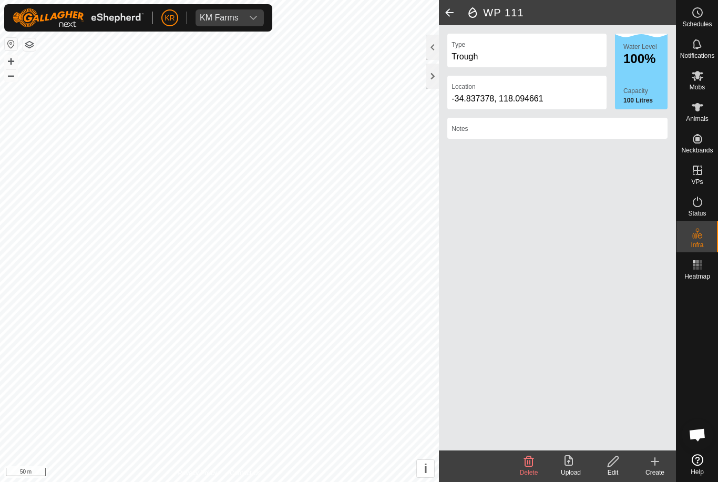
click at [614, 469] on div "Edit" at bounding box center [613, 472] width 42 height 9
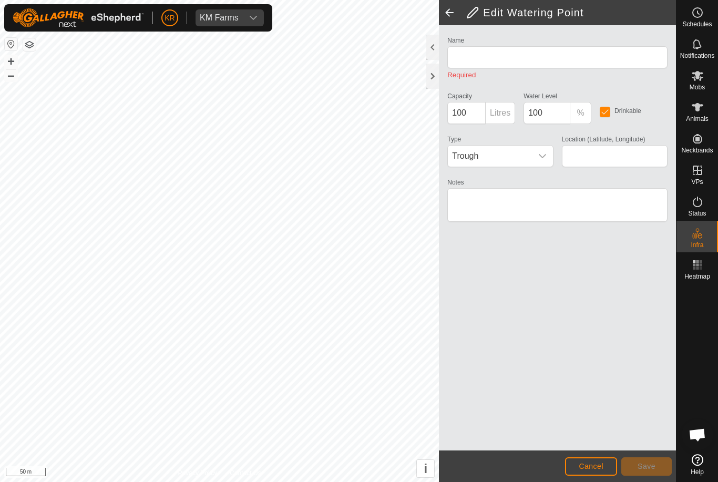
type input "WP 111"
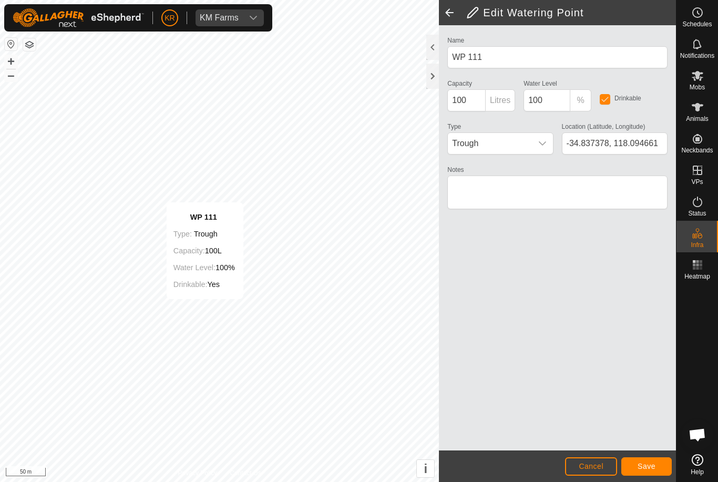
type input "-34.839724, 118.100125"
click at [643, 465] on span "Save" at bounding box center [647, 466] width 18 height 8
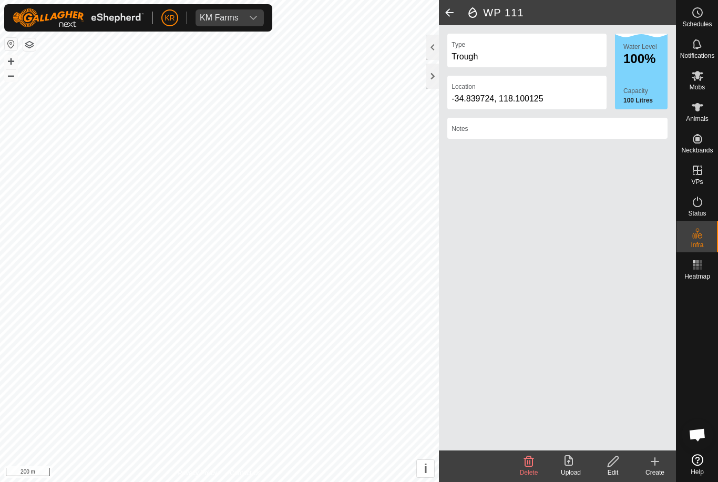
click at [617, 468] on div "Edit" at bounding box center [613, 472] width 42 height 9
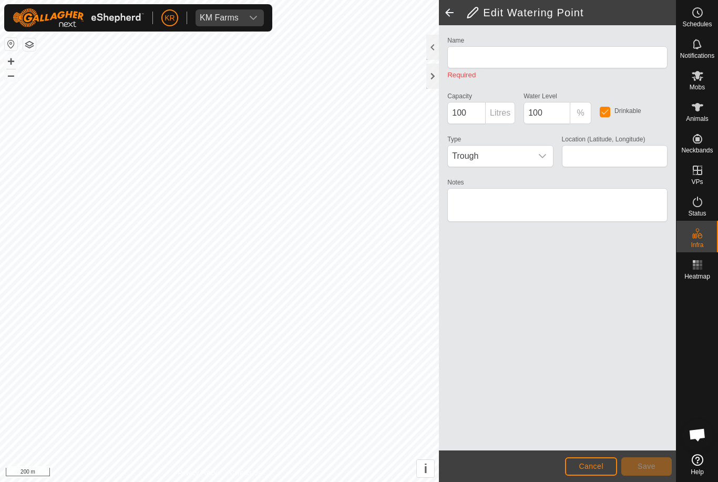
type input "WP 111"
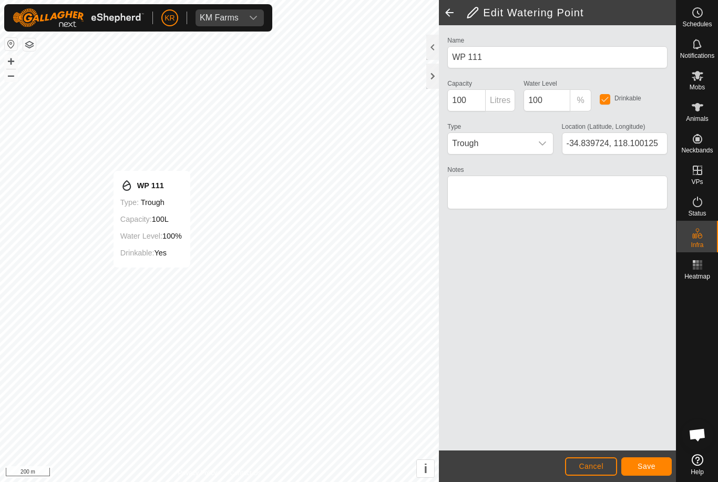
type input "-34.838184, 118.094630"
click at [644, 465] on span "Save" at bounding box center [647, 466] width 18 height 8
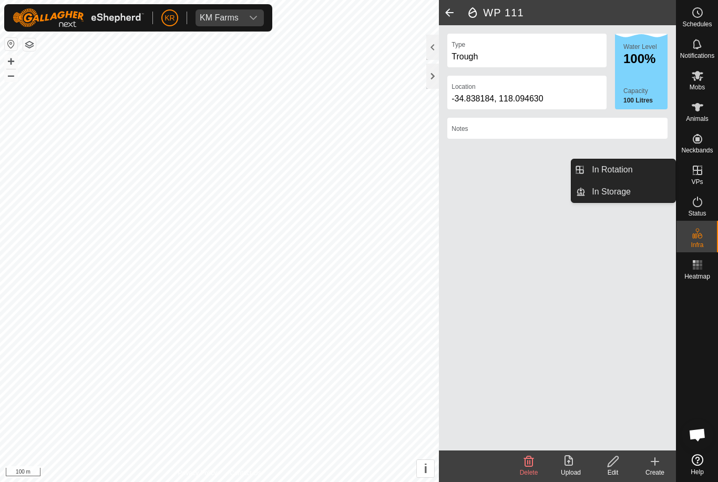
click at [650, 167] on link "In Rotation" at bounding box center [631, 169] width 90 height 21
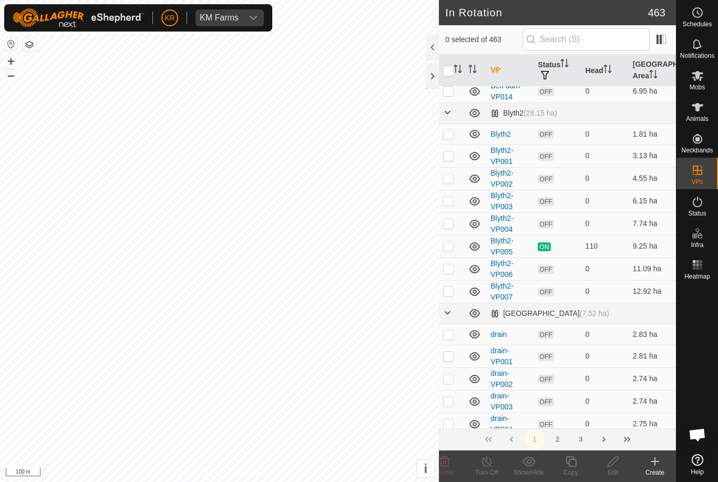
scroll to position [342, 0]
click at [449, 291] on p-checkbox at bounding box center [448, 291] width 11 height 8
checkbox input "true"
click at [574, 462] on icon at bounding box center [570, 461] width 13 height 13
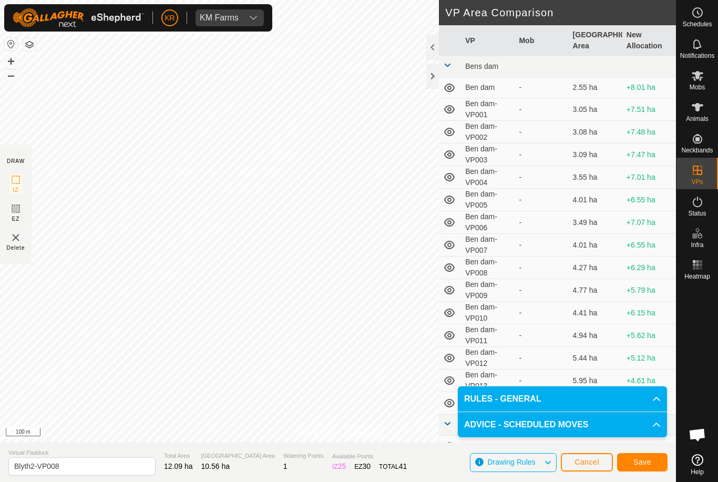
click at [641, 461] on span "Save" at bounding box center [642, 462] width 18 height 8
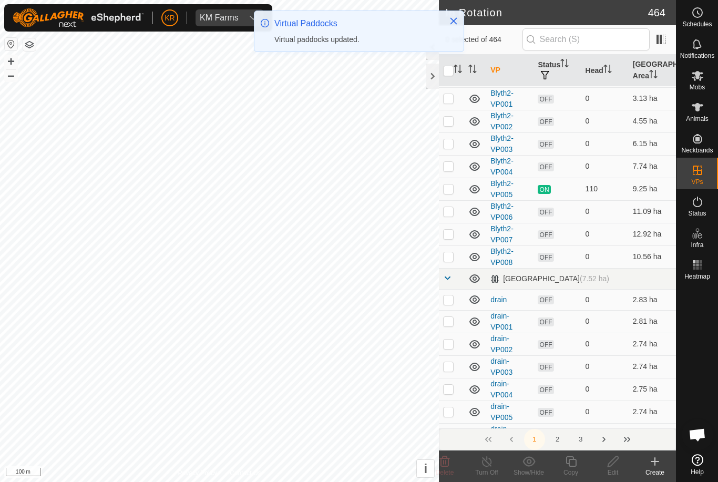
scroll to position [402, 0]
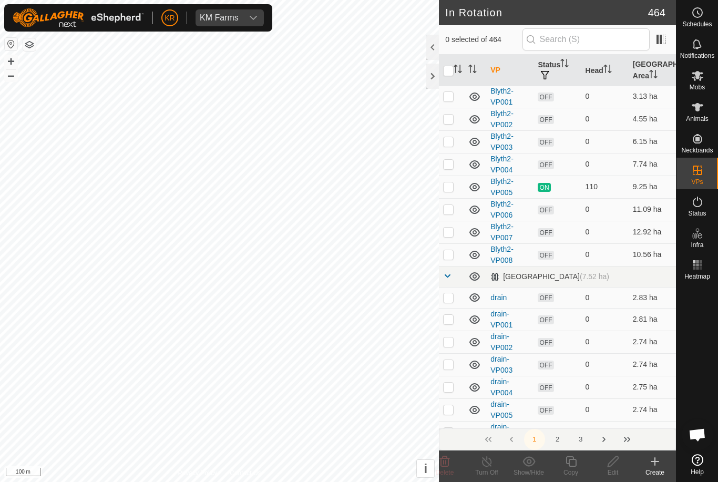
click at [450, 254] on p-checkbox at bounding box center [448, 254] width 11 height 8
checkbox input "true"
click at [573, 465] on icon at bounding box center [570, 461] width 13 height 13
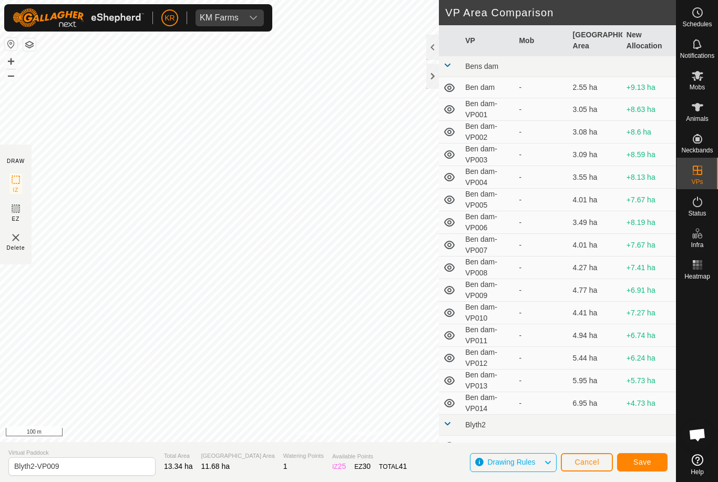
click at [636, 458] on span "Save" at bounding box center [642, 462] width 18 height 8
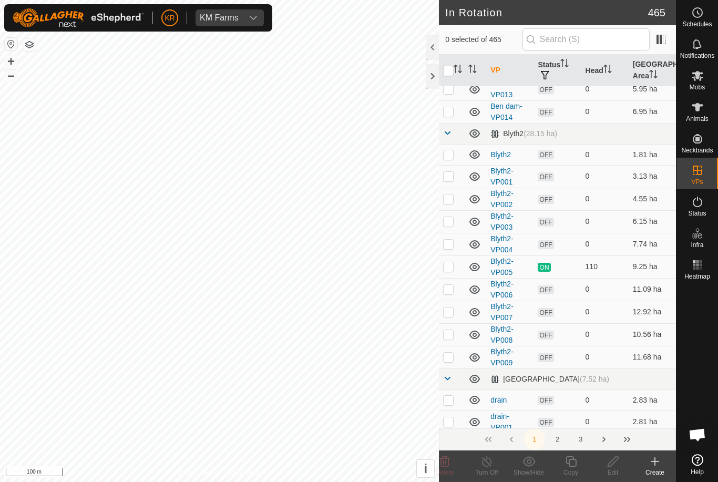
scroll to position [322, 0]
click at [456, 358] on td at bounding box center [451, 356] width 25 height 23
checkbox input "true"
click at [574, 465] on icon at bounding box center [570, 461] width 13 height 13
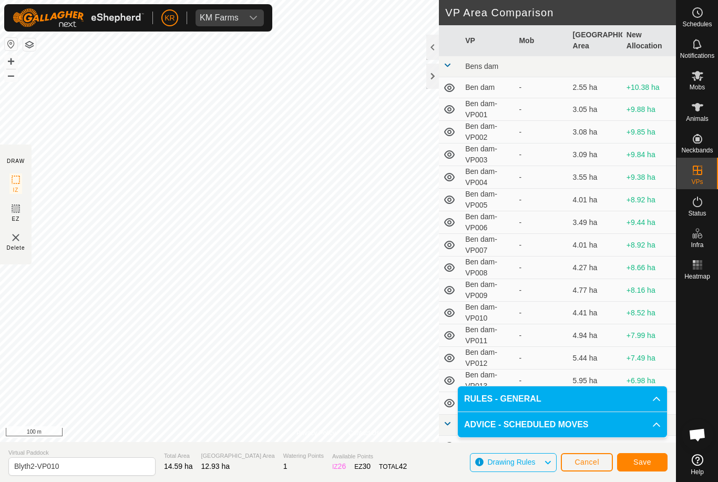
click at [648, 458] on span "Save" at bounding box center [642, 462] width 18 height 8
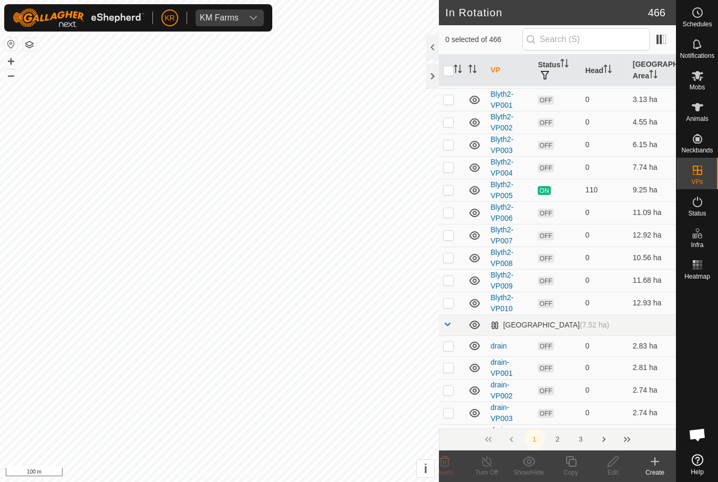
scroll to position [408, 0]
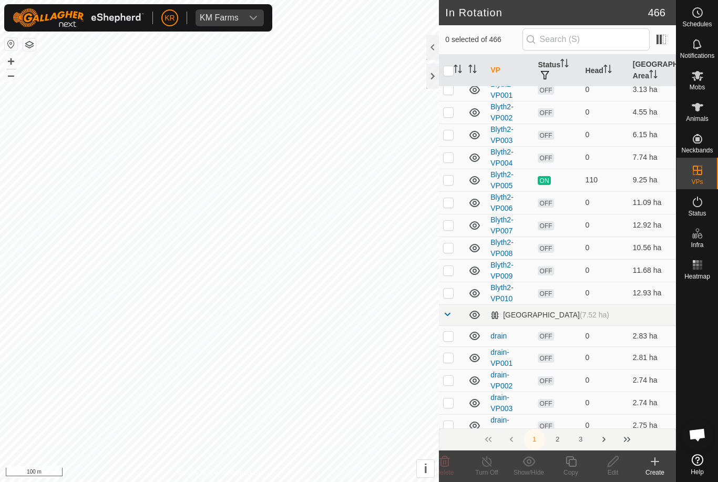
click at [451, 298] on td at bounding box center [451, 293] width 25 height 23
checkbox input "true"
click at [571, 461] on icon at bounding box center [570, 461] width 13 height 13
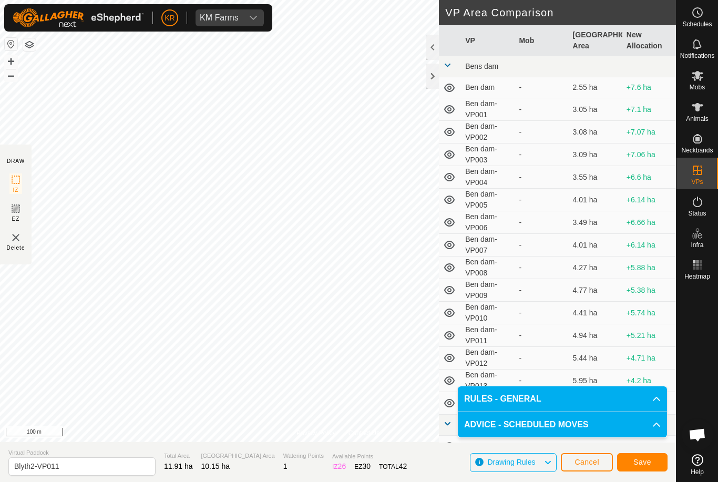
click at [648, 460] on span "Save" at bounding box center [642, 462] width 18 height 8
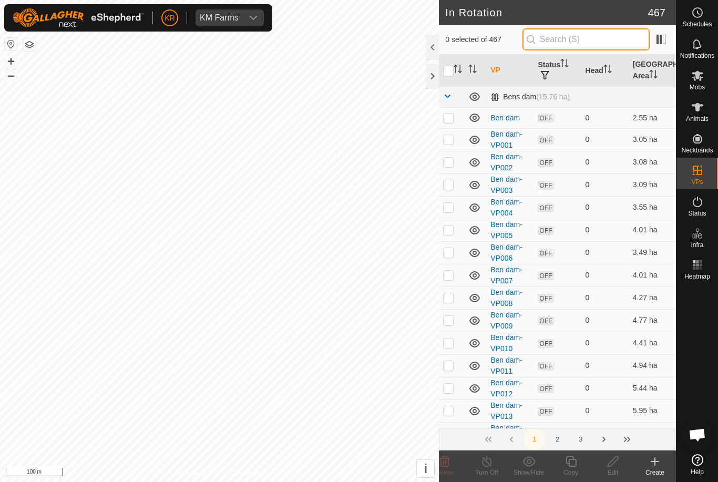
click at [595, 41] on input "text" at bounding box center [585, 39] width 127 height 22
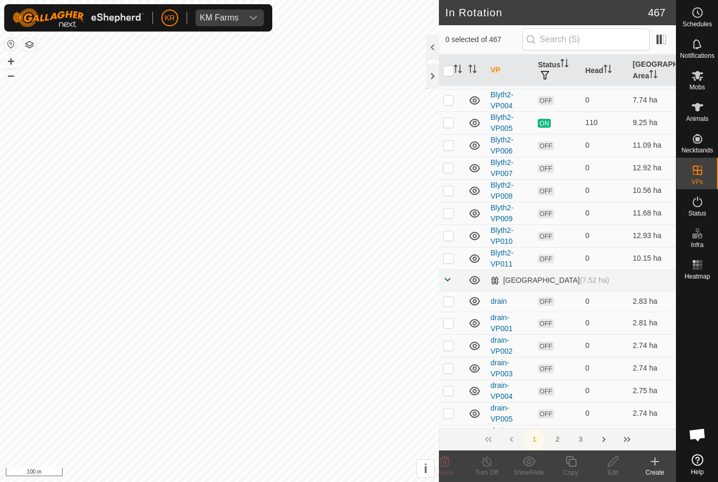
scroll to position [469, 0]
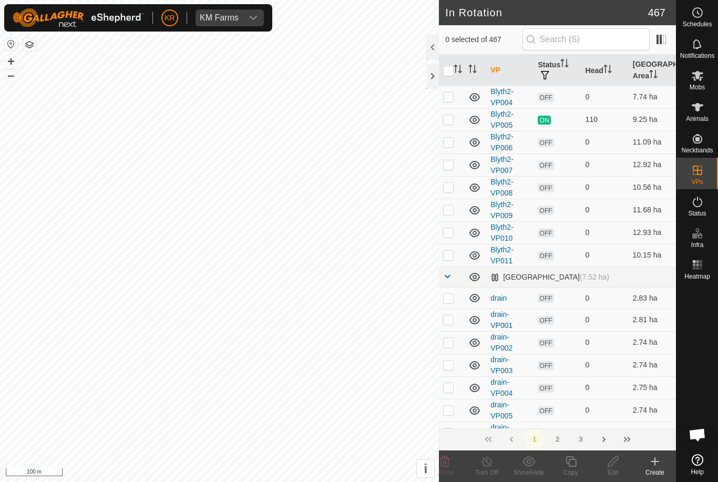
click at [448, 256] on p-checkbox at bounding box center [448, 255] width 11 height 8
checkbox input "true"
click at [576, 464] on icon at bounding box center [571, 461] width 11 height 11
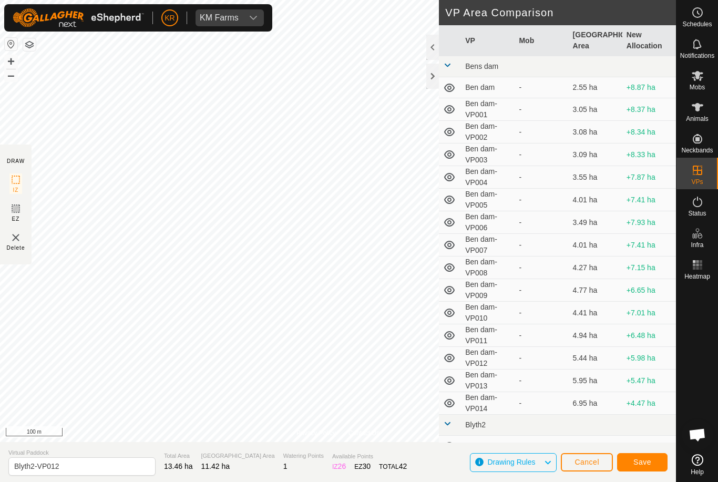
click at [646, 458] on span "Save" at bounding box center [642, 462] width 18 height 8
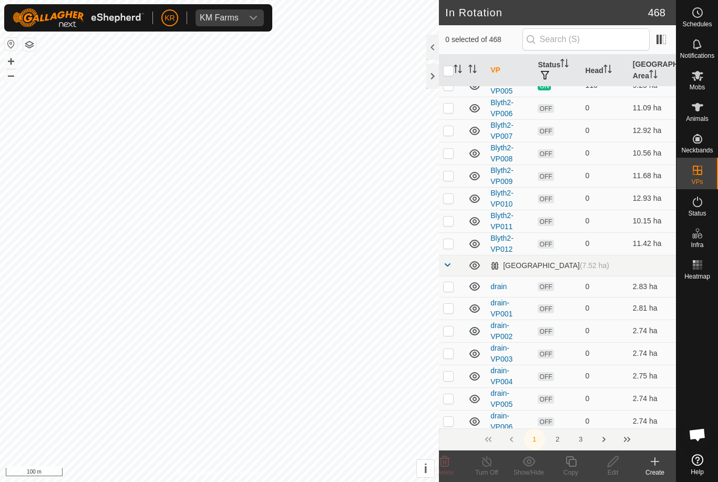
scroll to position [519, 0]
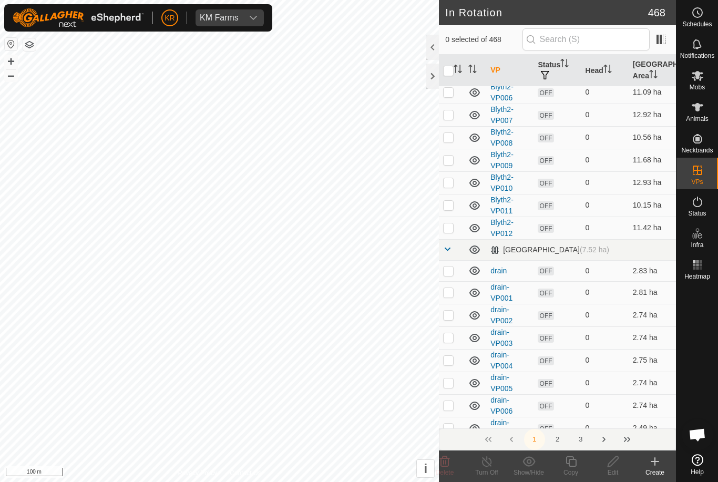
click at [449, 225] on p-checkbox at bounding box center [448, 227] width 11 height 8
checkbox input "true"
click at [575, 460] on icon at bounding box center [570, 461] width 13 height 13
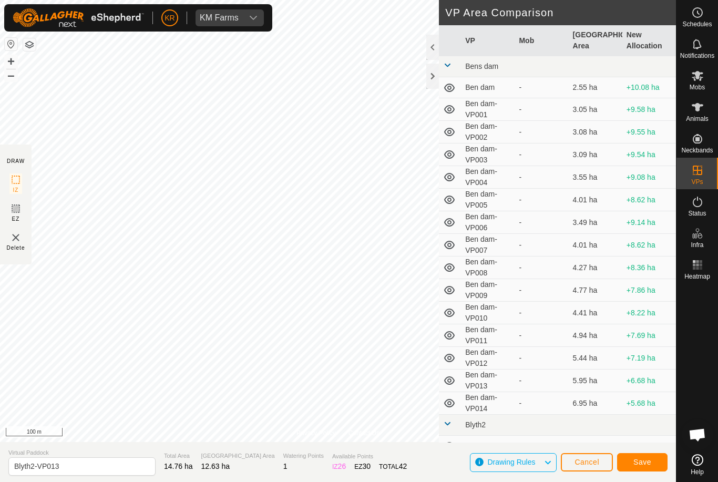
click at [641, 460] on span "Save" at bounding box center [642, 462] width 18 height 8
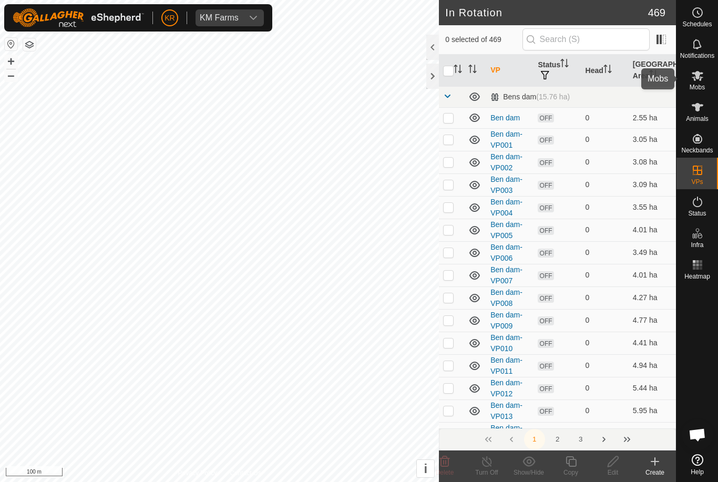
click at [702, 83] on es-mob-svg-icon at bounding box center [697, 75] width 19 height 17
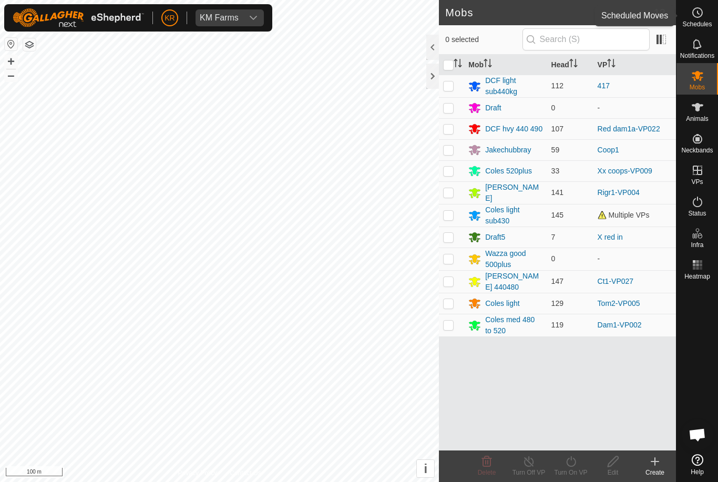
click at [700, 13] on icon at bounding box center [697, 12] width 13 height 13
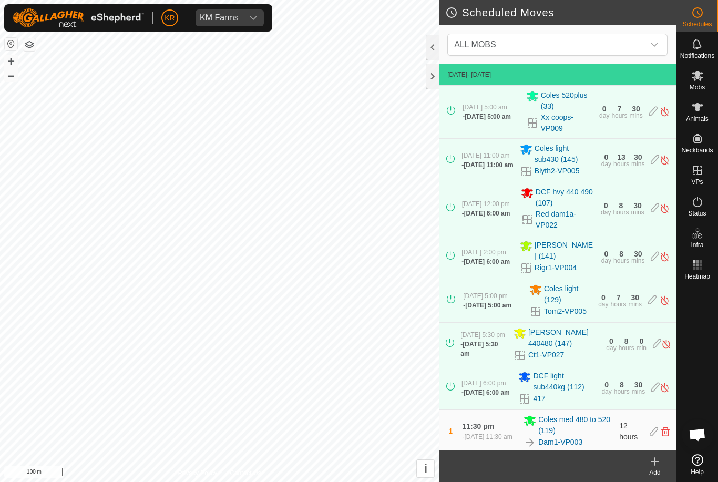
click at [653, 44] on icon "dropdown trigger" at bounding box center [654, 44] width 8 height 8
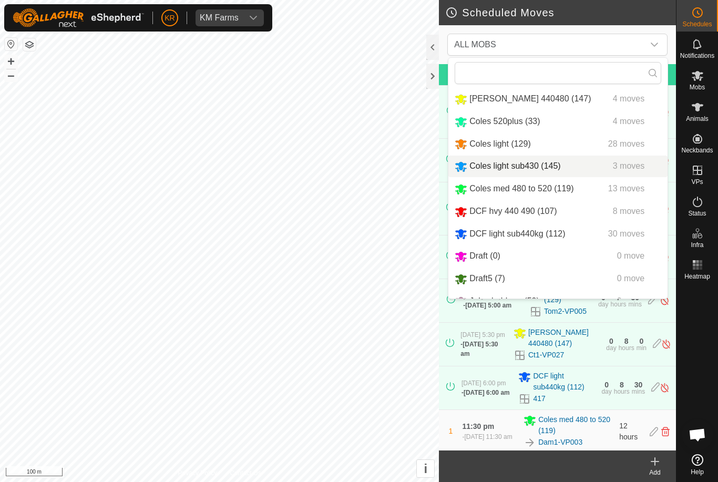
click at [500, 166] on span "Coles light sub430 (145)" at bounding box center [514, 165] width 91 height 9
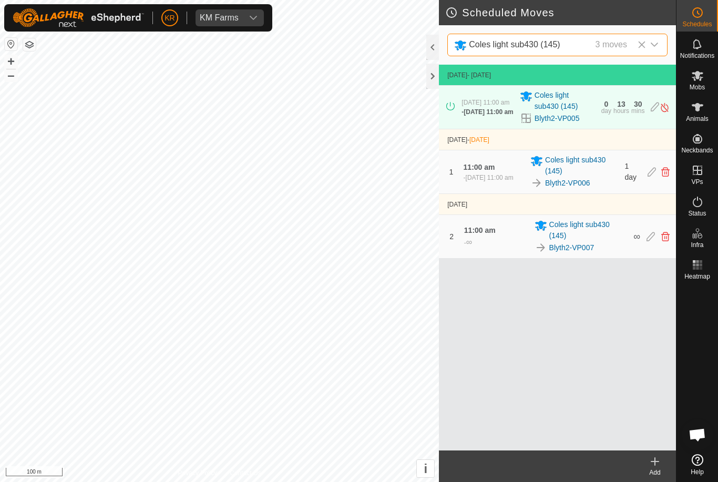
click at [652, 464] on icon at bounding box center [655, 461] width 13 height 13
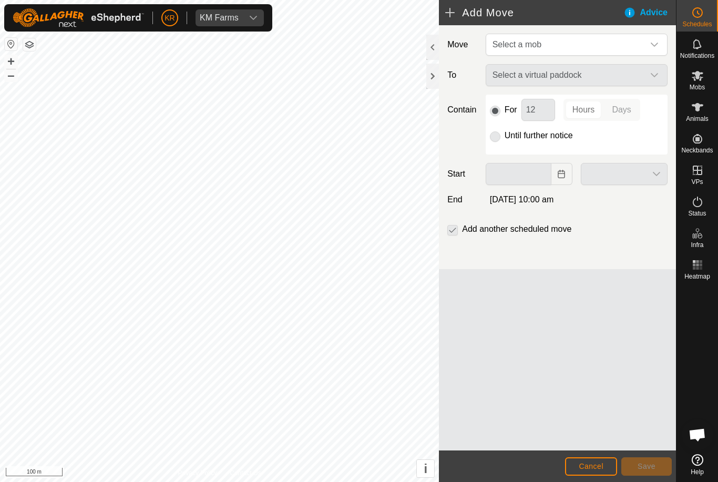
click at [651, 42] on icon "dropdown trigger" at bounding box center [654, 44] width 8 height 8
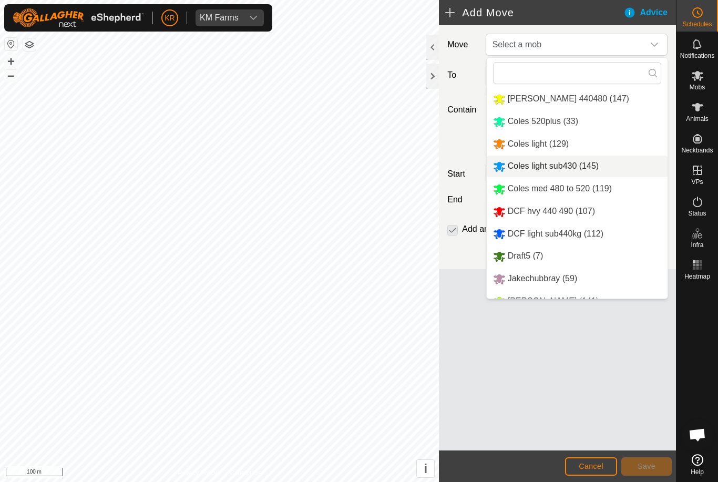
click at [573, 169] on span "Coles light sub430 (145)" at bounding box center [553, 165] width 91 height 9
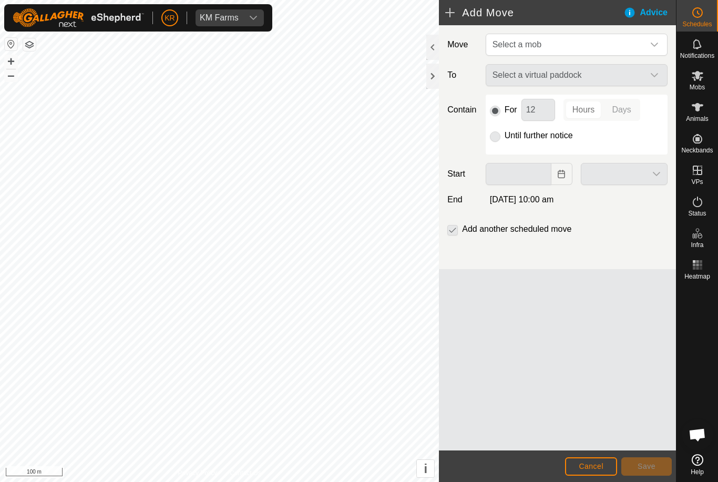
type input "04 Oct, 2025"
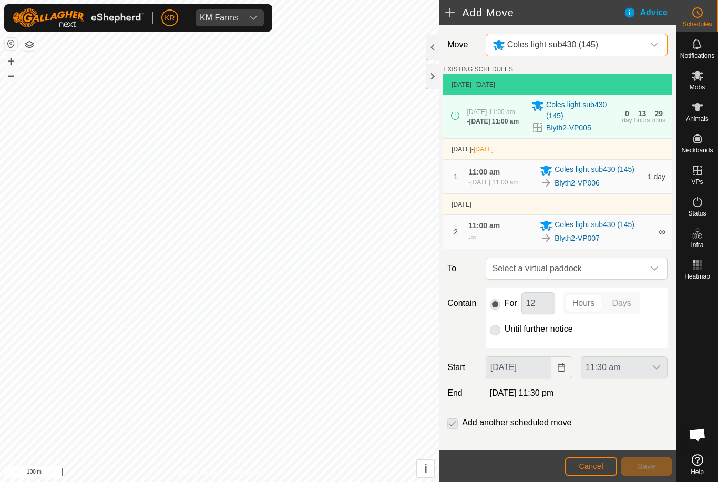
click at [642, 279] on span "Select a virtual paddock" at bounding box center [566, 268] width 156 height 21
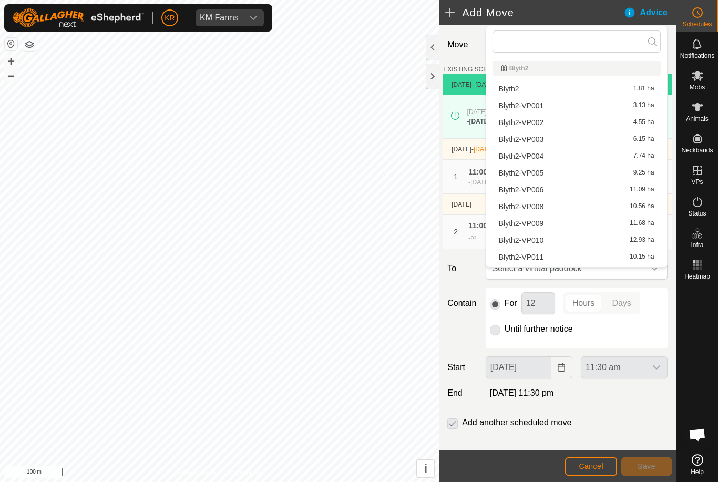
click at [543, 208] on span "Blyth2-VP008" at bounding box center [521, 206] width 45 height 7
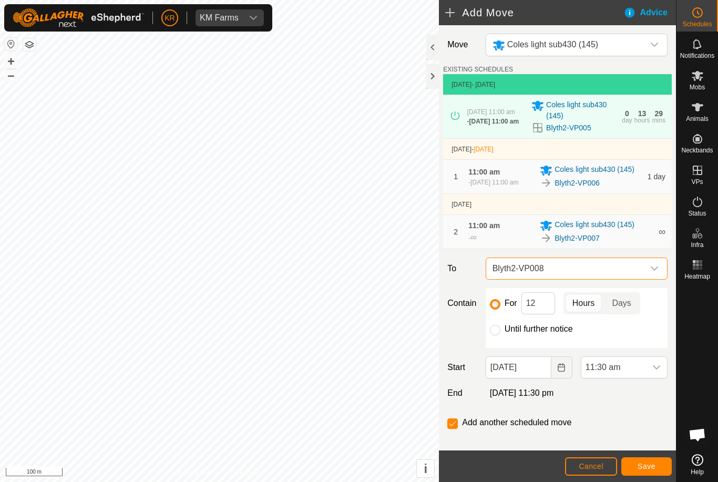
click at [650, 464] on span "Save" at bounding box center [647, 466] width 18 height 8
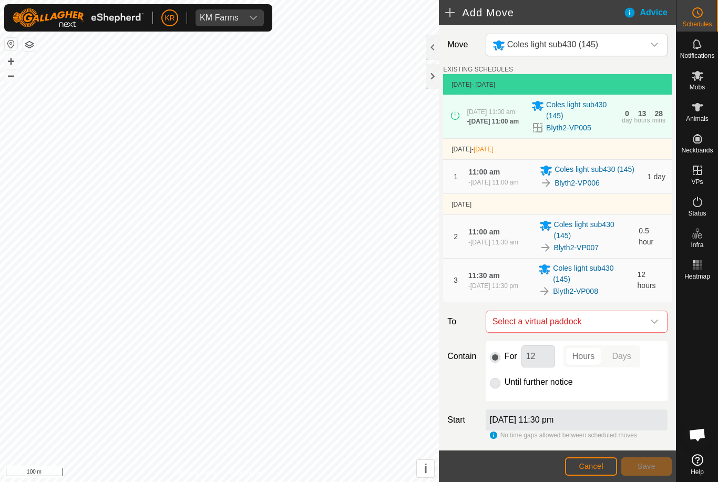
click at [651, 326] on icon "dropdown trigger" at bounding box center [654, 321] width 8 height 8
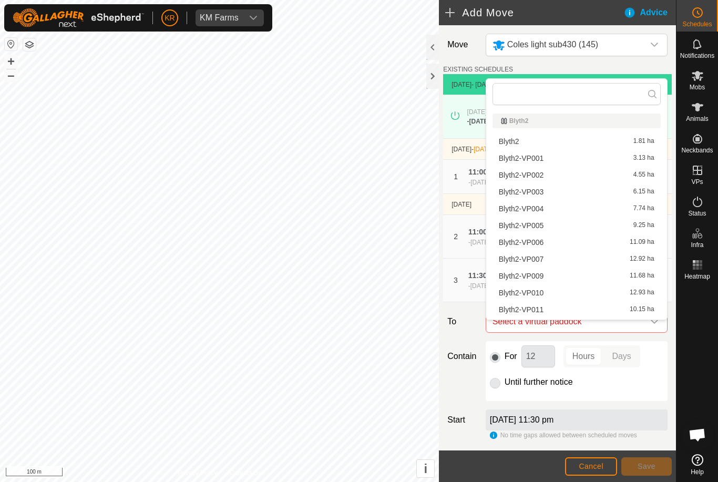
click at [540, 273] on span "Blyth2-VP009" at bounding box center [521, 275] width 45 height 7
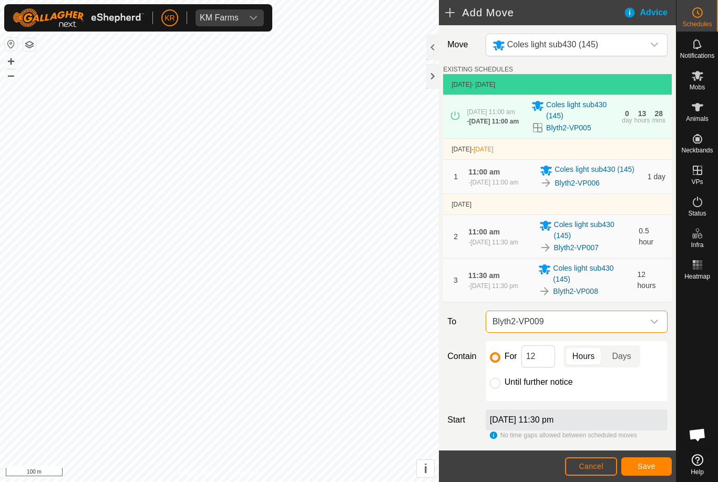
click at [648, 462] on span "Save" at bounding box center [647, 466] width 18 height 8
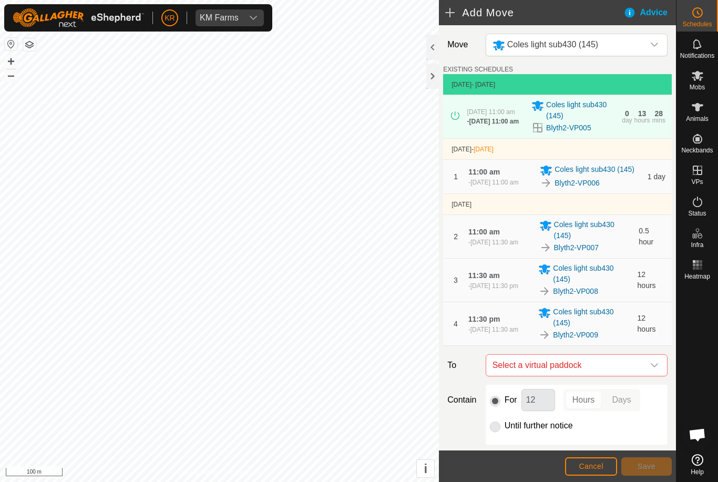
click at [651, 369] on icon "dropdown trigger" at bounding box center [654, 365] width 8 height 8
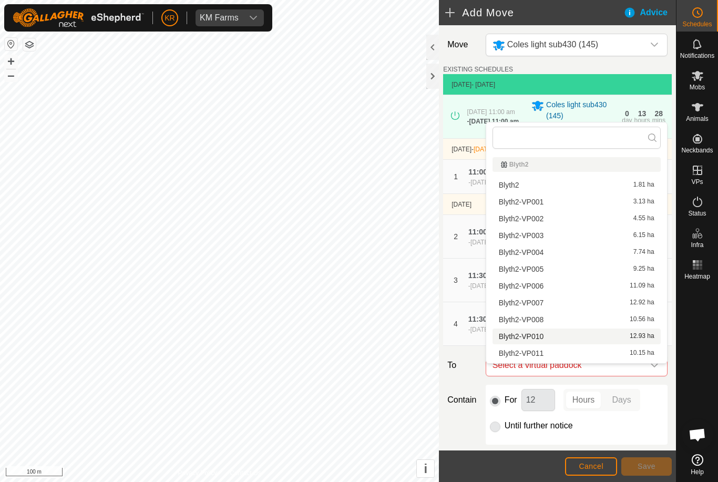
click at [538, 337] on span "Blyth2-VP010" at bounding box center [521, 336] width 45 height 7
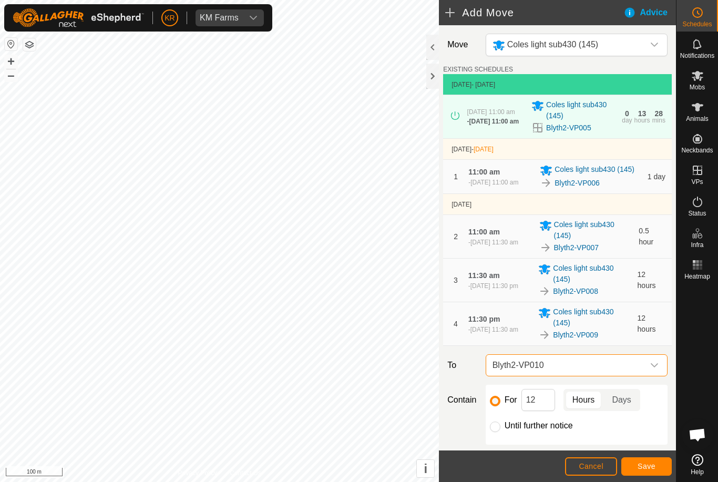
click at [645, 462] on span "Save" at bounding box center [647, 466] width 18 height 8
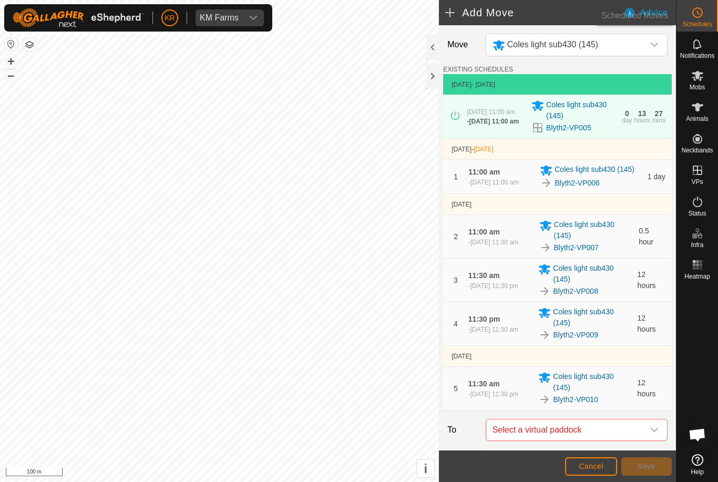
click at [707, 23] on span "Schedules" at bounding box center [696, 24] width 29 height 6
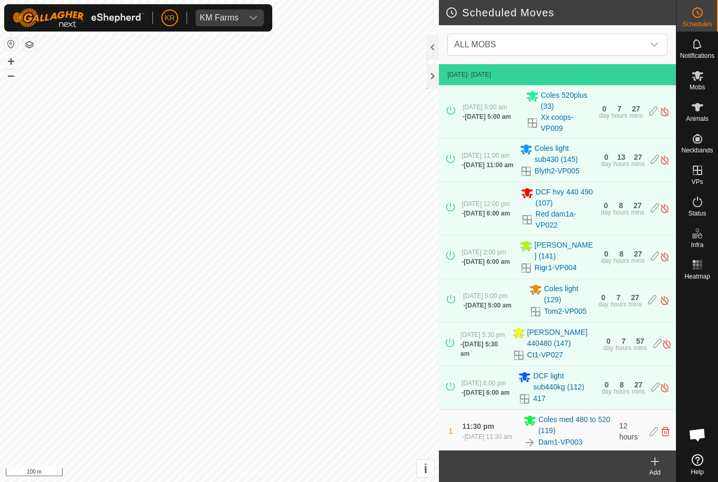
click at [555, 161] on span "Coles light sub430 (145)" at bounding box center [565, 154] width 60 height 22
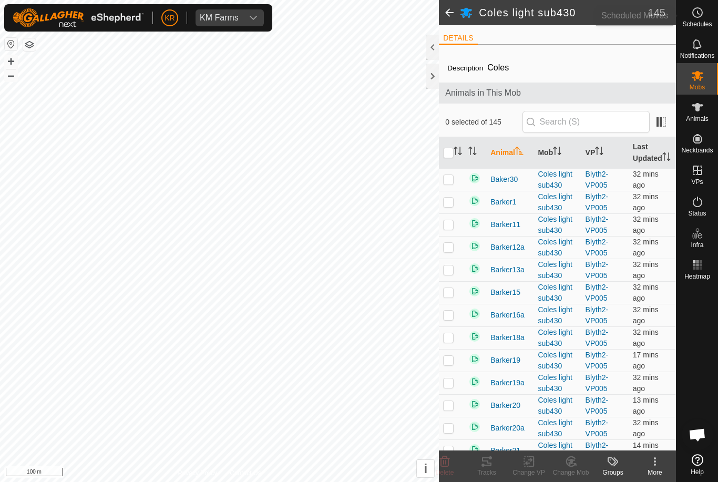
click at [706, 21] on span "Schedules" at bounding box center [696, 24] width 29 height 6
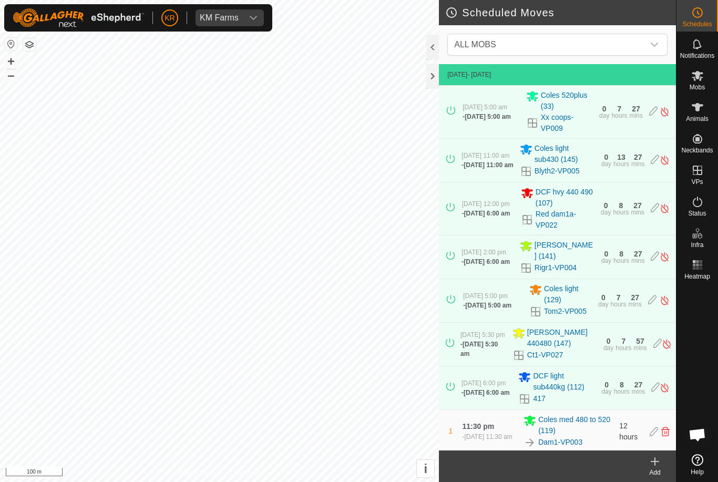
click at [653, 45] on icon "dropdown trigger" at bounding box center [654, 45] width 7 height 4
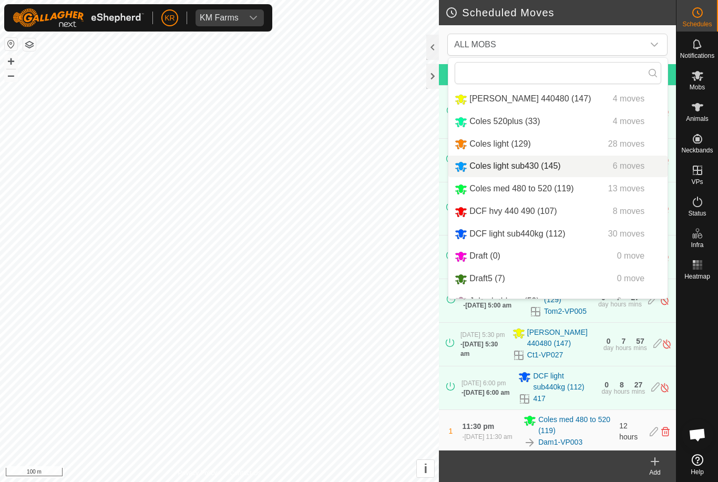
click at [554, 169] on span "Coles light sub430 (145)" at bounding box center [514, 165] width 91 height 9
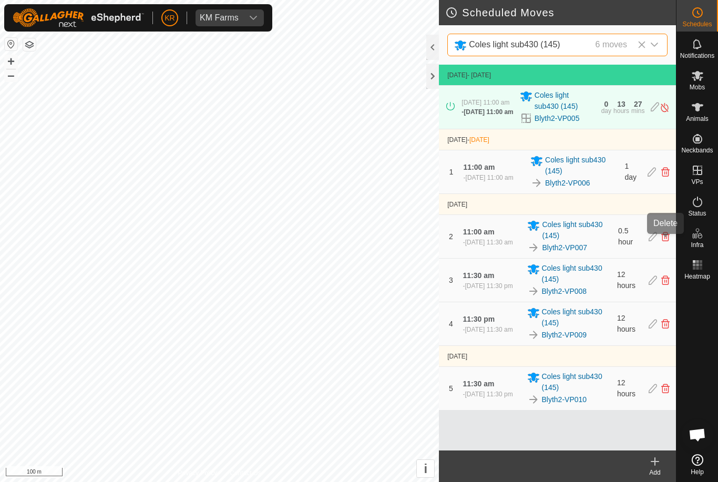
click at [664, 239] on icon at bounding box center [665, 236] width 8 height 9
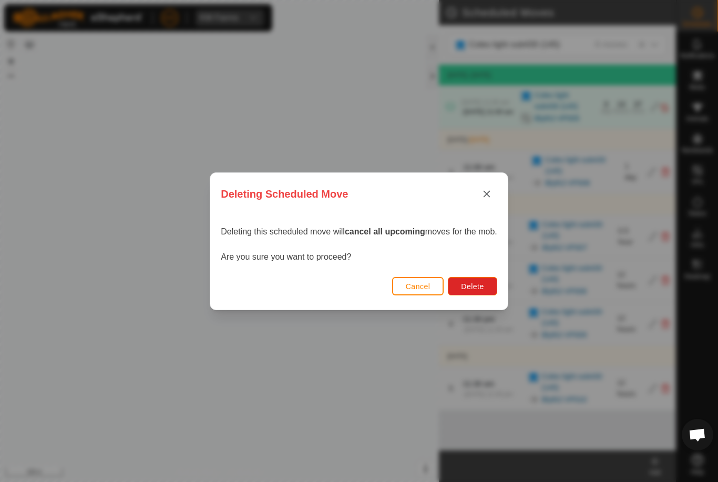
click at [479, 288] on span "Delete" at bounding box center [472, 286] width 23 height 8
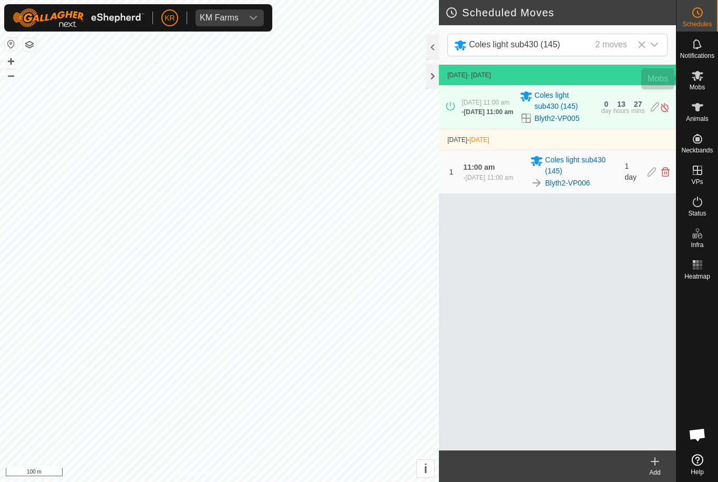
click at [703, 78] on icon at bounding box center [697, 75] width 13 height 13
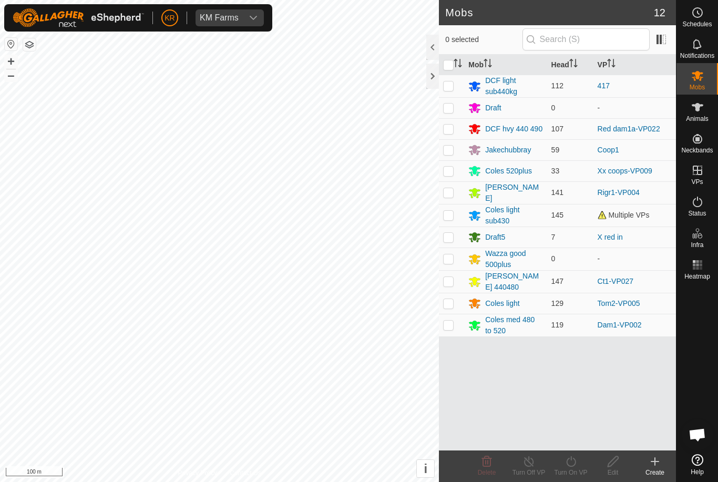
click at [451, 214] on p-checkbox at bounding box center [448, 215] width 11 height 8
checkbox input "true"
click at [568, 467] on icon at bounding box center [570, 461] width 13 height 13
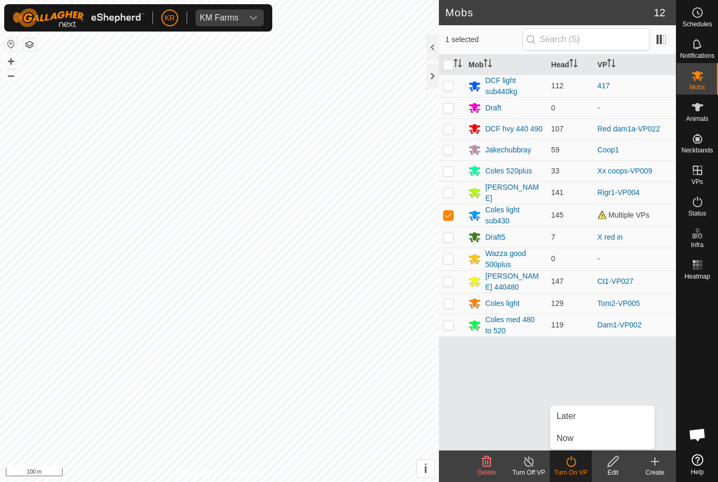
click at [574, 415] on span "Later" at bounding box center [566, 416] width 19 height 13
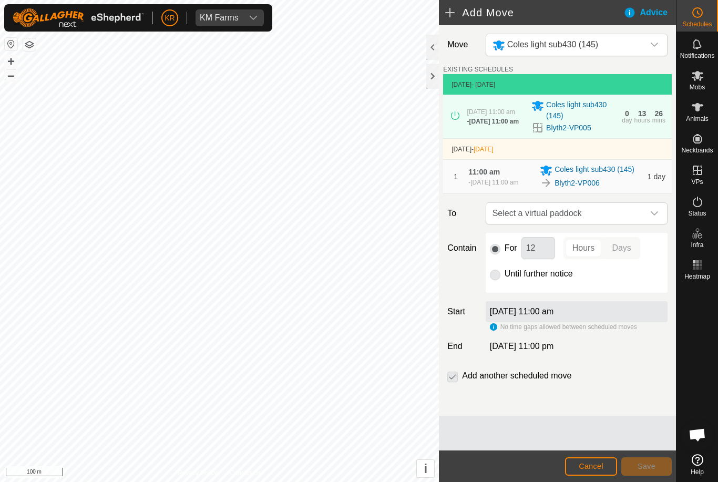
click at [653, 218] on icon "dropdown trigger" at bounding box center [654, 213] width 8 height 8
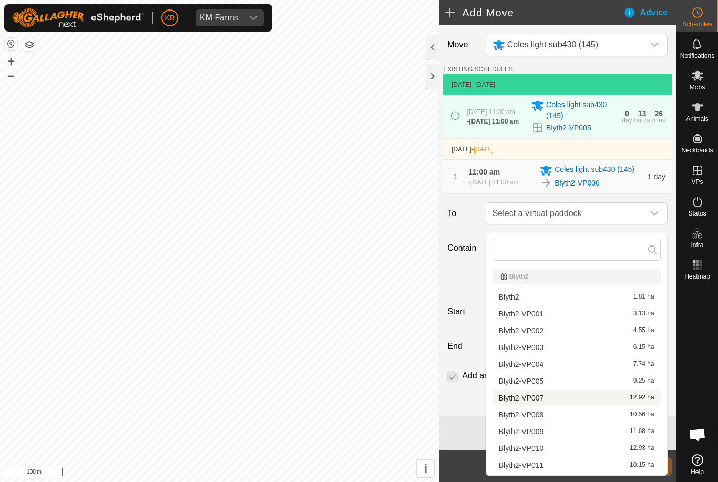
click at [543, 399] on span "Blyth2-VP007" at bounding box center [521, 397] width 45 height 7
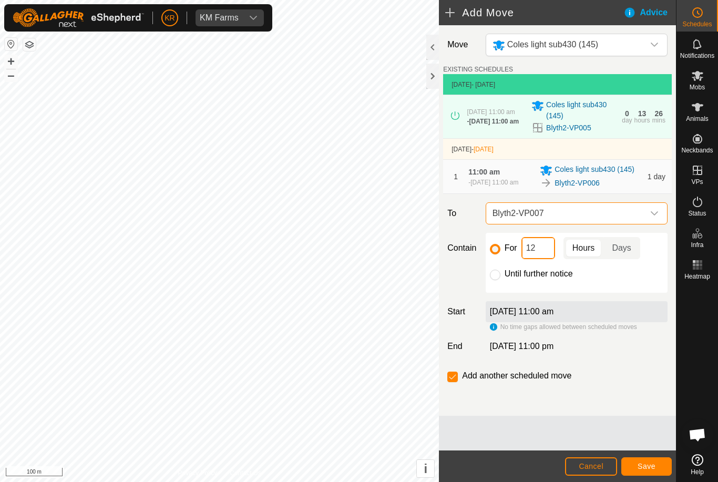
click at [544, 255] on input "12" at bounding box center [538, 248] width 34 height 22
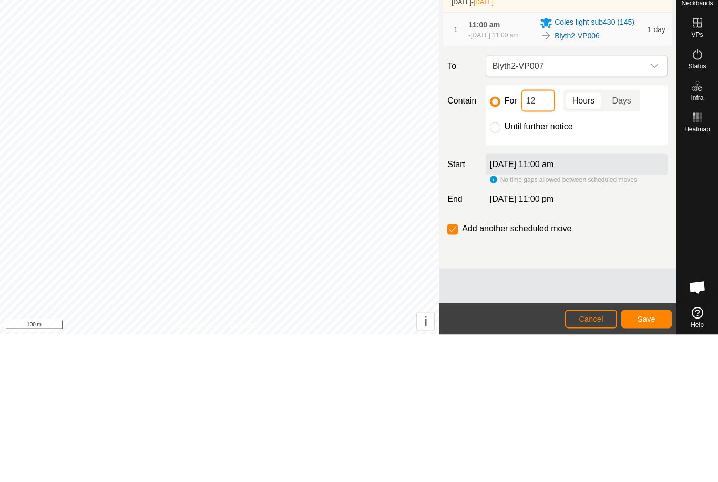
type input "1"
type input "24"
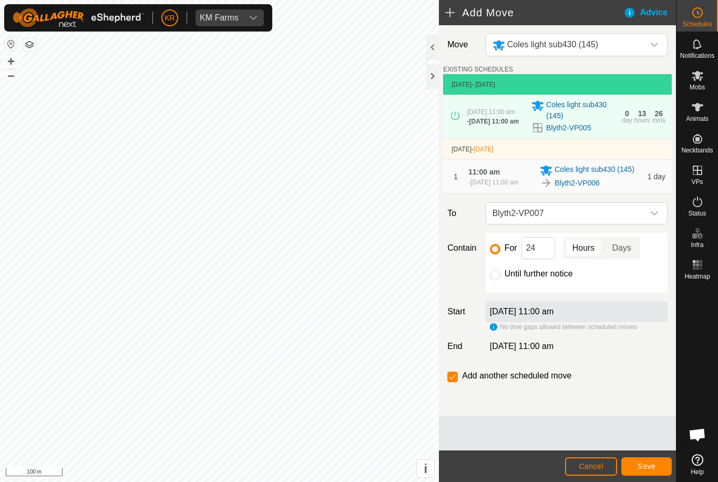
click at [648, 461] on button "Save" at bounding box center [646, 466] width 50 height 18
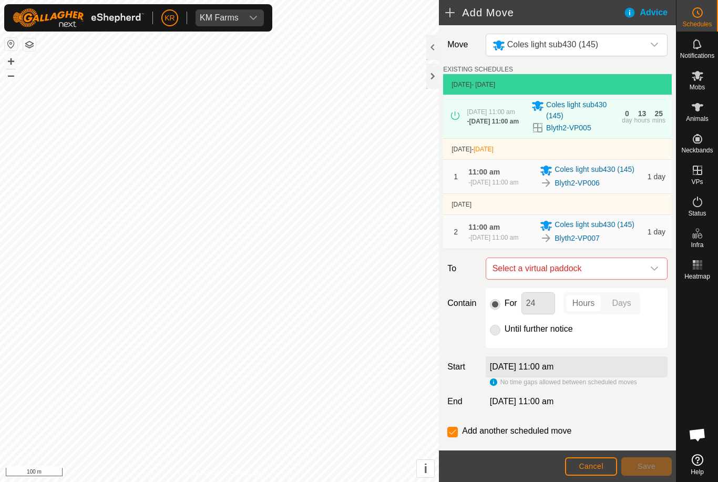
click at [650, 273] on icon "dropdown trigger" at bounding box center [654, 268] width 8 height 8
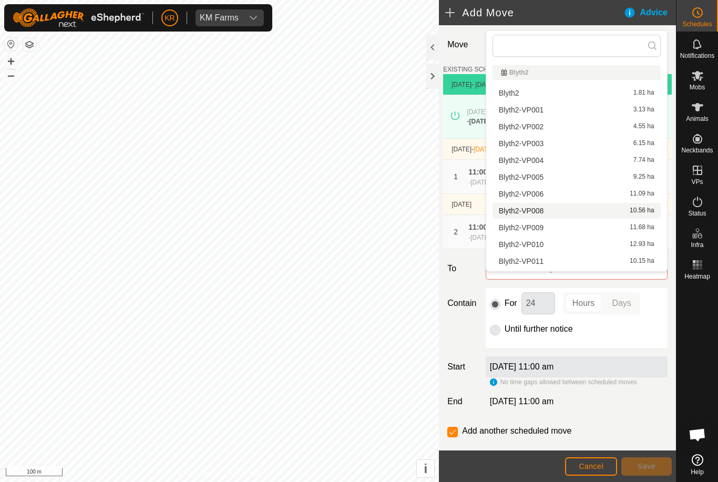
click at [546, 212] on div "Blyth2-VP008 10.56 ha" at bounding box center [577, 210] width 156 height 7
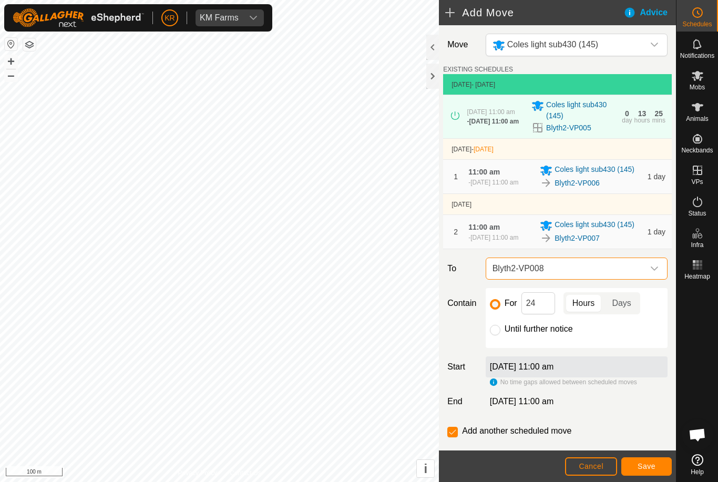
click at [655, 462] on span "Save" at bounding box center [647, 466] width 18 height 8
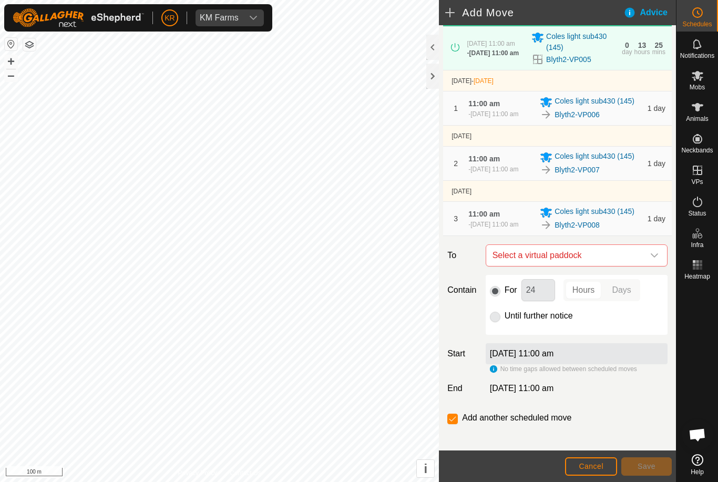
scroll to position [84, 0]
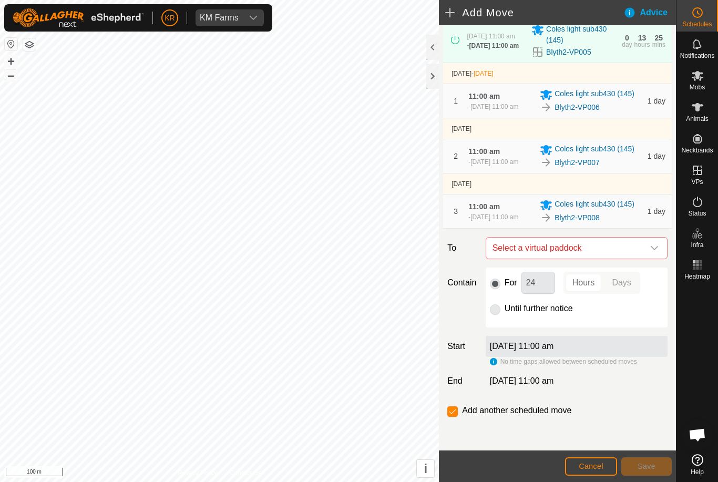
click at [650, 252] on icon "dropdown trigger" at bounding box center [654, 248] width 8 height 8
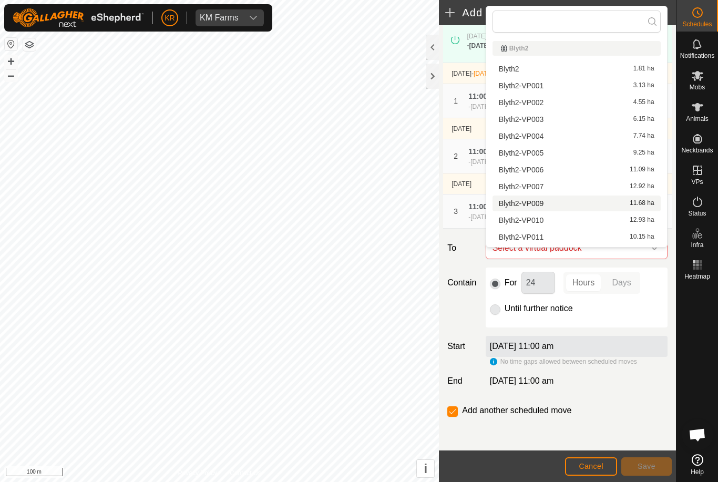
click at [538, 204] on span "Blyth2-VP009" at bounding box center [521, 203] width 45 height 7
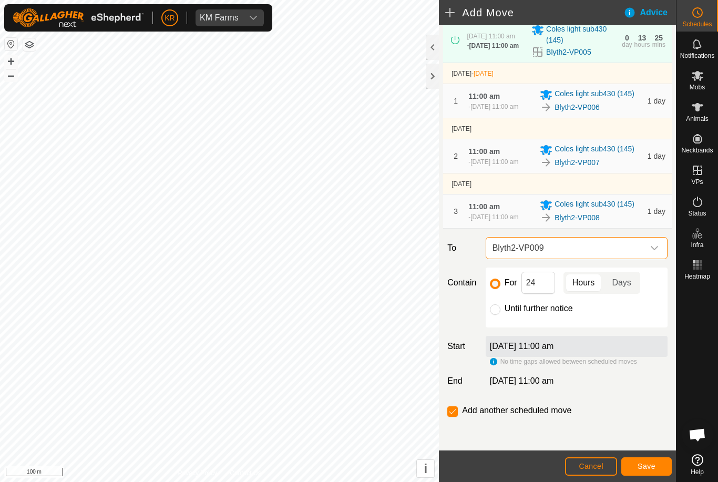
click at [653, 464] on span "Save" at bounding box center [647, 466] width 18 height 8
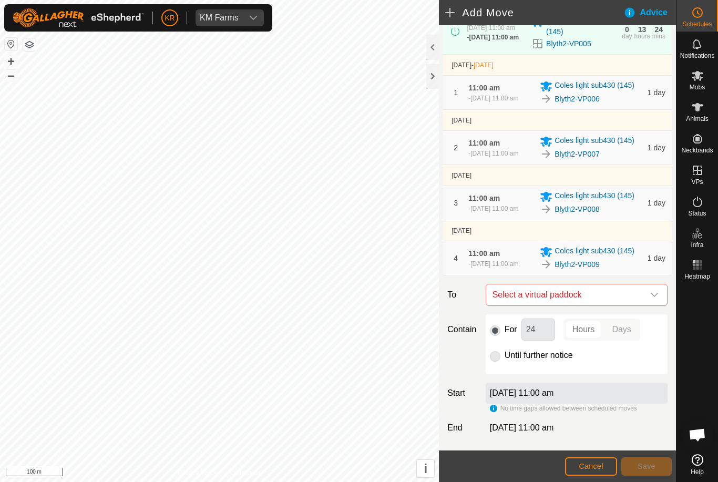
click at [650, 299] on icon "dropdown trigger" at bounding box center [654, 295] width 8 height 8
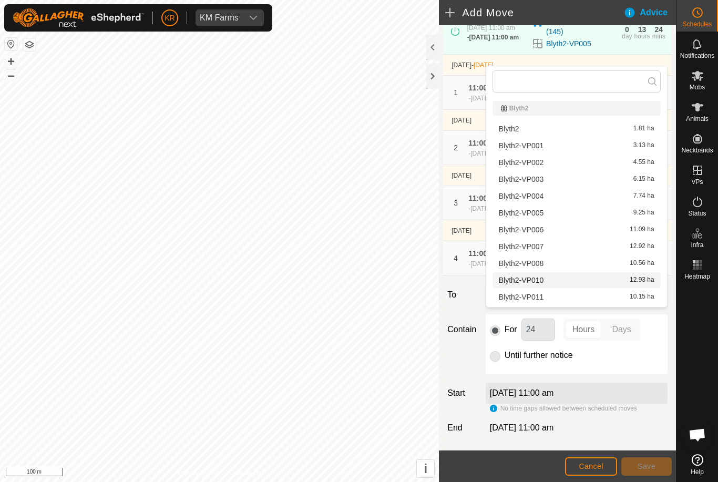
click at [545, 279] on div "Blyth2-VP010 12.93 ha" at bounding box center [577, 279] width 156 height 7
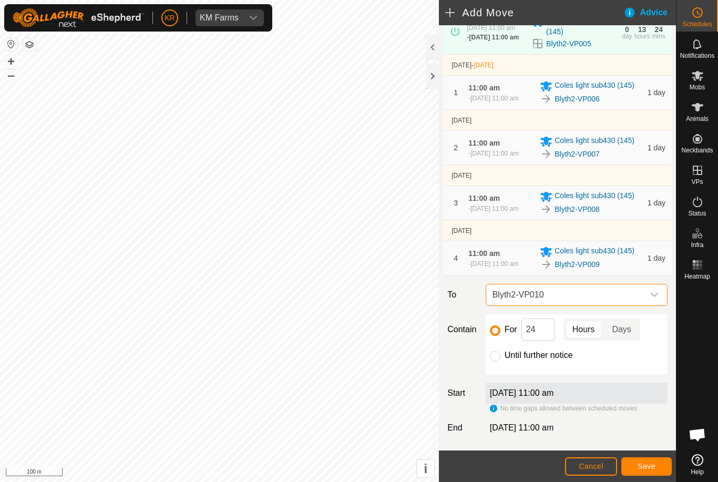
click at [652, 470] on span "Save" at bounding box center [647, 466] width 18 height 8
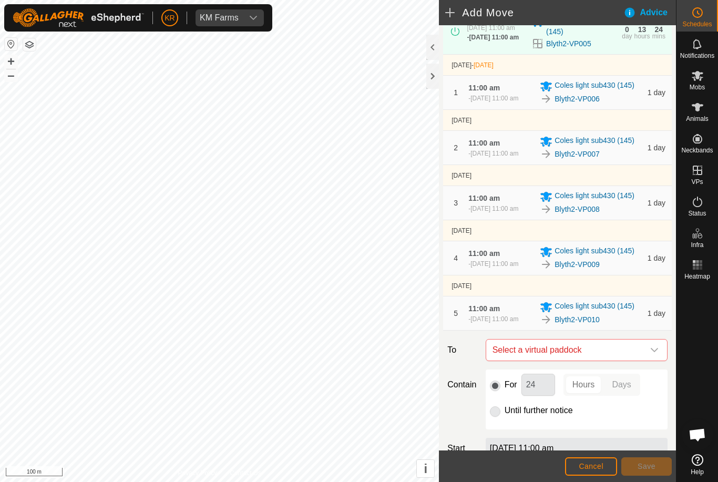
click at [643, 361] on span "Select a virtual paddock" at bounding box center [566, 350] width 156 height 21
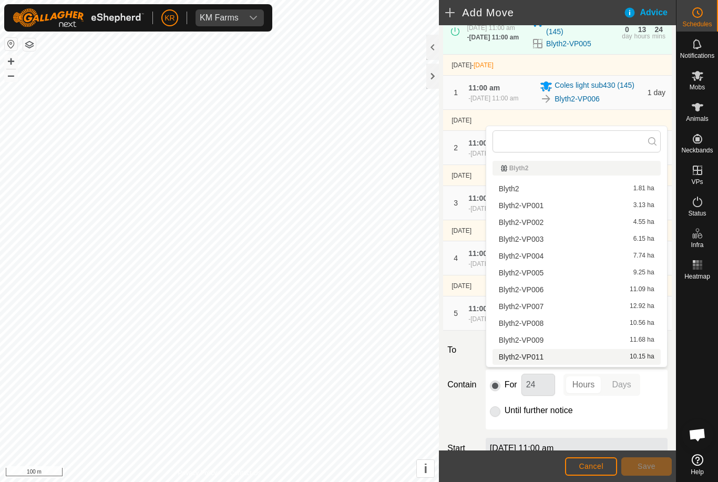
click at [540, 358] on span "Blyth2-VP011" at bounding box center [521, 356] width 45 height 7
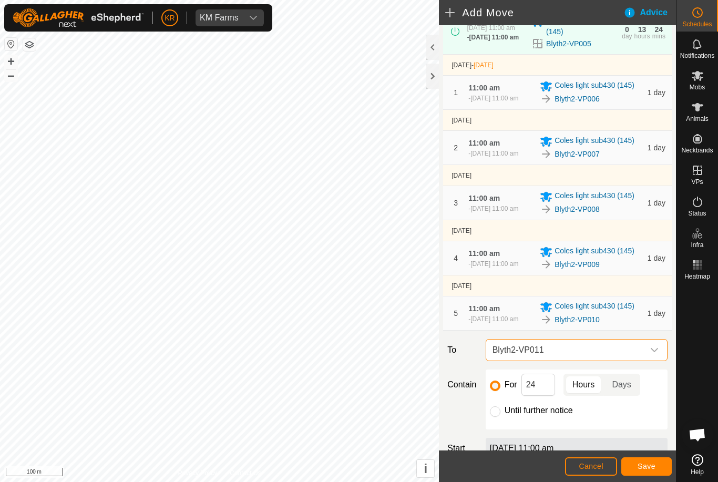
click at [642, 467] on span "Save" at bounding box center [647, 466] width 18 height 8
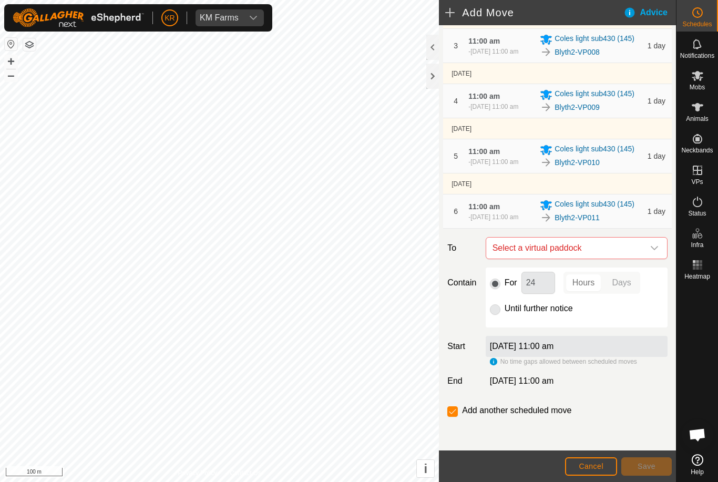
scroll to position [273, 0]
click at [650, 244] on icon "dropdown trigger" at bounding box center [654, 248] width 8 height 8
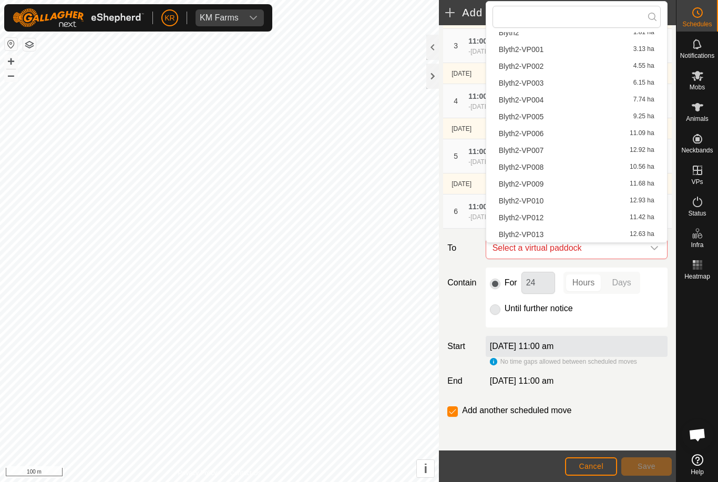
scroll to position [32, 0]
click at [545, 219] on div "Blyth2-VP012 11.42 ha" at bounding box center [577, 217] width 156 height 7
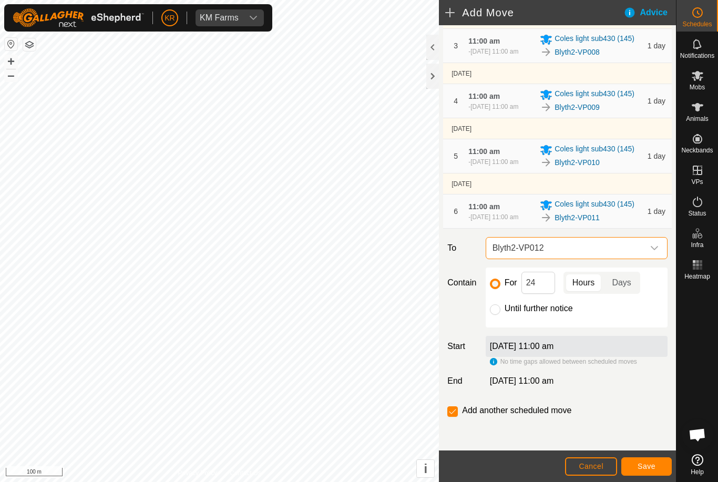
click at [657, 466] on button "Save" at bounding box center [646, 466] width 50 height 18
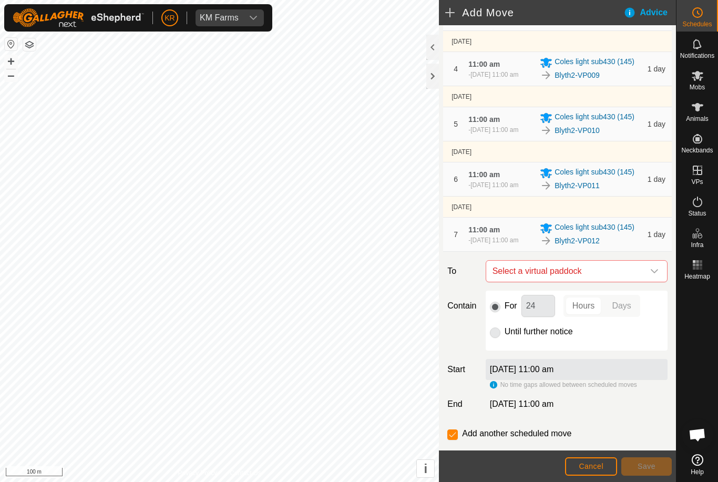
click at [652, 275] on icon "dropdown trigger" at bounding box center [654, 271] width 8 height 8
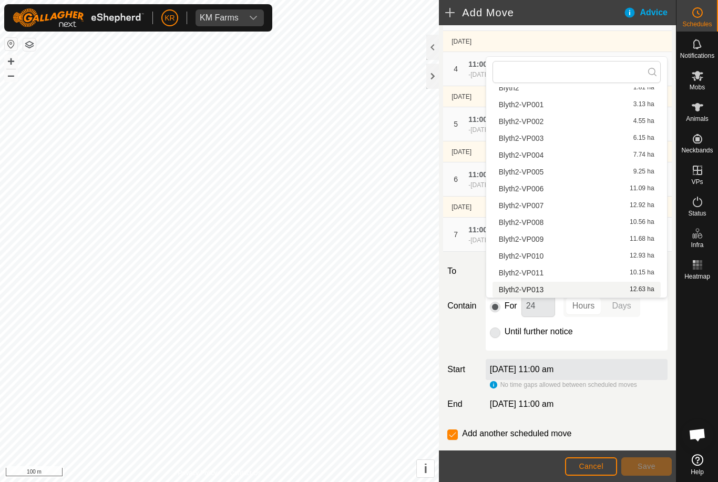
click at [565, 287] on div "Blyth2-VP013 12.63 ha" at bounding box center [577, 289] width 156 height 7
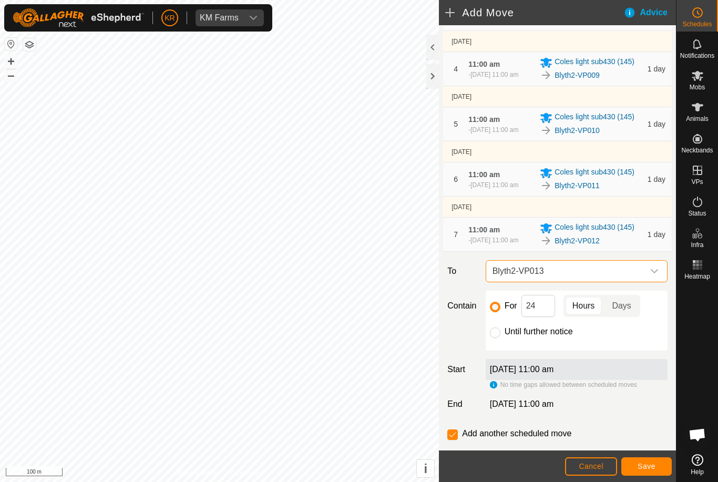
click at [499, 338] on input "Until further notice" at bounding box center [495, 332] width 11 height 11
radio input "true"
checkbox input "false"
click at [654, 469] on span "Save" at bounding box center [647, 466] width 18 height 8
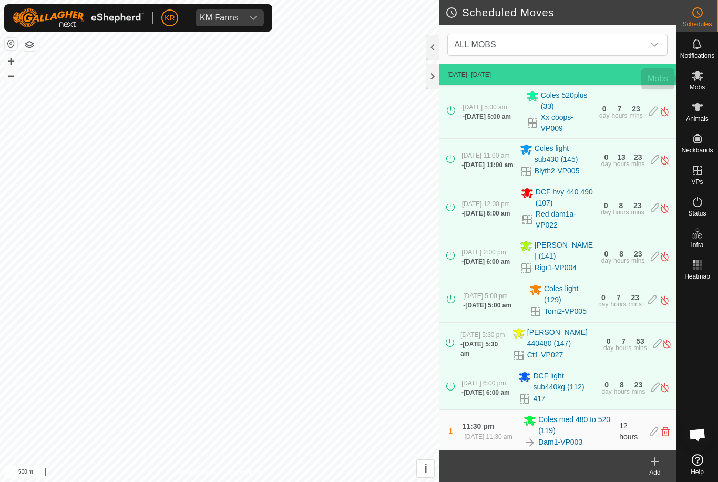
click at [702, 78] on icon at bounding box center [697, 75] width 13 height 13
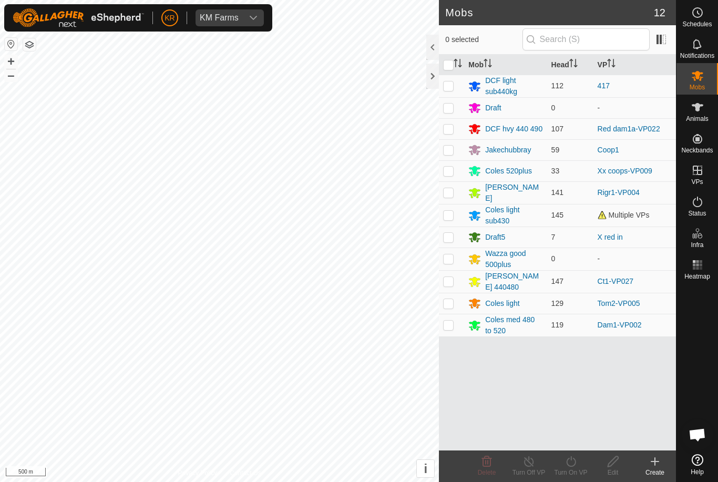
click at [451, 259] on p-checkbox at bounding box center [448, 258] width 11 height 8
click at [488, 464] on icon at bounding box center [487, 461] width 10 height 11
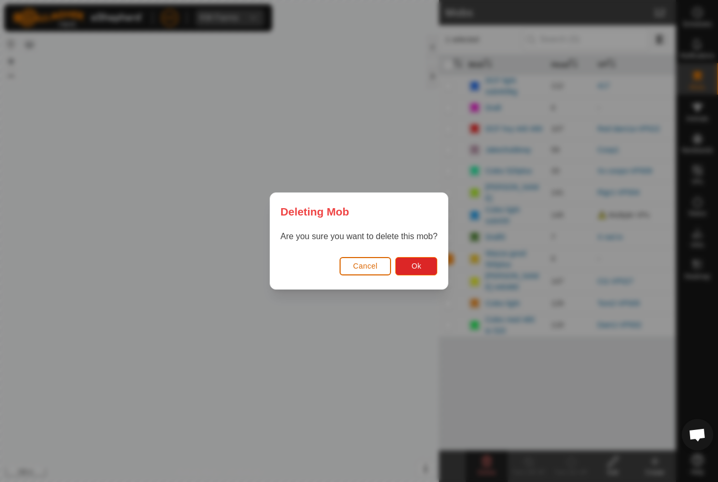
click at [419, 259] on button "Ok" at bounding box center [416, 266] width 42 height 18
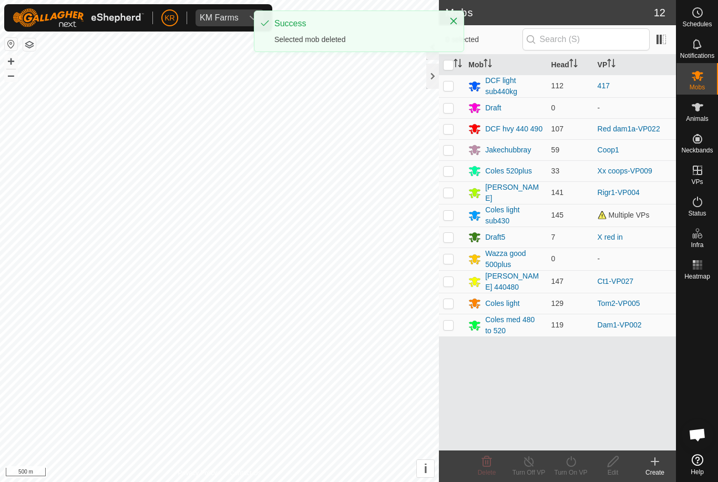
checkbox input "false"
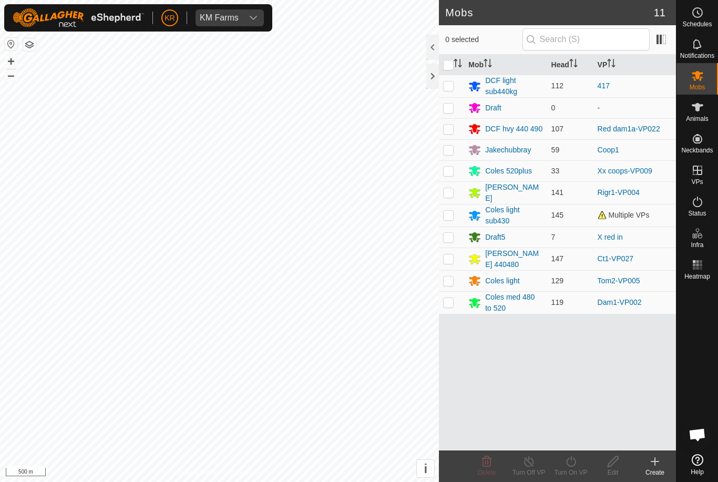
click at [705, 125] on div "Animals" at bounding box center [697, 111] width 42 height 32
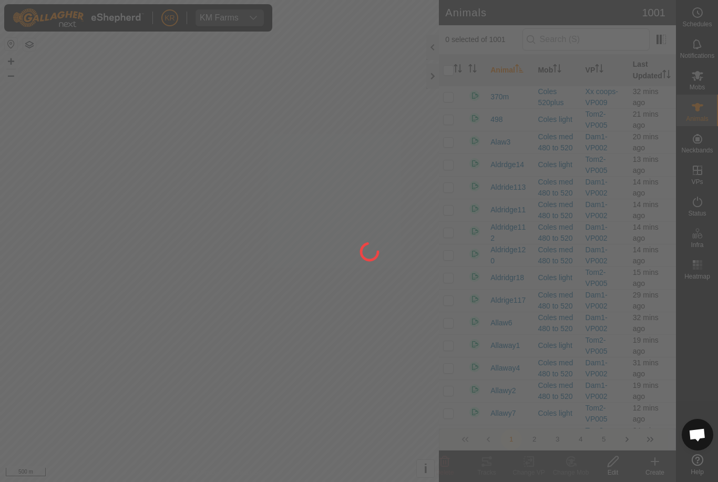
click at [708, 116] on div at bounding box center [359, 241] width 718 height 482
